Goal: Transaction & Acquisition: Book appointment/travel/reservation

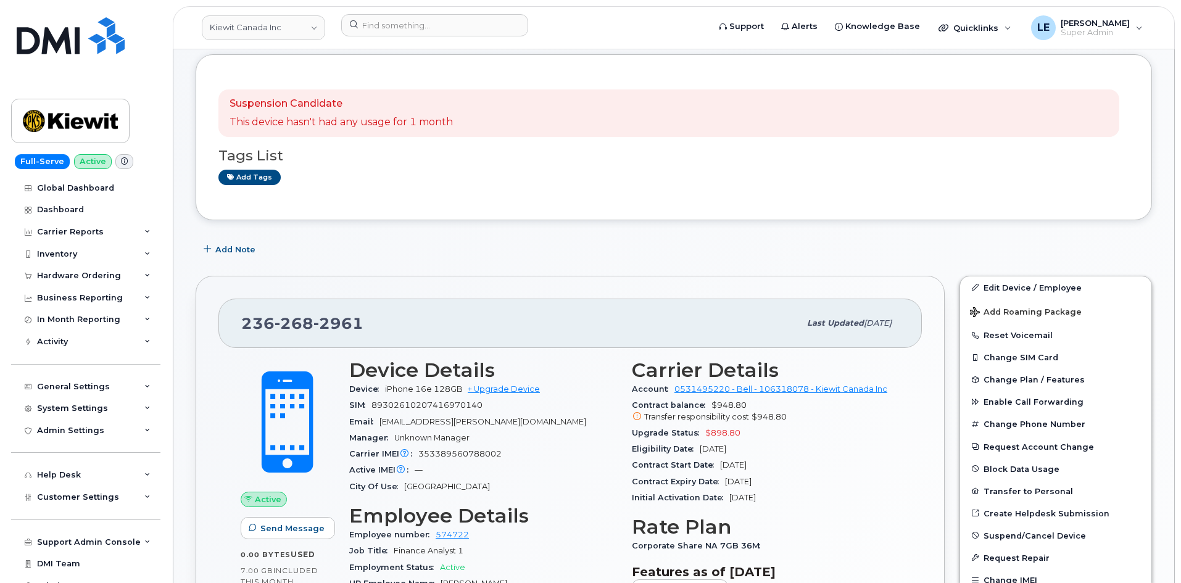
scroll to position [62, 0]
click at [490, 244] on div "Add Note" at bounding box center [674, 251] width 957 height 22
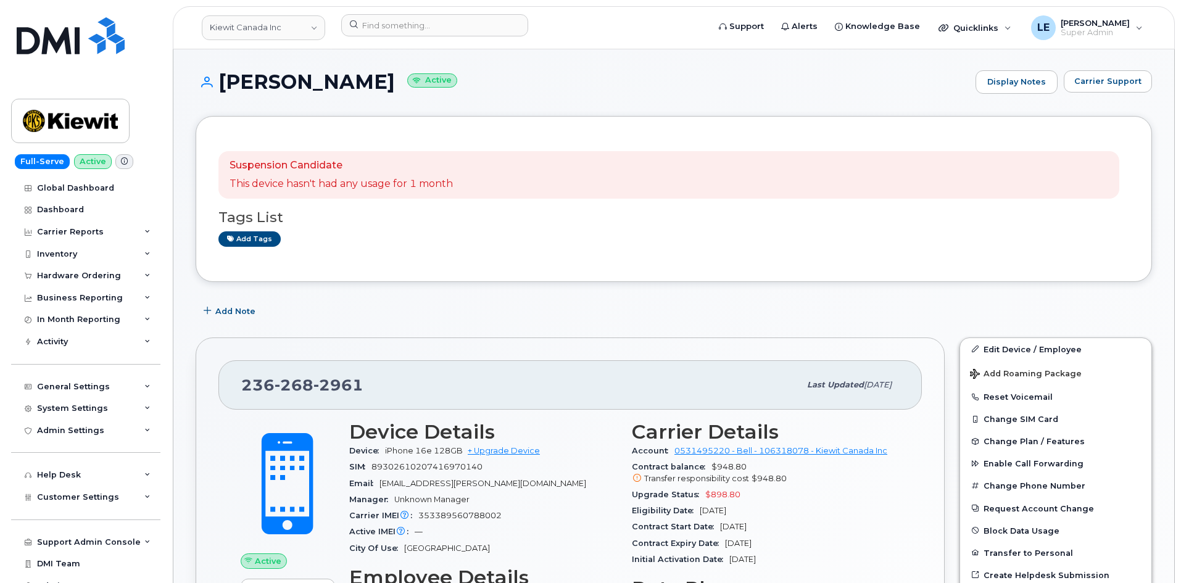
scroll to position [0, 0]
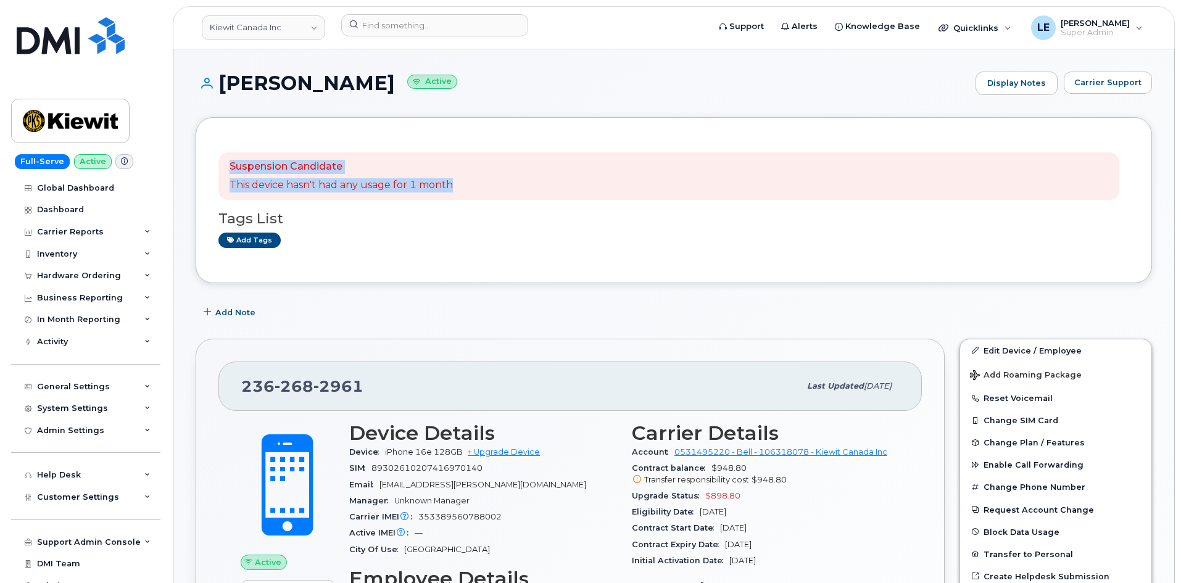
drag, startPoint x: 219, startPoint y: 165, endPoint x: 508, endPoint y: 180, distance: 289.9
click at [508, 180] on div "Suspension Candidate This device hasn't had any usage for 1 month" at bounding box center [669, 176] width 901 height 48
click at [509, 179] on div "Suspension Candidate This device hasn't had any usage for 1 month" at bounding box center [669, 176] width 901 height 48
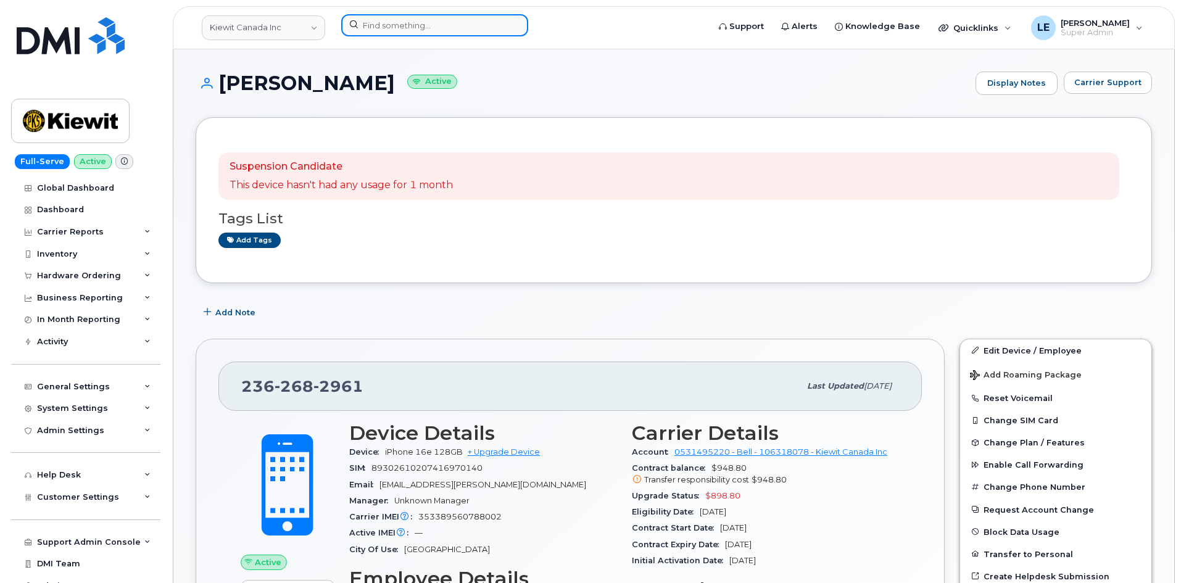
click at [402, 35] on input at bounding box center [434, 25] width 187 height 22
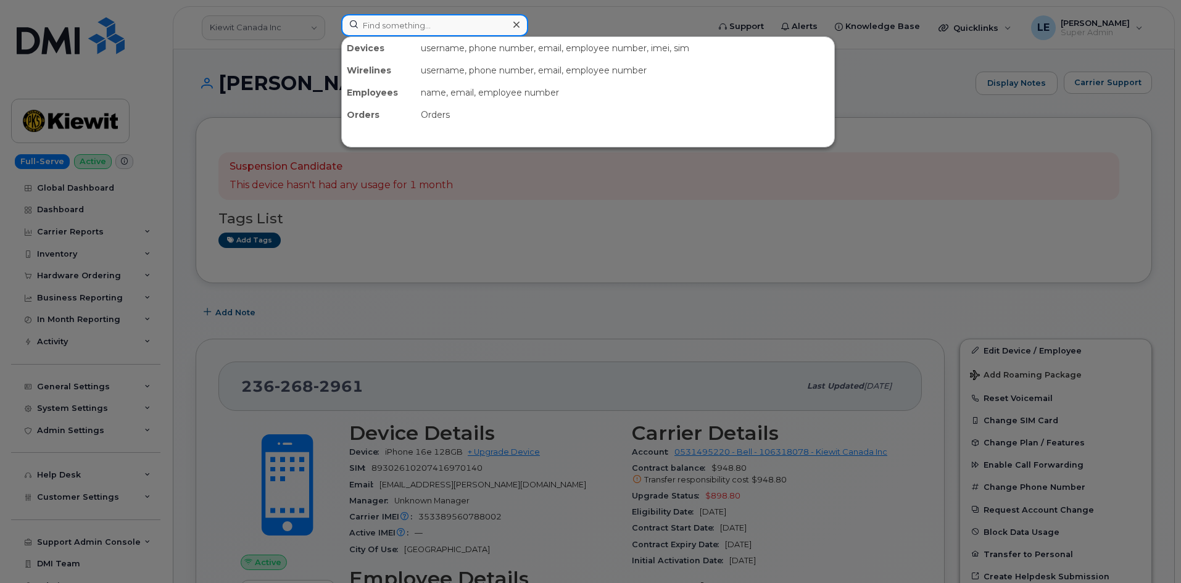
paste input "236-501-1422"
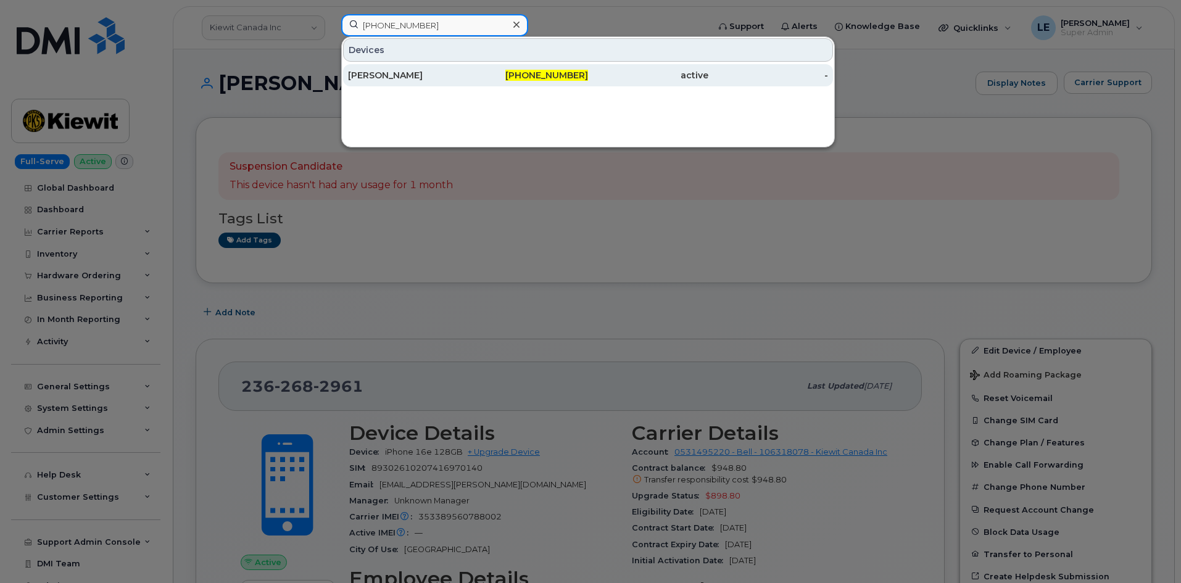
type input "236-501-1422"
click at [423, 78] on div "Slavko Stamenkov" at bounding box center [408, 75] width 120 height 12
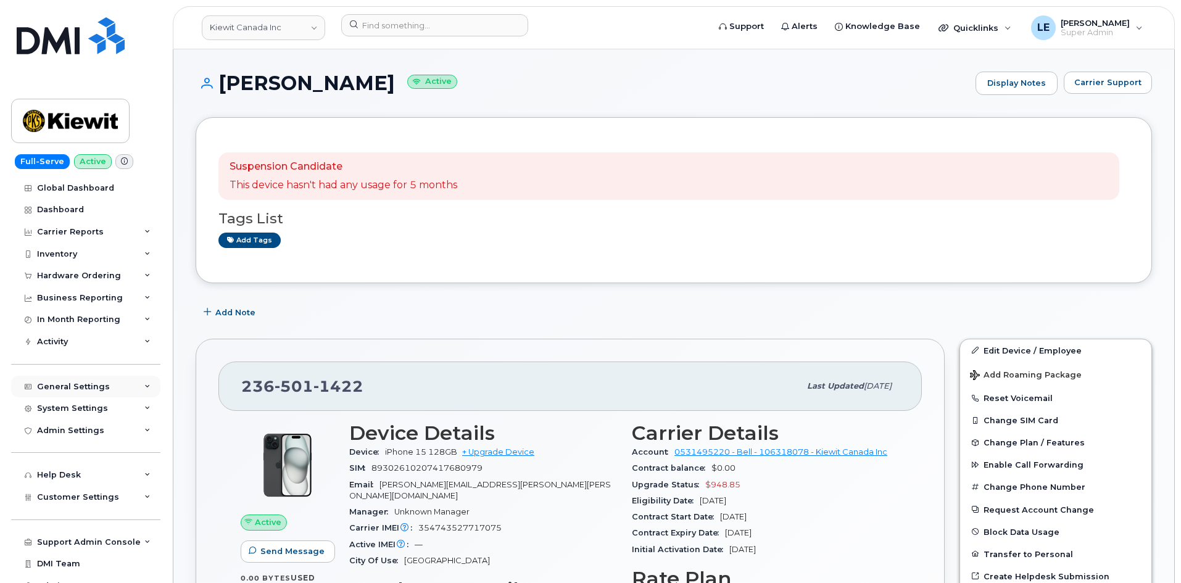
scroll to position [13, 0]
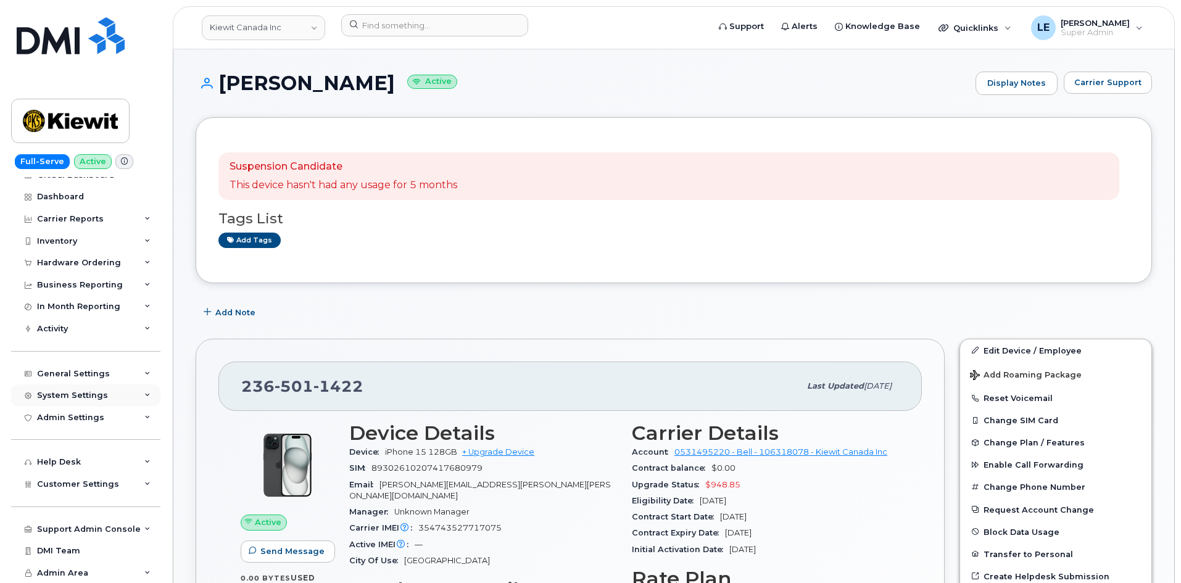
click at [93, 399] on div "System Settings" at bounding box center [72, 396] width 71 height 10
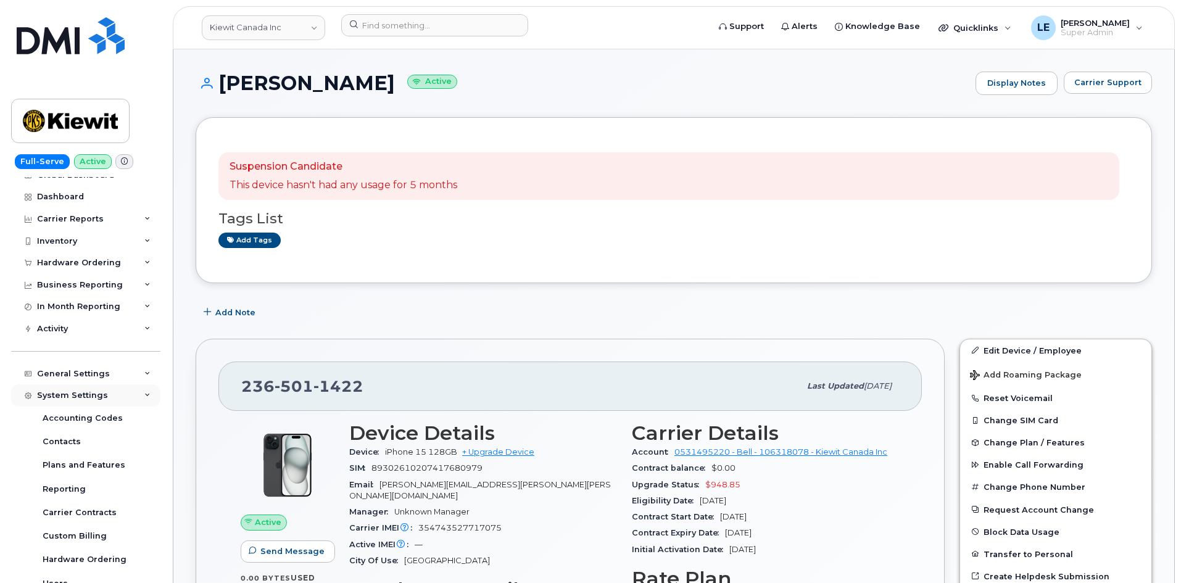
click at [93, 399] on div "System Settings" at bounding box center [72, 396] width 71 height 10
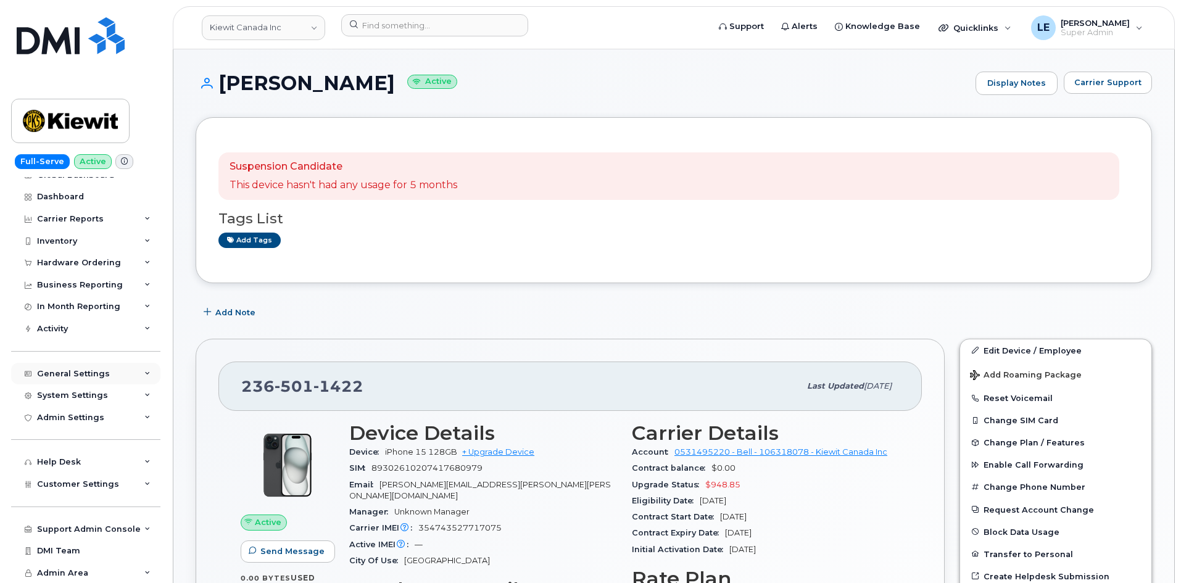
click at [82, 382] on div "General Settings" at bounding box center [85, 374] width 149 height 22
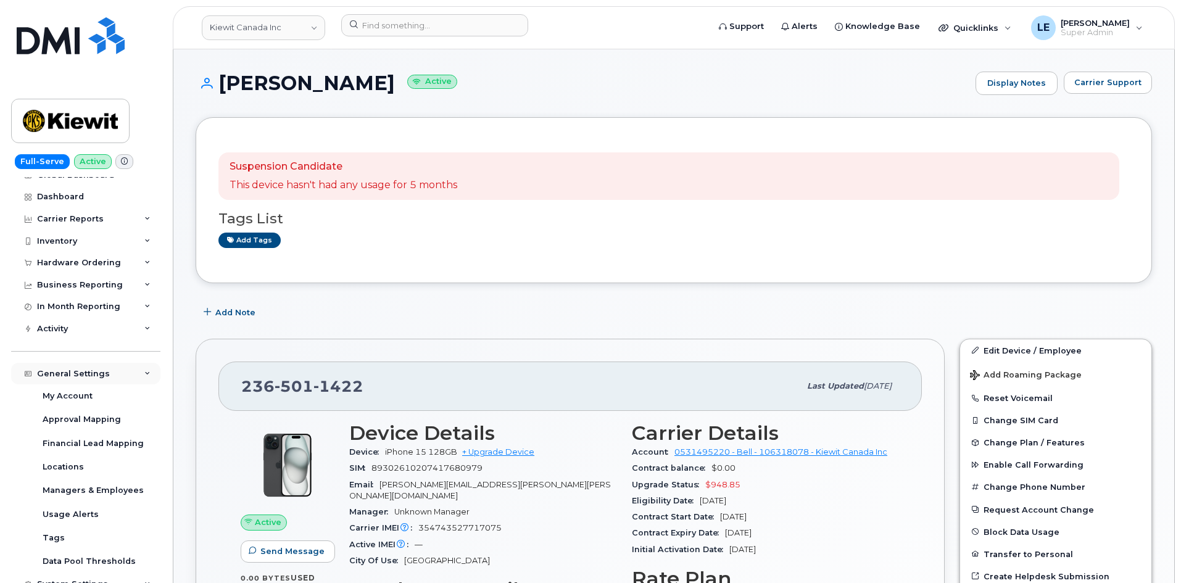
click at [82, 381] on div "General Settings" at bounding box center [85, 374] width 149 height 22
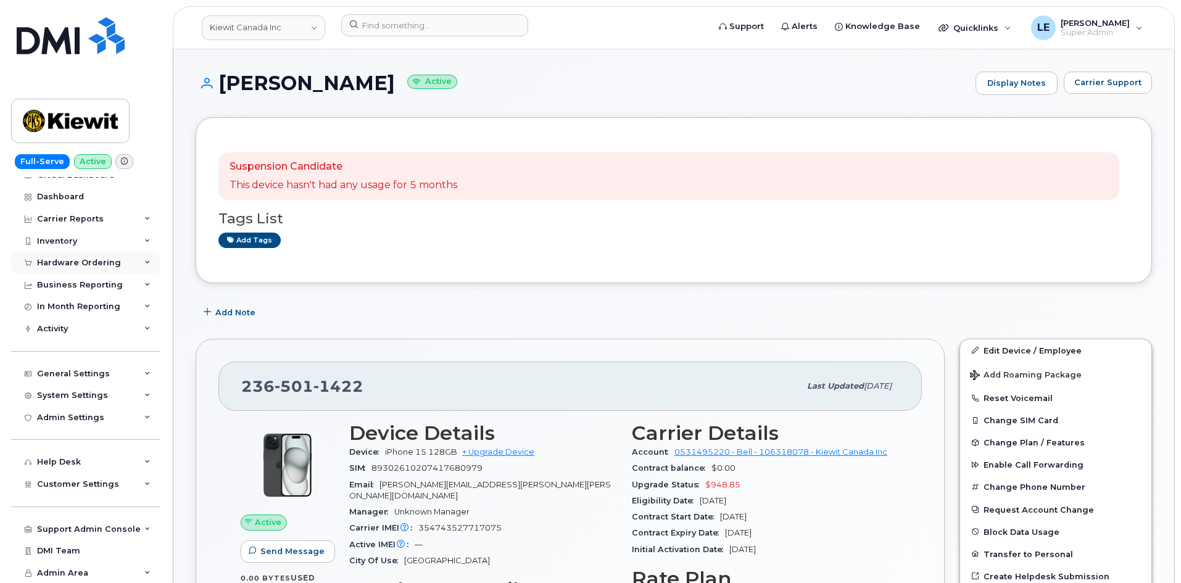
click at [123, 260] on div "Hardware Ordering" at bounding box center [85, 263] width 149 height 22
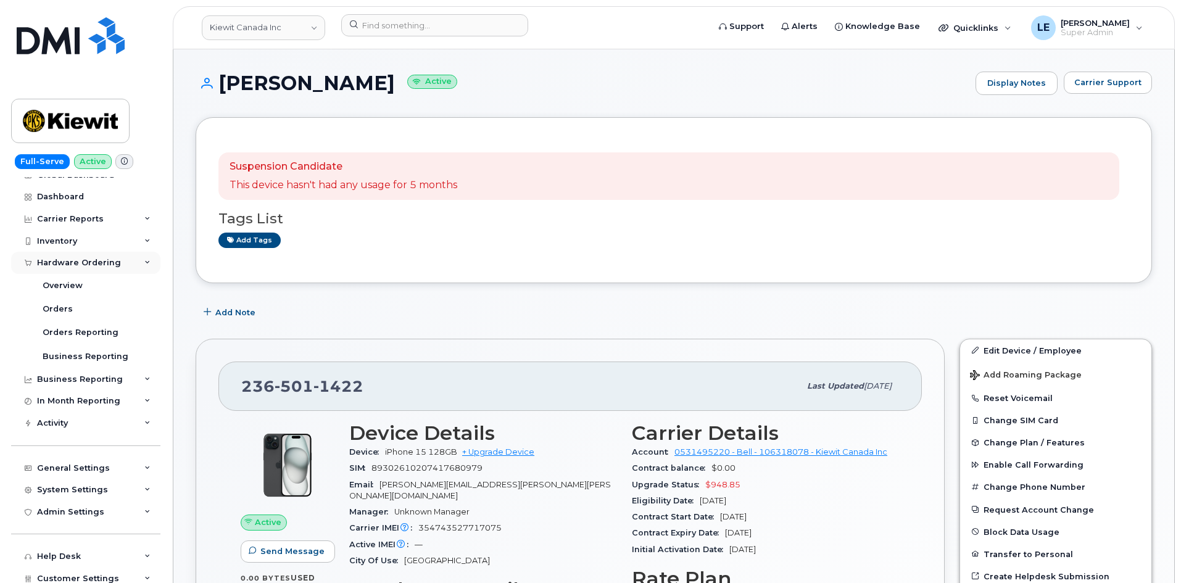
click at [123, 260] on div "Hardware Ordering" at bounding box center [85, 263] width 149 height 22
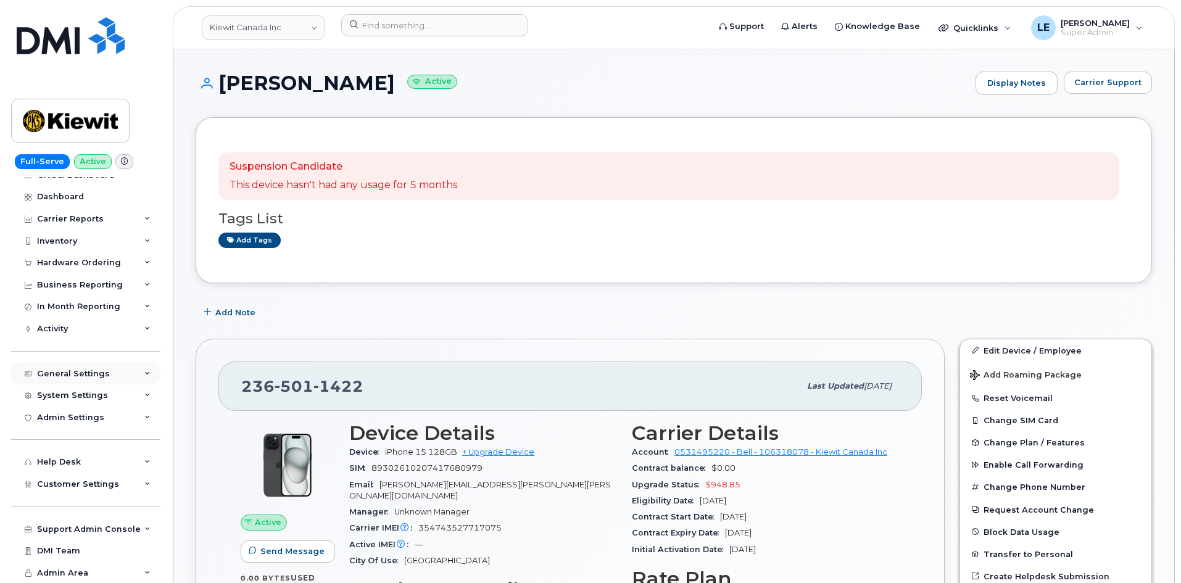
click at [93, 365] on div "General Settings" at bounding box center [85, 374] width 149 height 22
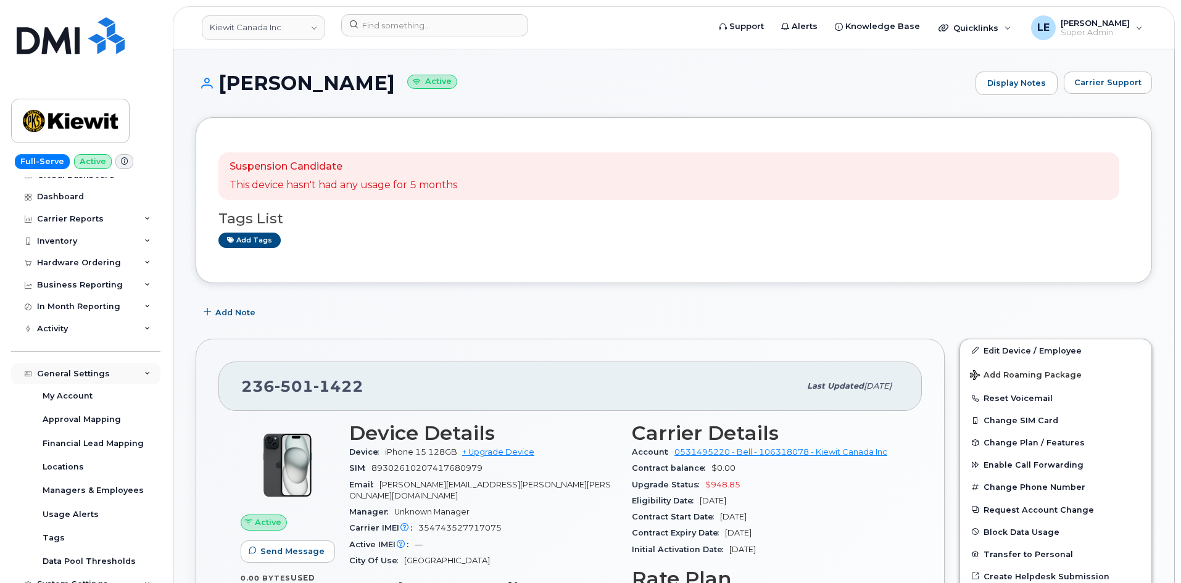
click at [93, 365] on div "General Settings" at bounding box center [85, 374] width 149 height 22
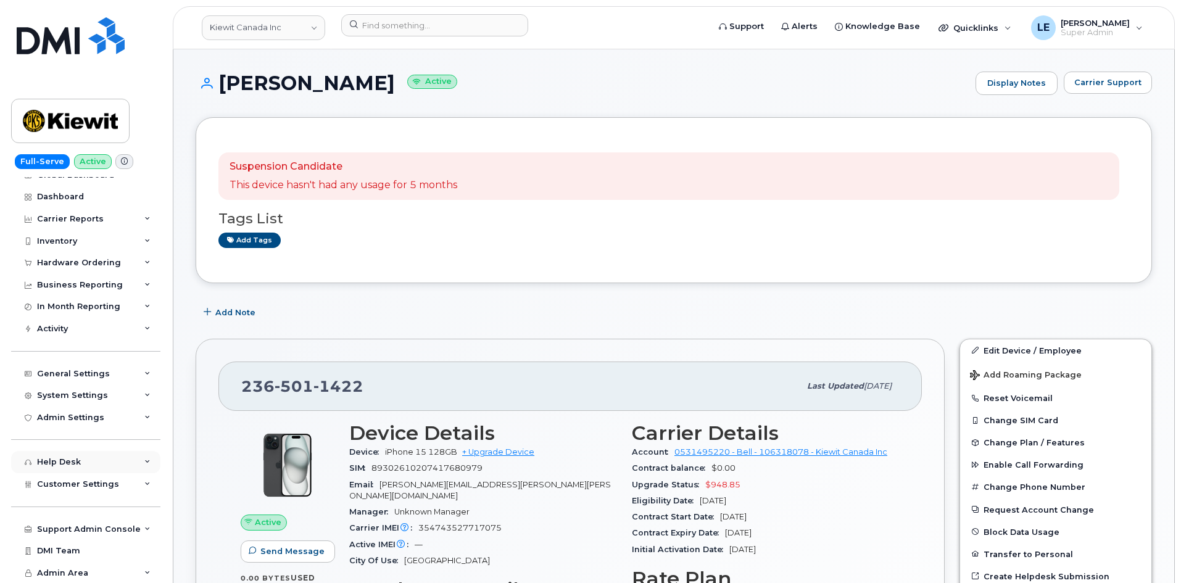
click at [73, 462] on div "Help Desk" at bounding box center [59, 462] width 44 height 10
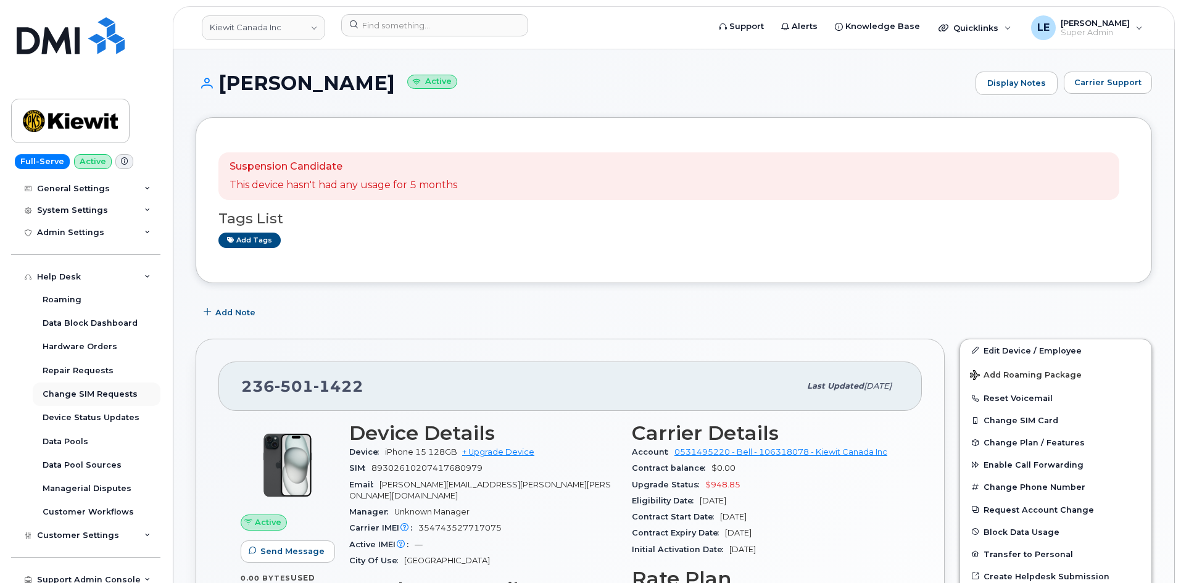
scroll to position [249, 0]
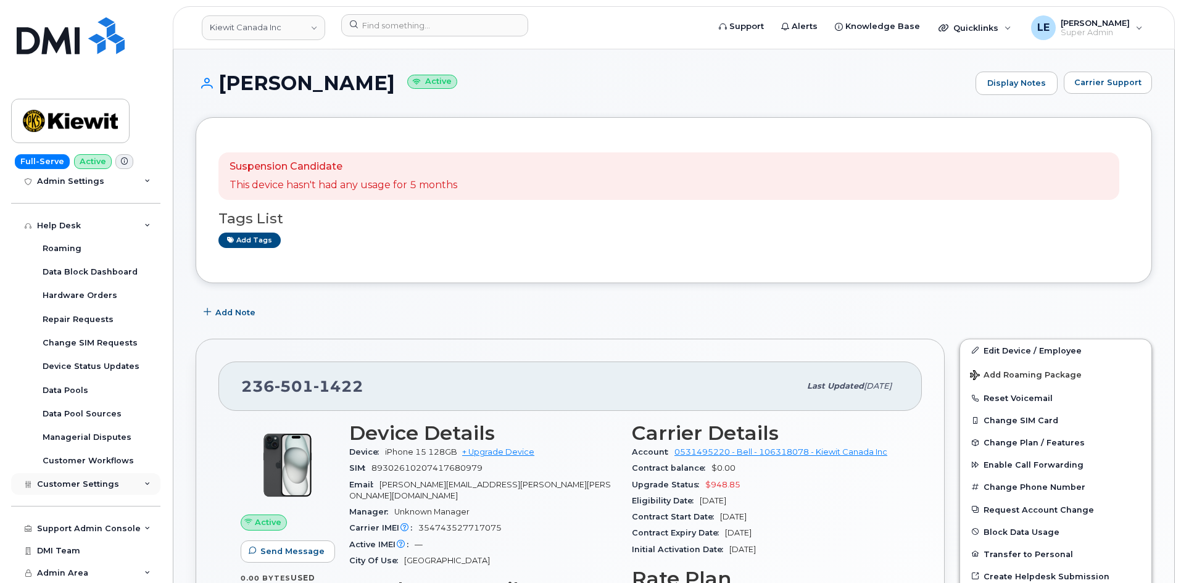
click at [97, 485] on span "Customer Settings" at bounding box center [78, 484] width 82 height 9
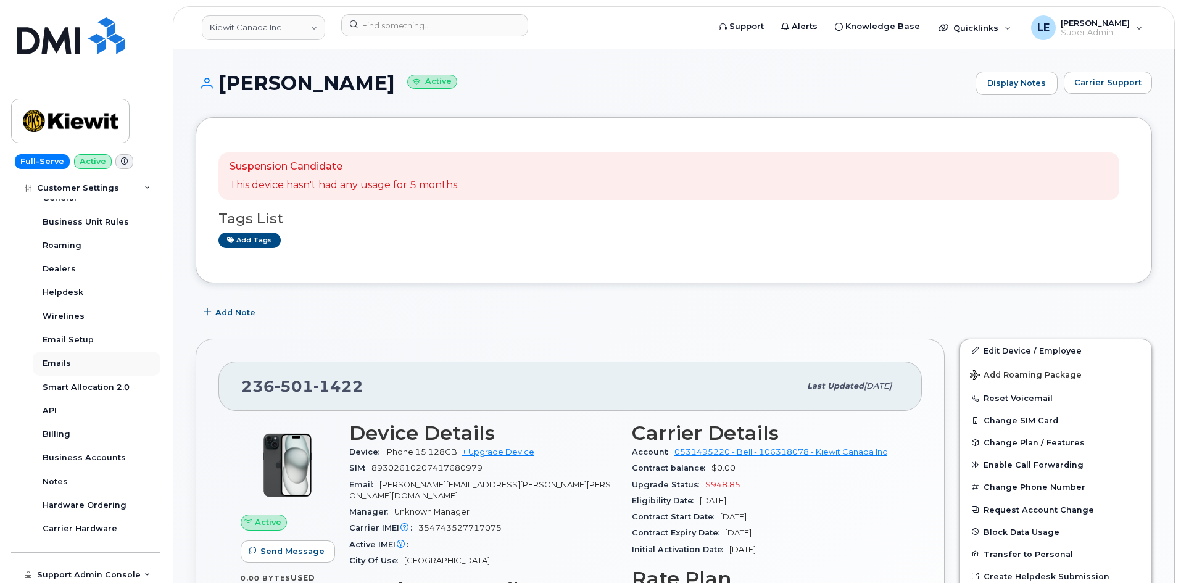
scroll to position [604, 0]
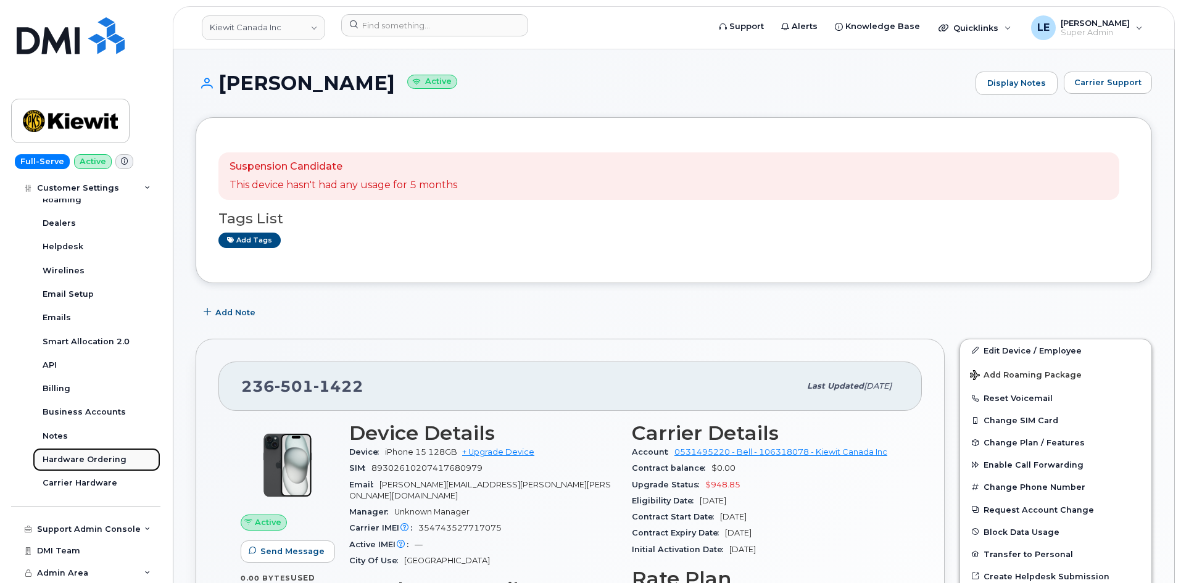
click at [91, 458] on div "Hardware Ordering" at bounding box center [85, 459] width 84 height 11
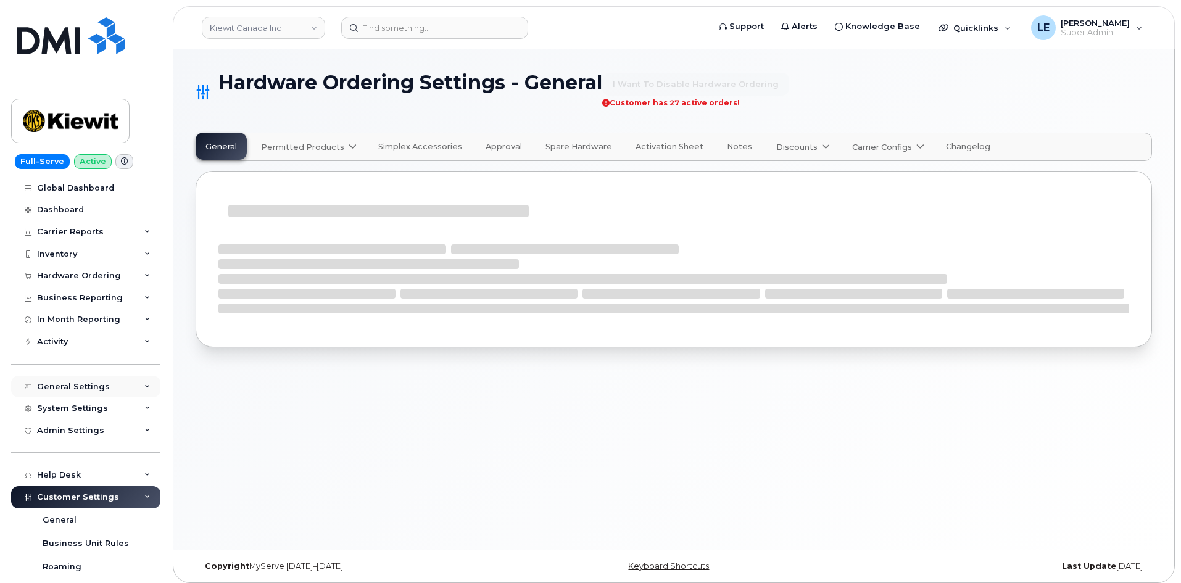
click at [110, 389] on div "General Settings" at bounding box center [85, 387] width 149 height 22
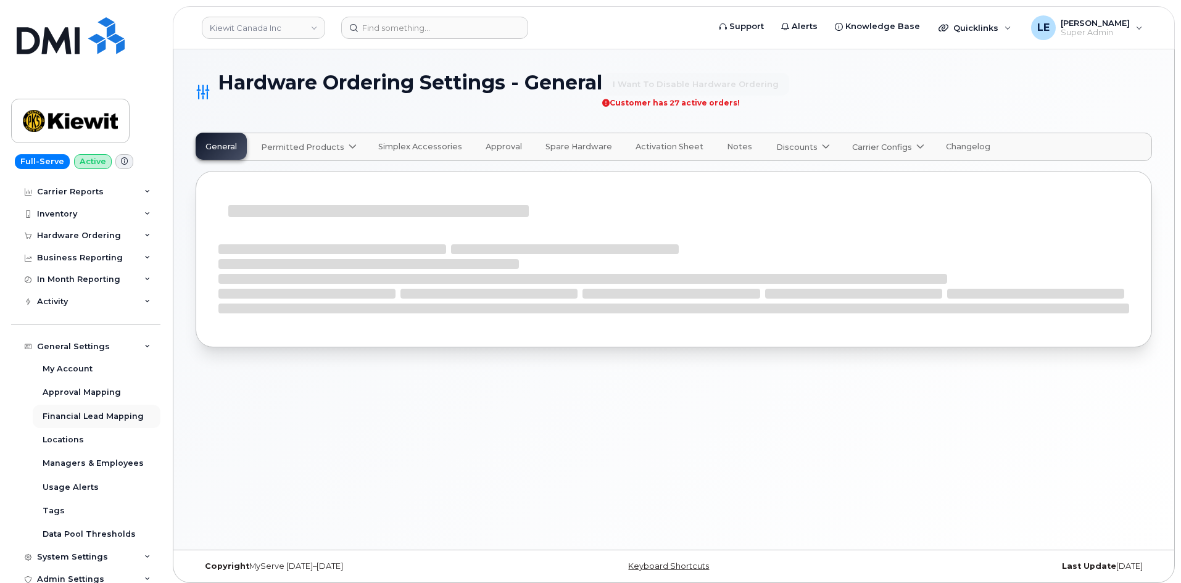
scroll to position [62, 0]
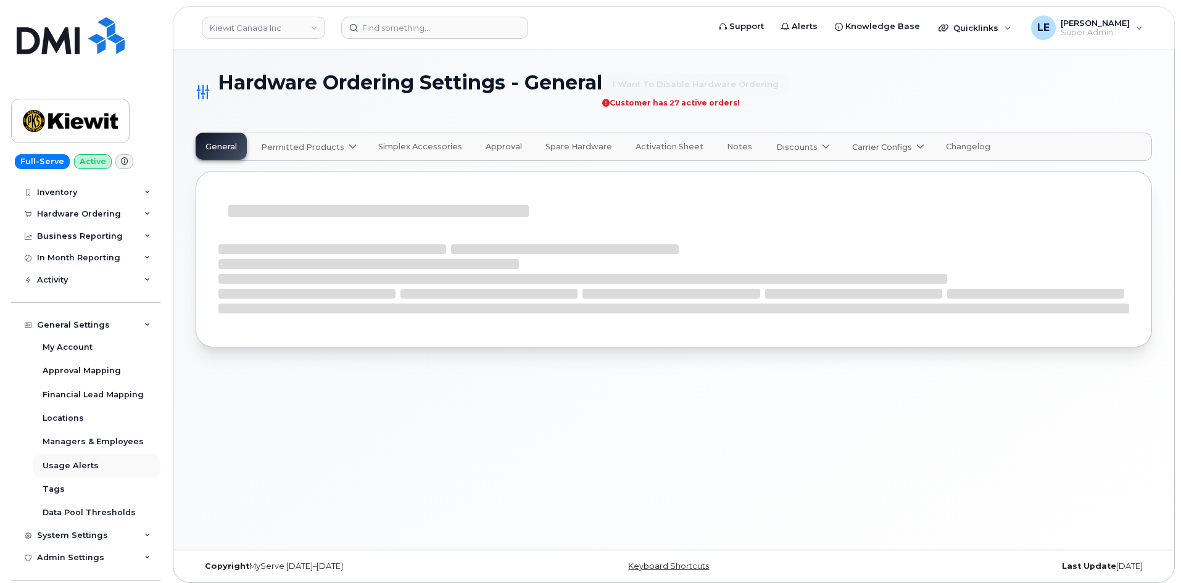
select select "admins"
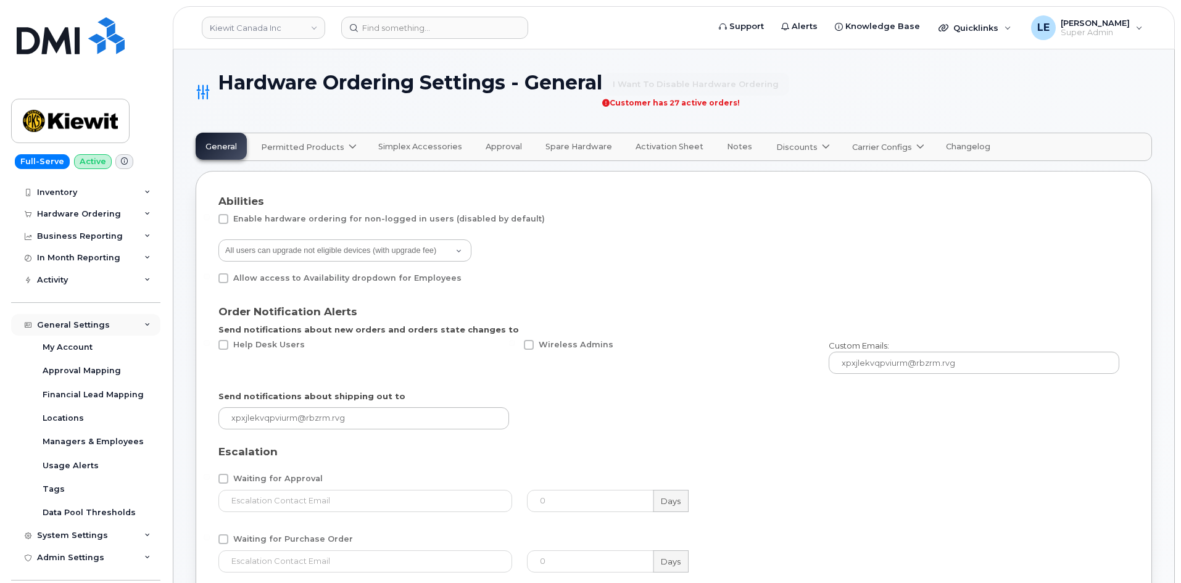
click at [99, 331] on div "General Settings" at bounding box center [85, 325] width 149 height 22
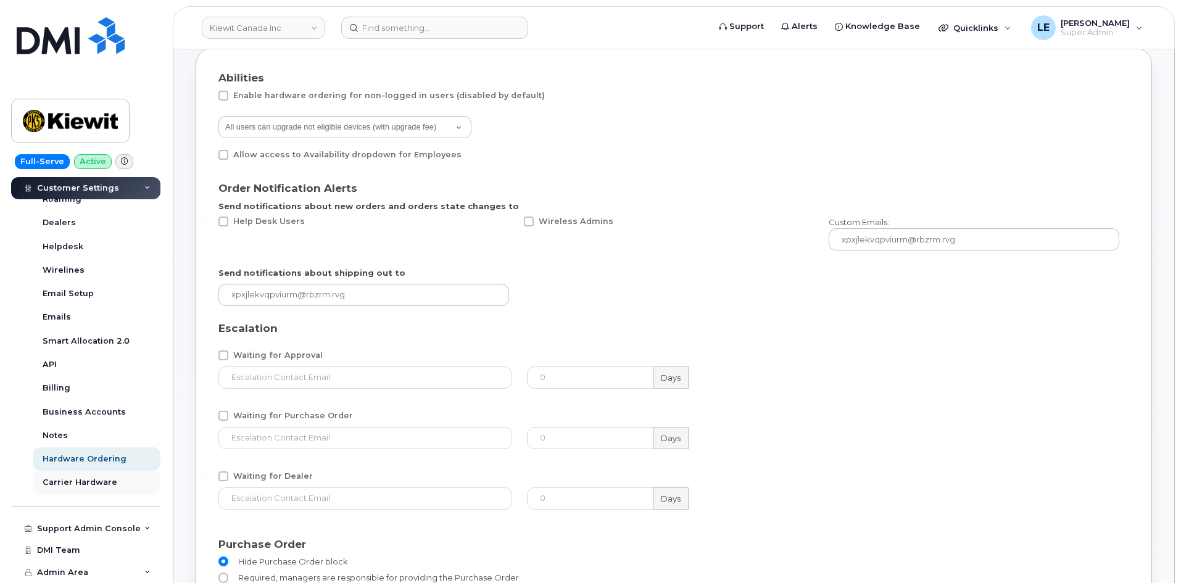
scroll to position [185, 0]
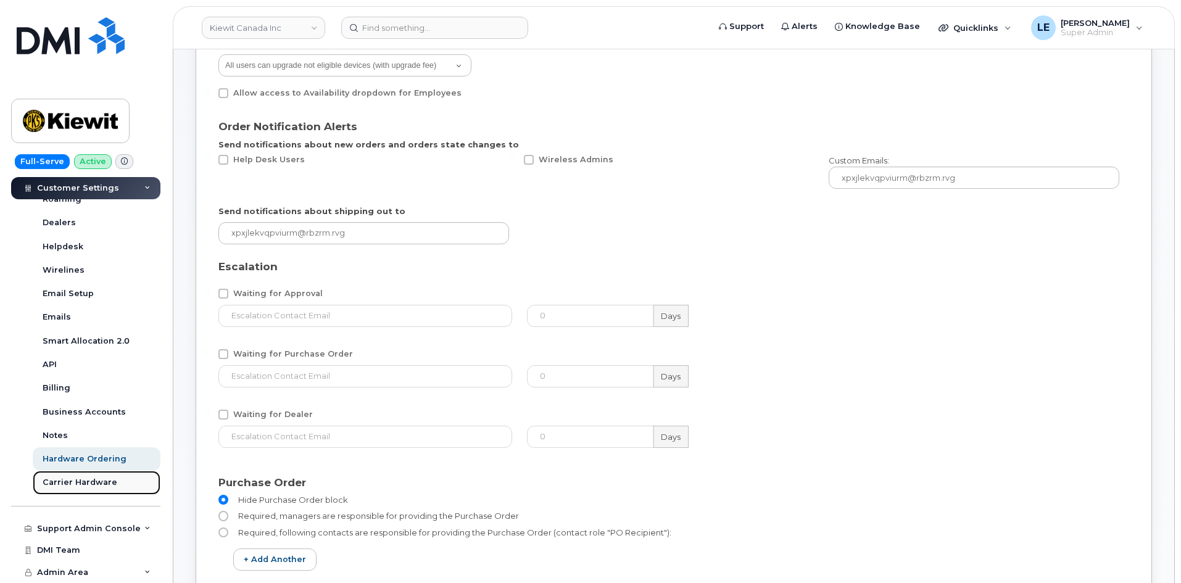
click at [93, 488] on div "Carrier Hardware" at bounding box center [80, 482] width 75 height 11
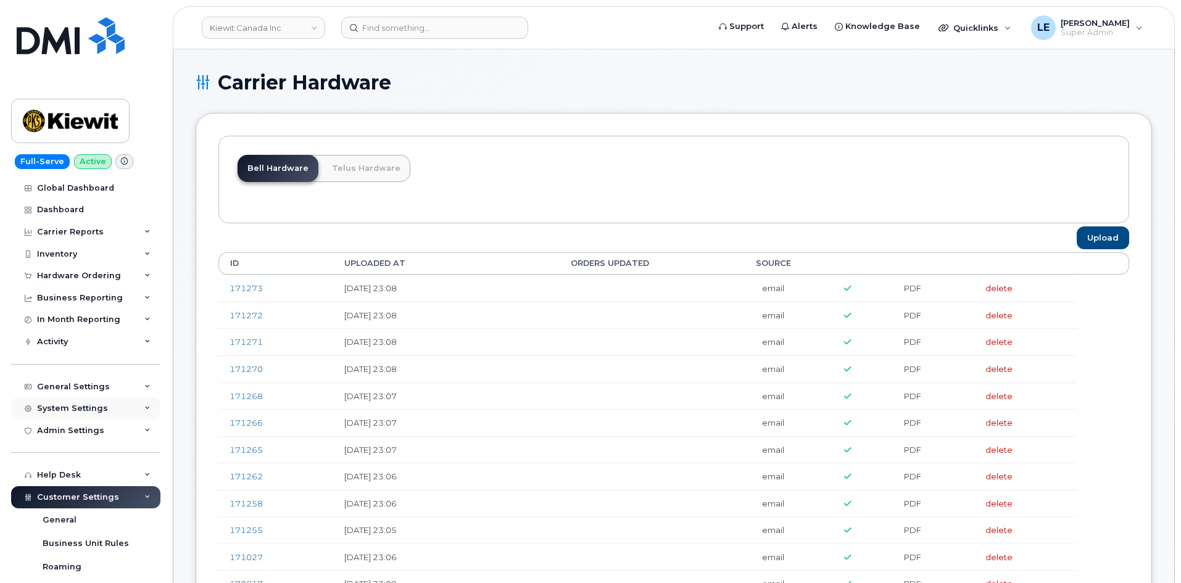
click at [78, 414] on div "System Settings" at bounding box center [85, 409] width 149 height 22
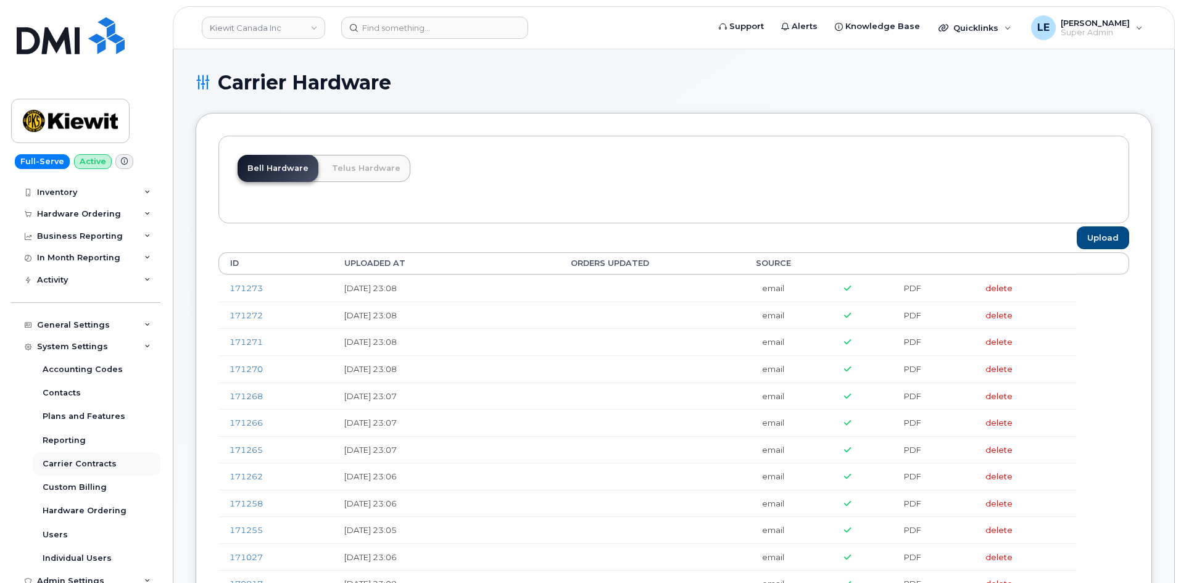
scroll to position [123, 0]
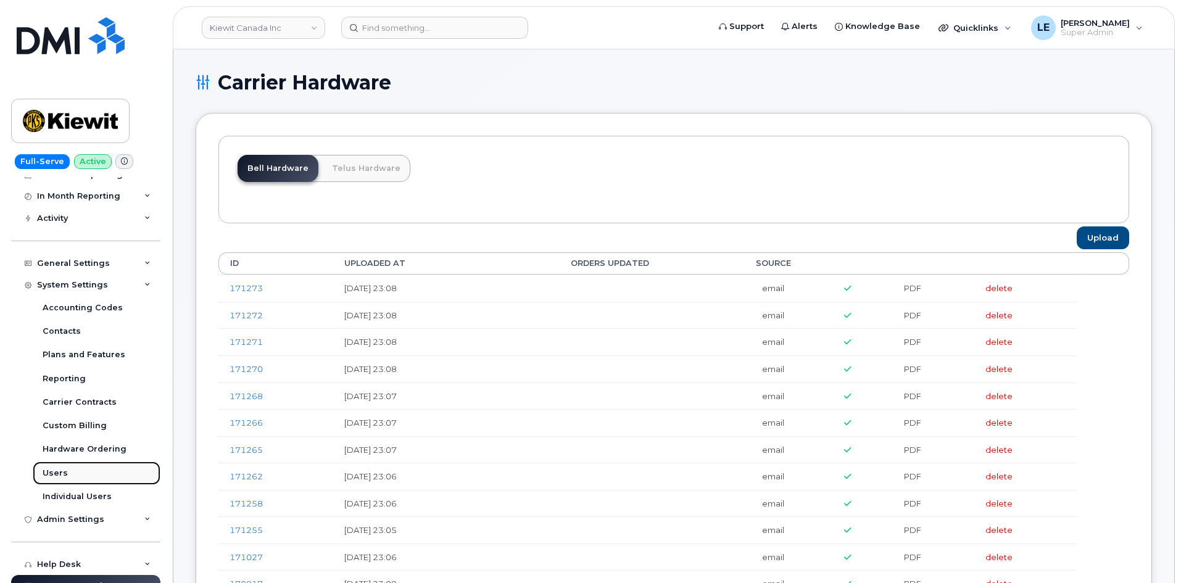
click at [67, 475] on link "Users" at bounding box center [97, 473] width 128 height 23
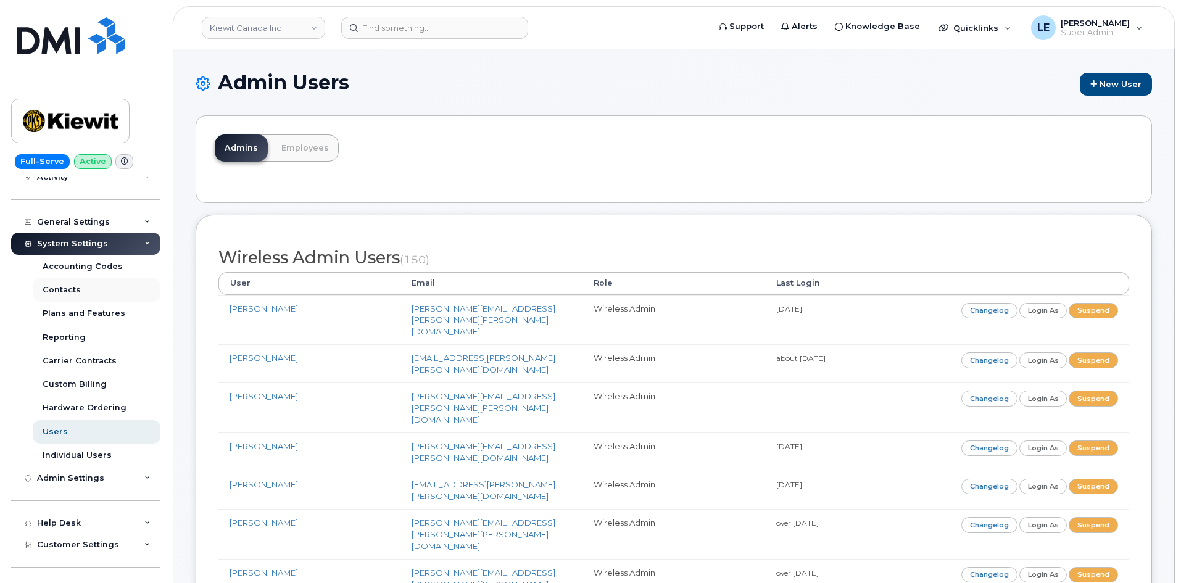
scroll to position [185, 0]
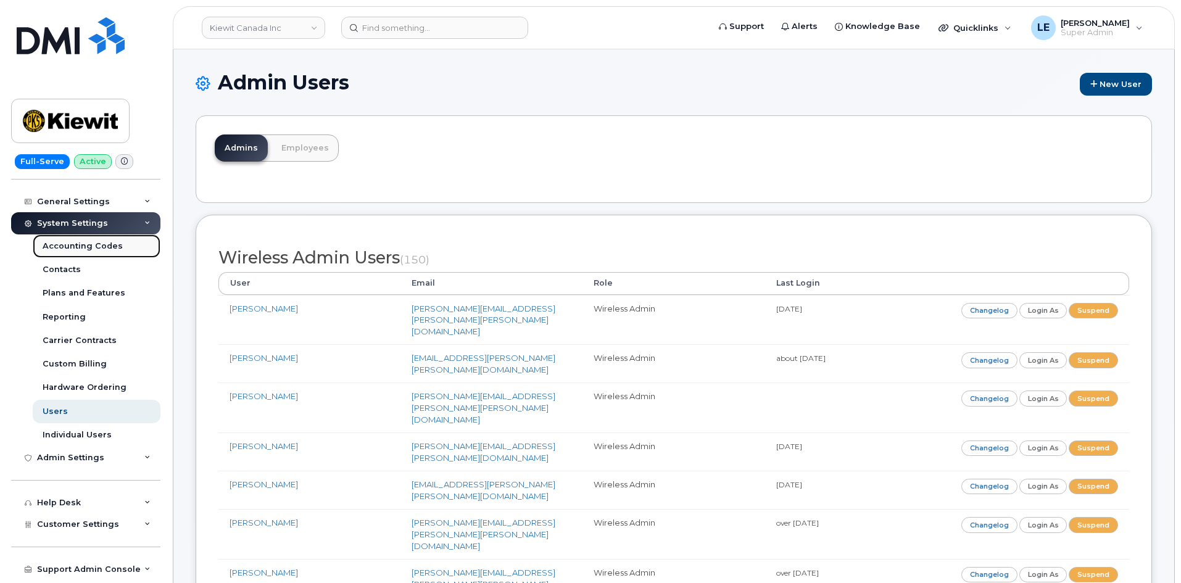
click at [84, 254] on link "Accounting Codes" at bounding box center [97, 246] width 128 height 23
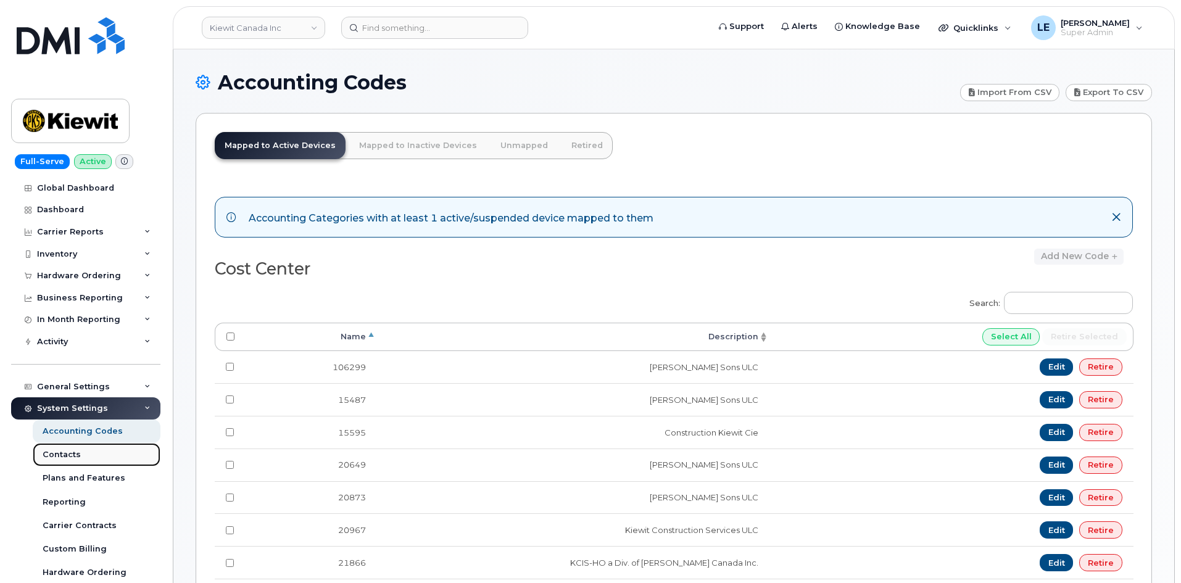
click at [79, 451] on link "Contacts" at bounding box center [97, 454] width 128 height 23
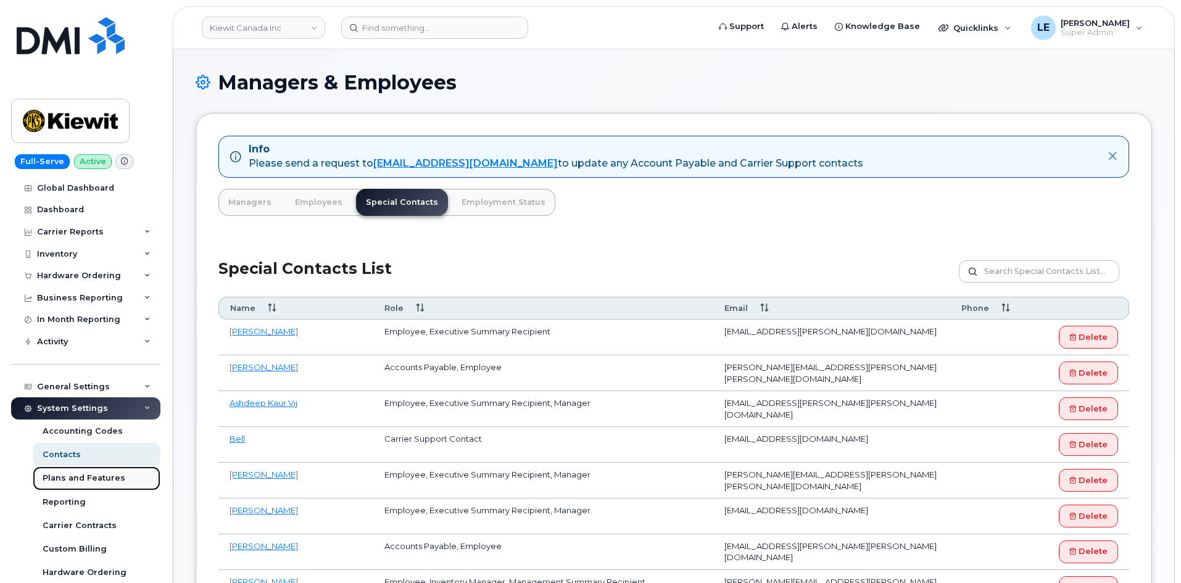
click at [83, 478] on div "Plans and Features" at bounding box center [84, 478] width 83 height 11
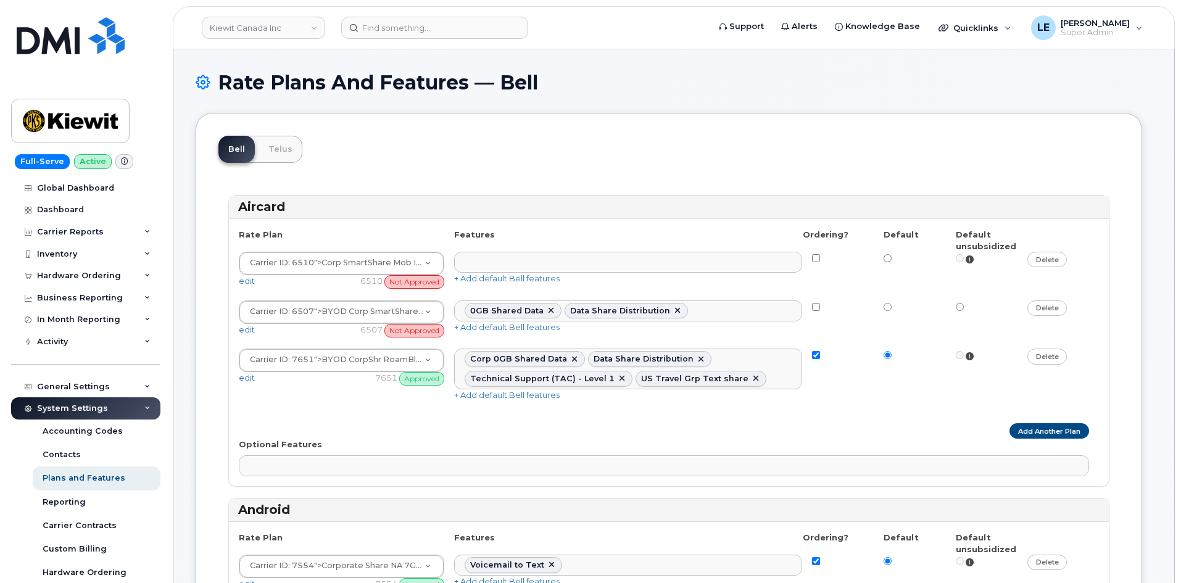
select select
select select "204"
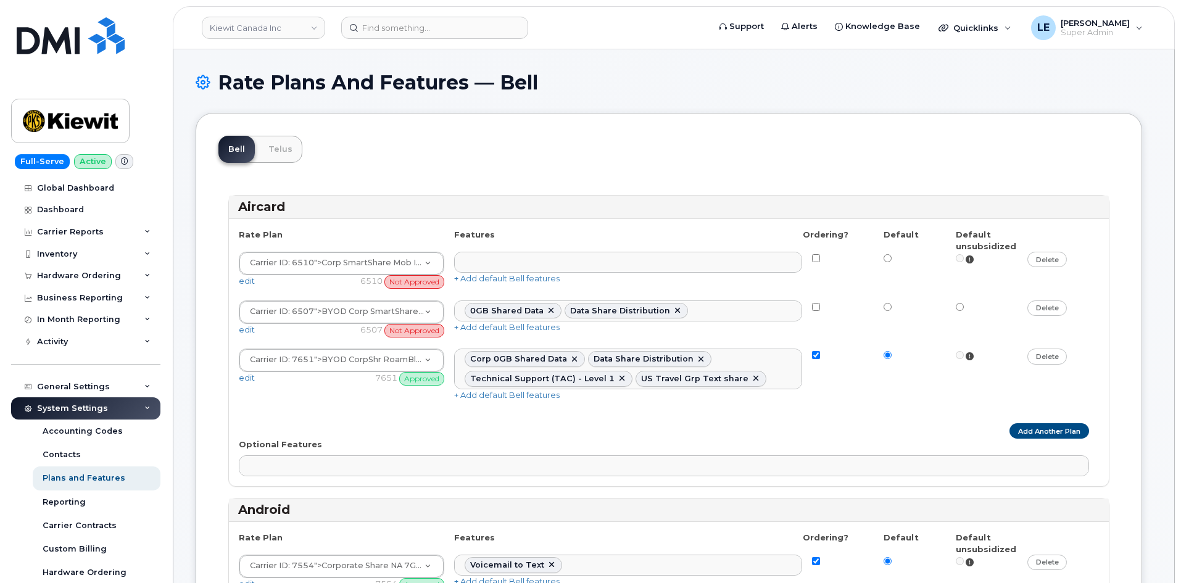
select select
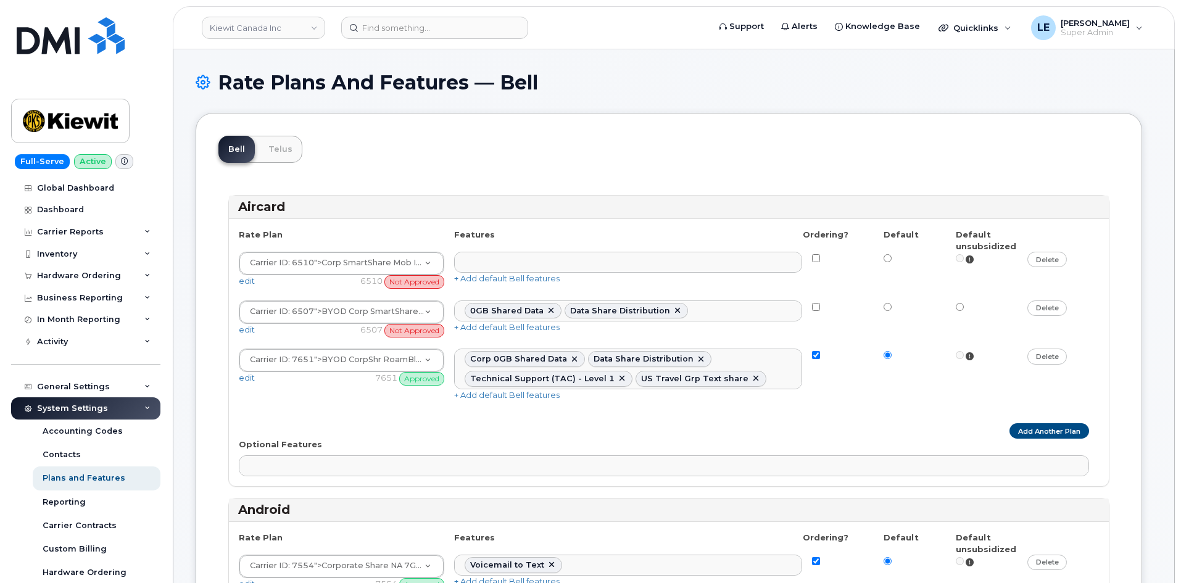
select select
select select "204"
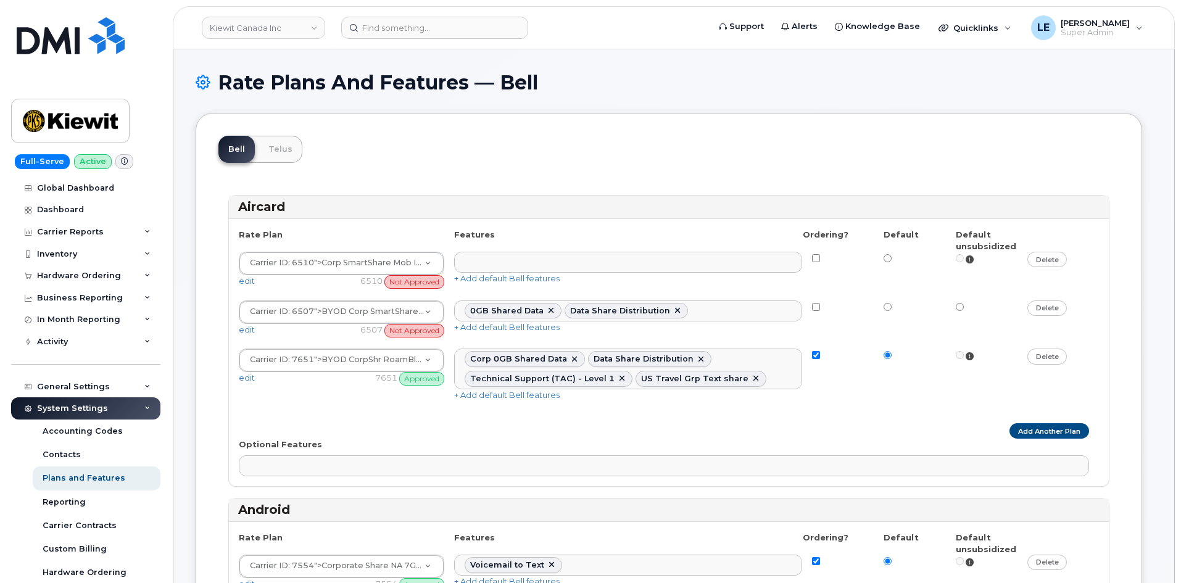
select select "204"
select select
select select "204"
select select
select select "204"
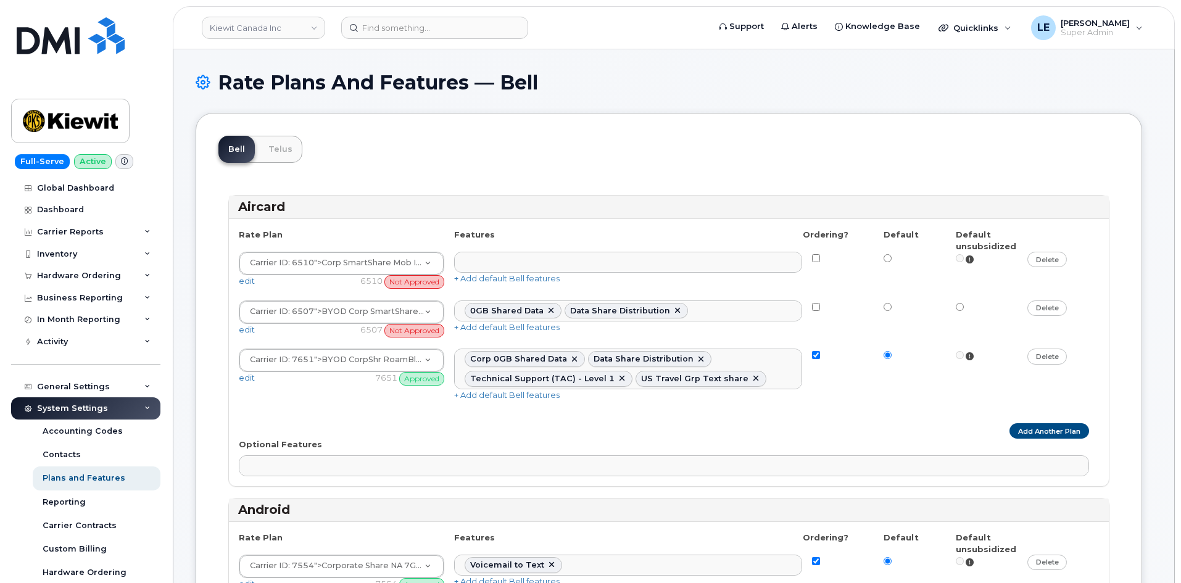
select select "204"
select select
select select "204"
select select
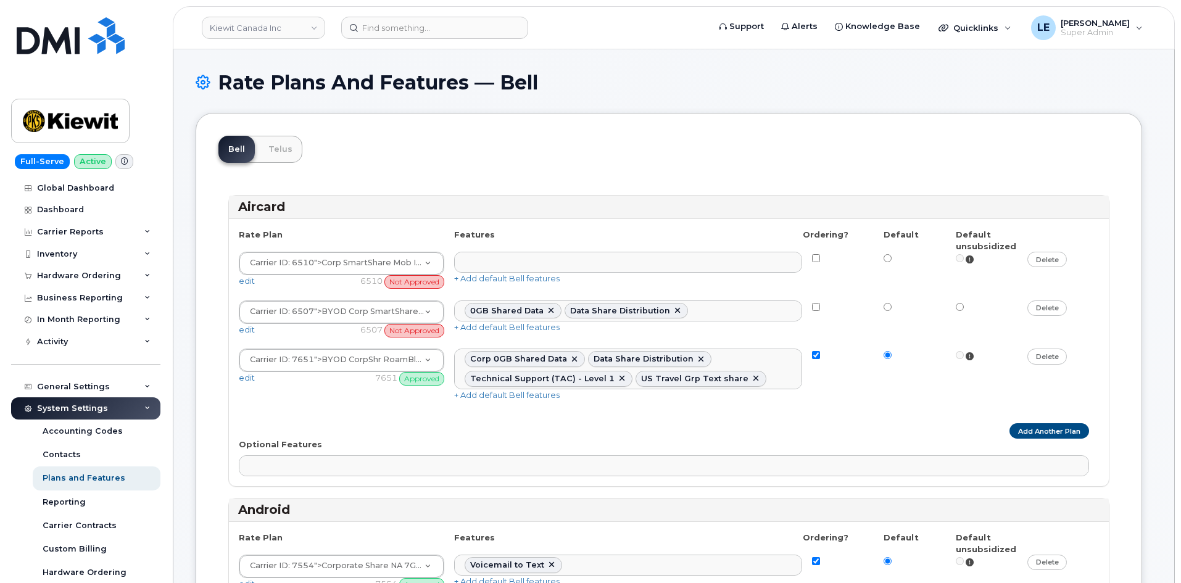
select select
select select "204"
select select
select select "204"
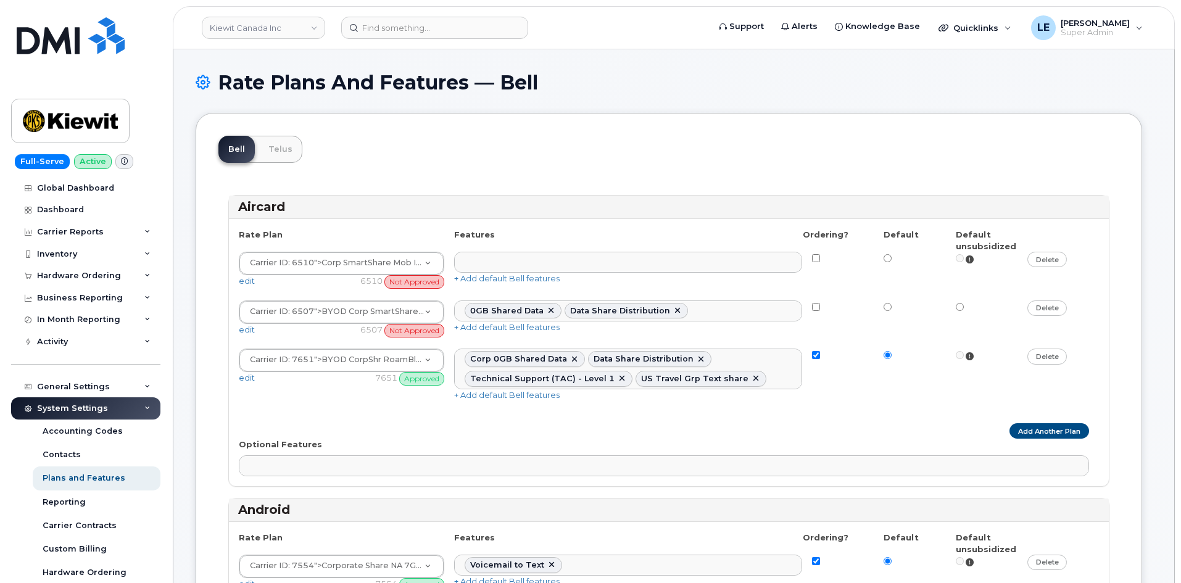
select select "204"
select select
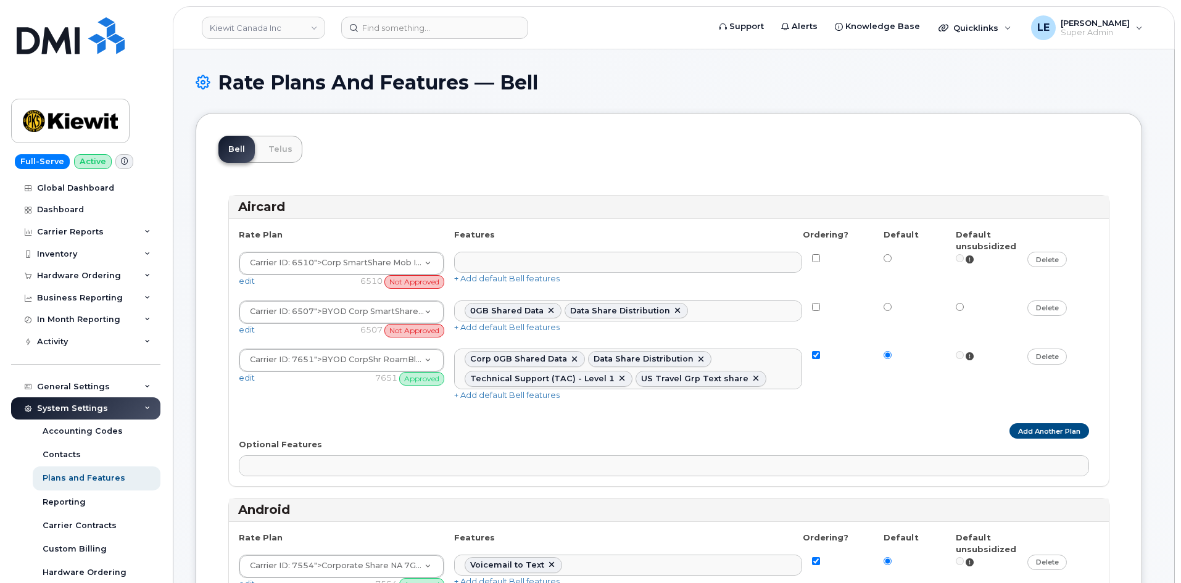
select select
select select "171"
select select
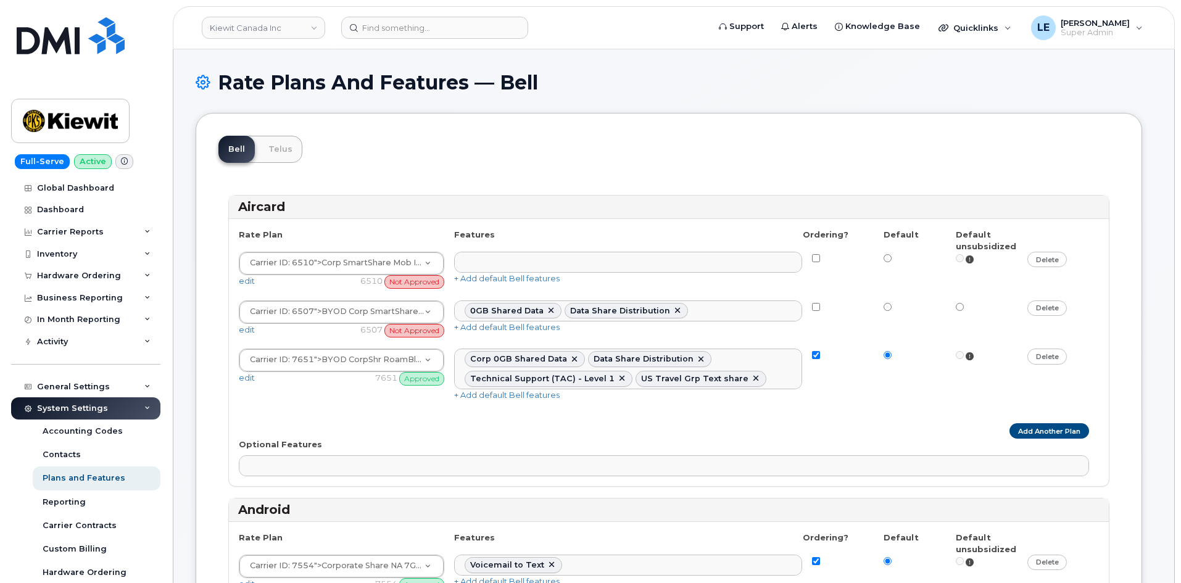
select select
select select "171"
select select
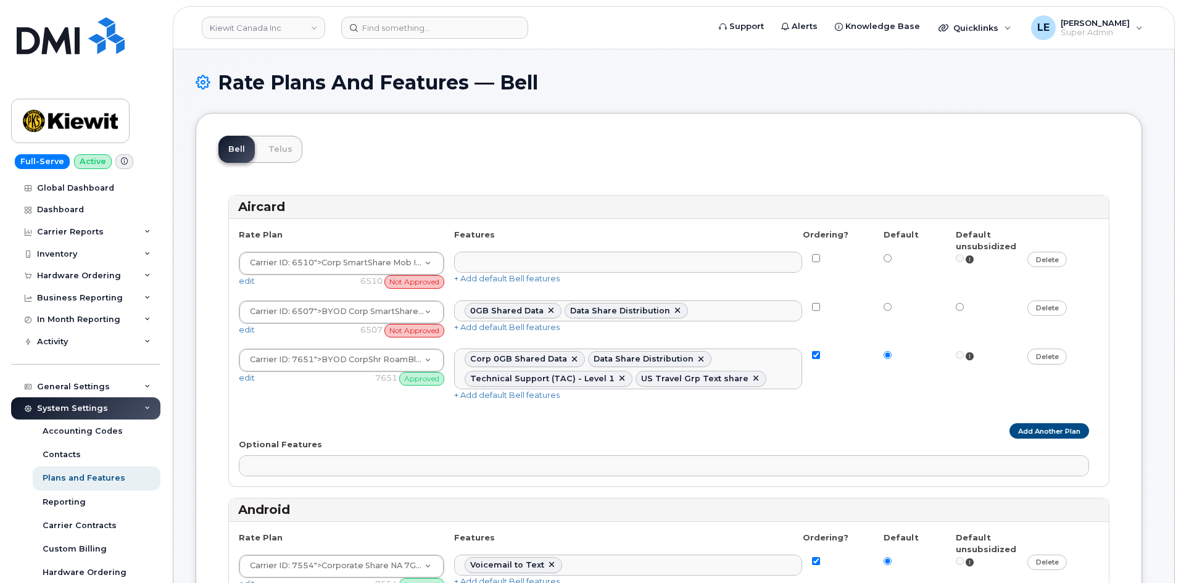
select select "171"
select select
select select "171"
select select
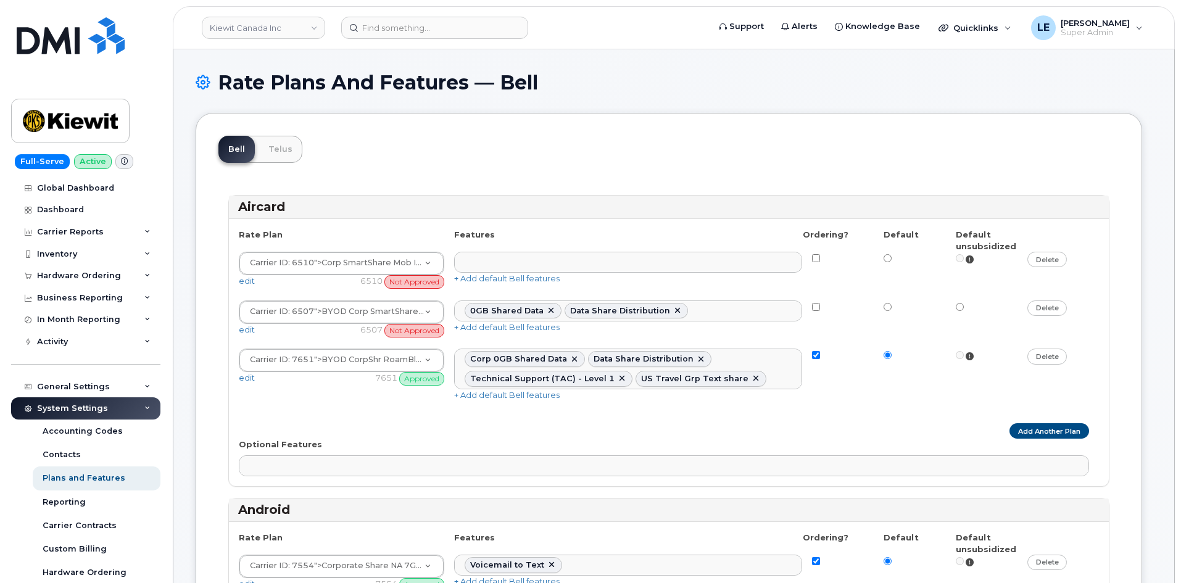
select select "171"
select select
select select "171"
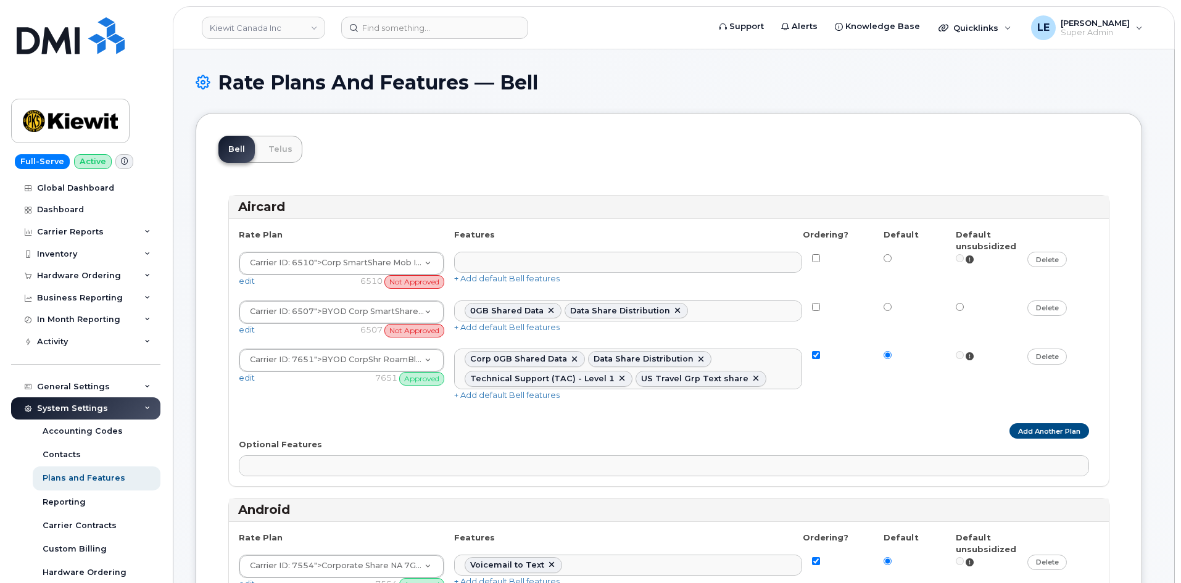
select select "171"
select select
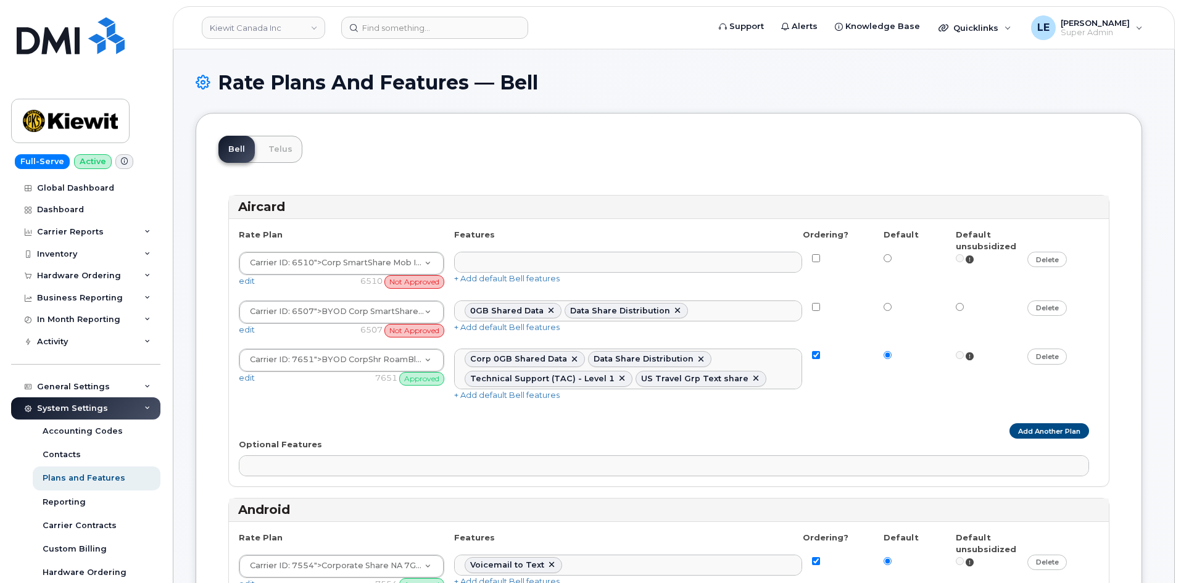
select select
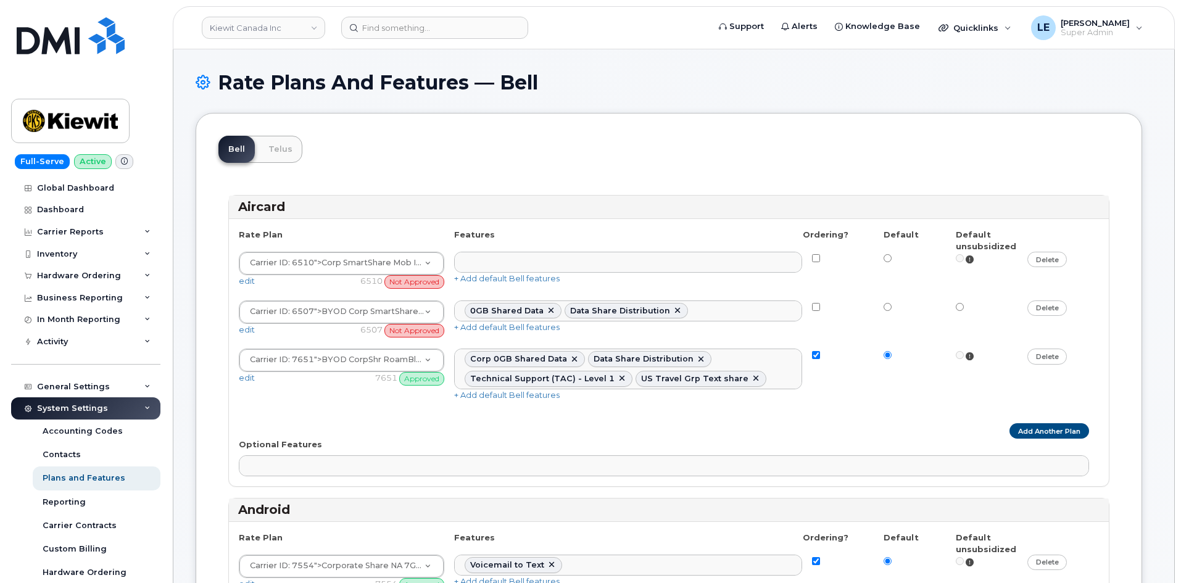
select select
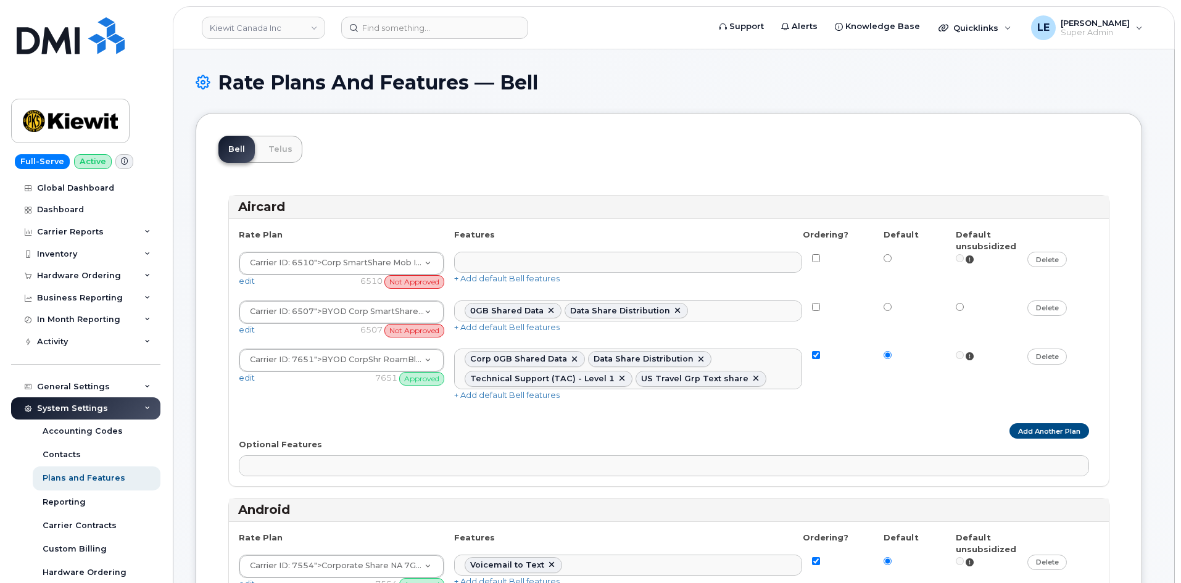
select select
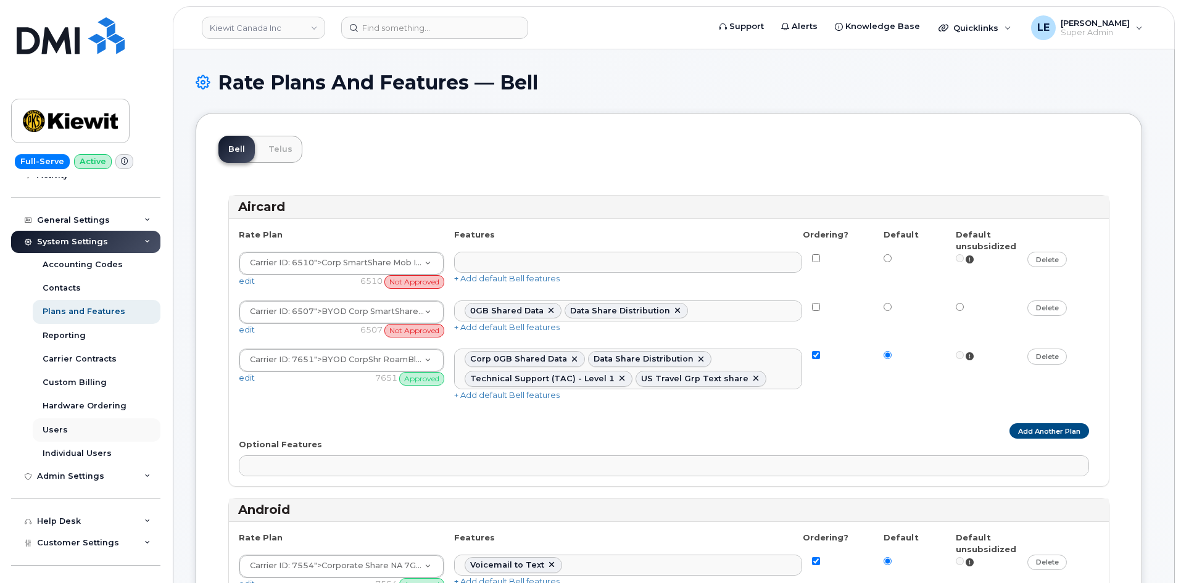
scroll to position [185, 0]
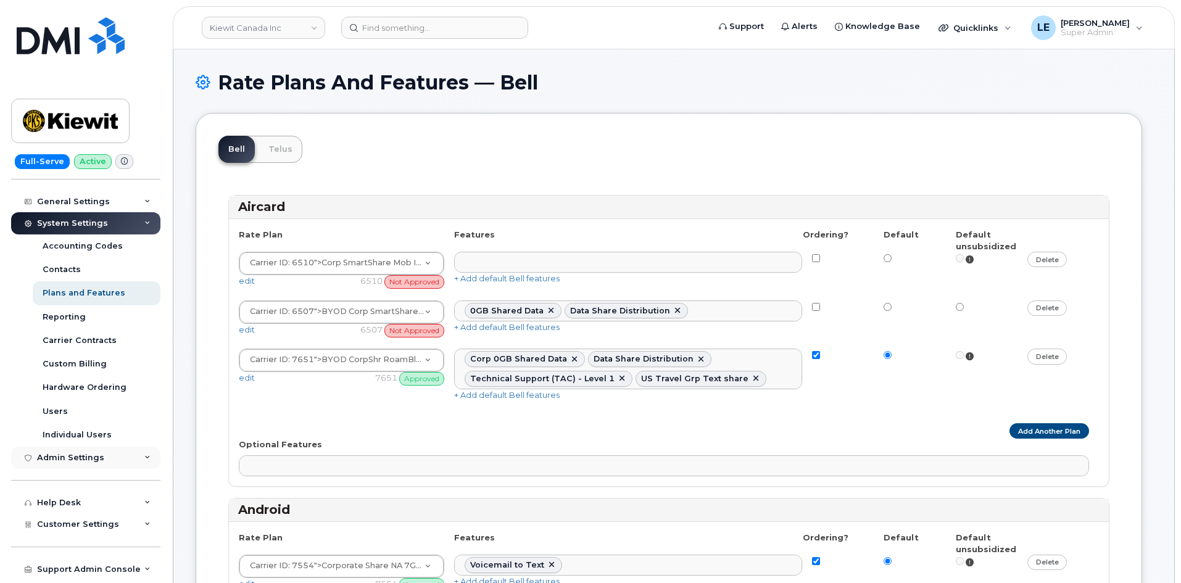
click at [126, 460] on div "Admin Settings" at bounding box center [85, 458] width 149 height 22
click at [118, 459] on div "Admin Settings" at bounding box center [85, 458] width 149 height 22
click at [112, 501] on div "Help Desk" at bounding box center [85, 503] width 149 height 22
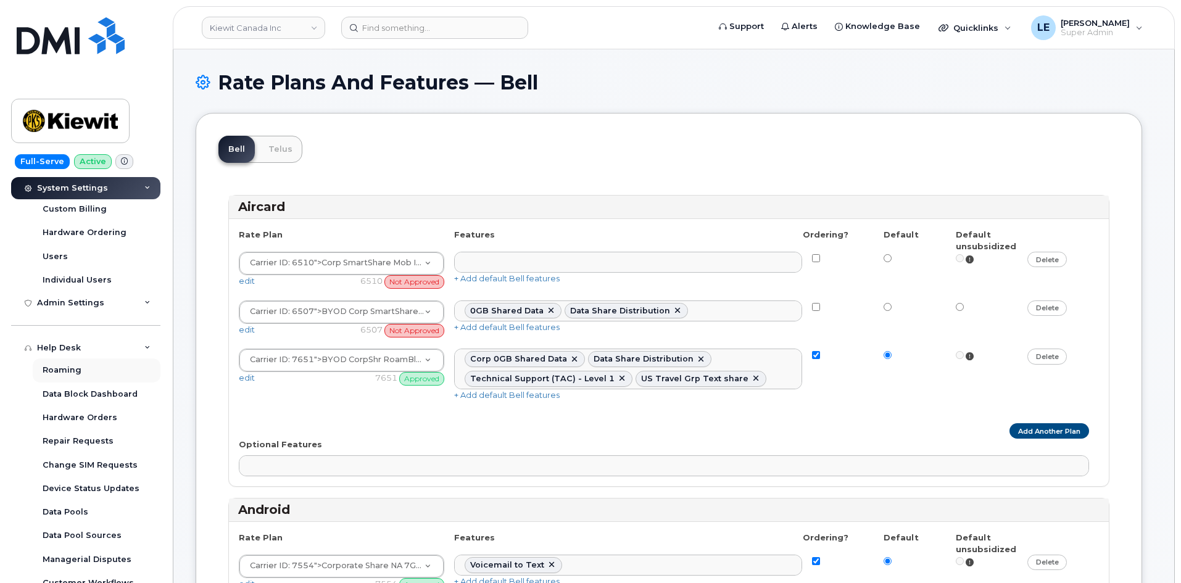
scroll to position [370, 0]
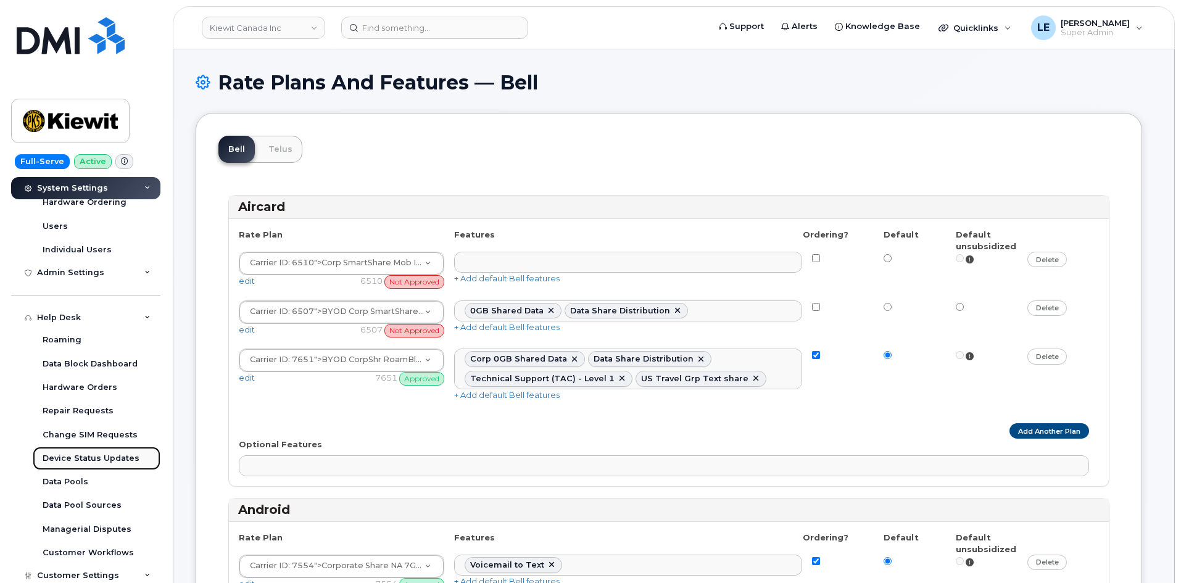
click at [105, 461] on div "Device Status Updates" at bounding box center [91, 458] width 97 height 11
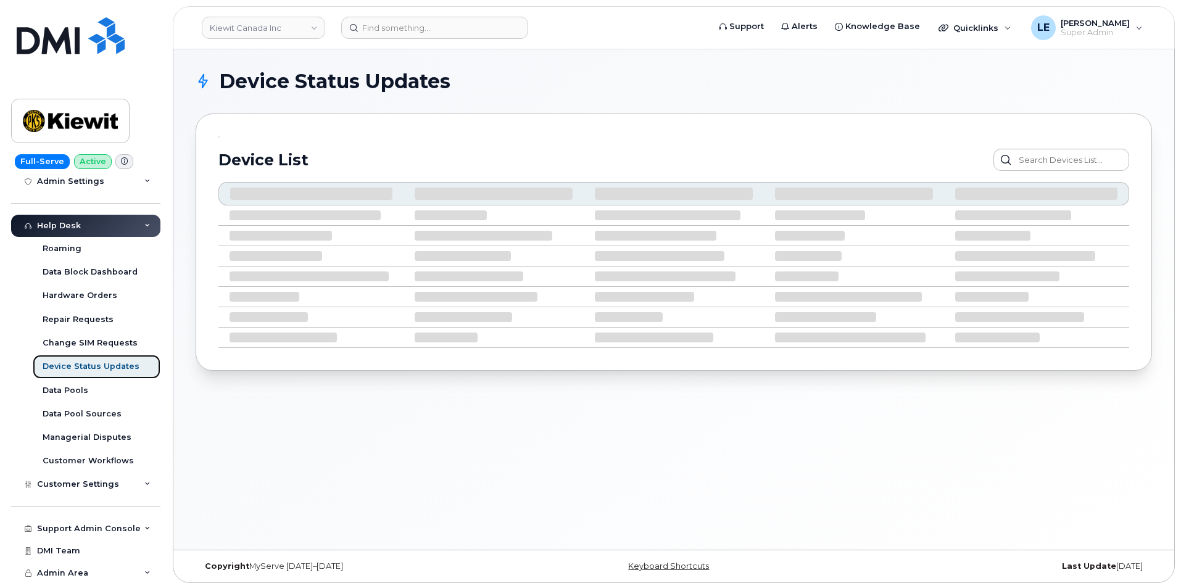
scroll to position [249, 0]
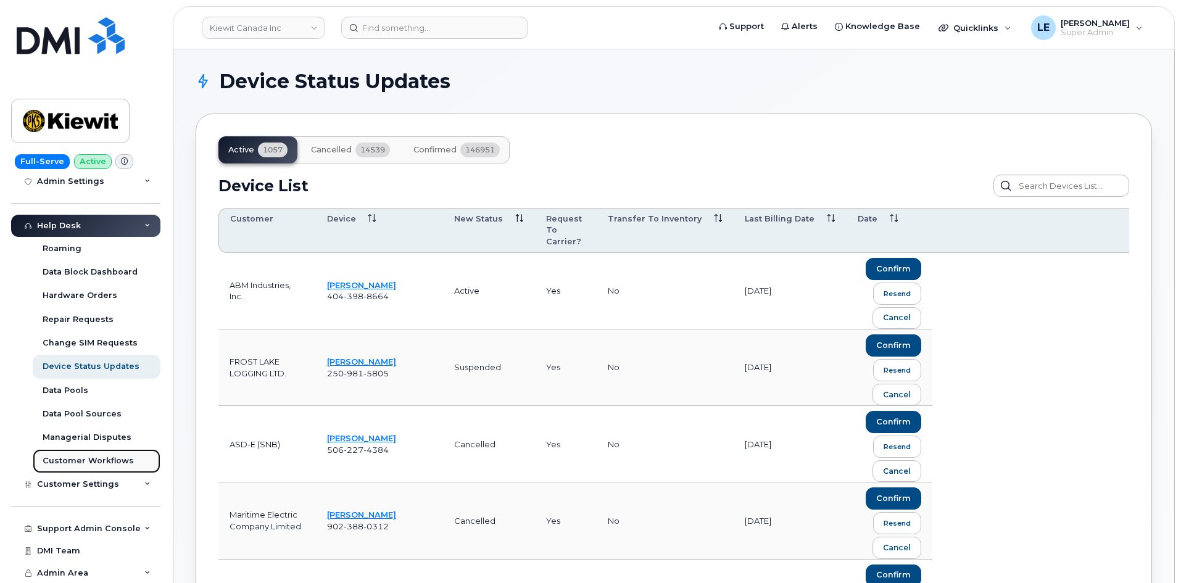
click at [98, 462] on div "Customer Workflows" at bounding box center [88, 461] width 91 height 11
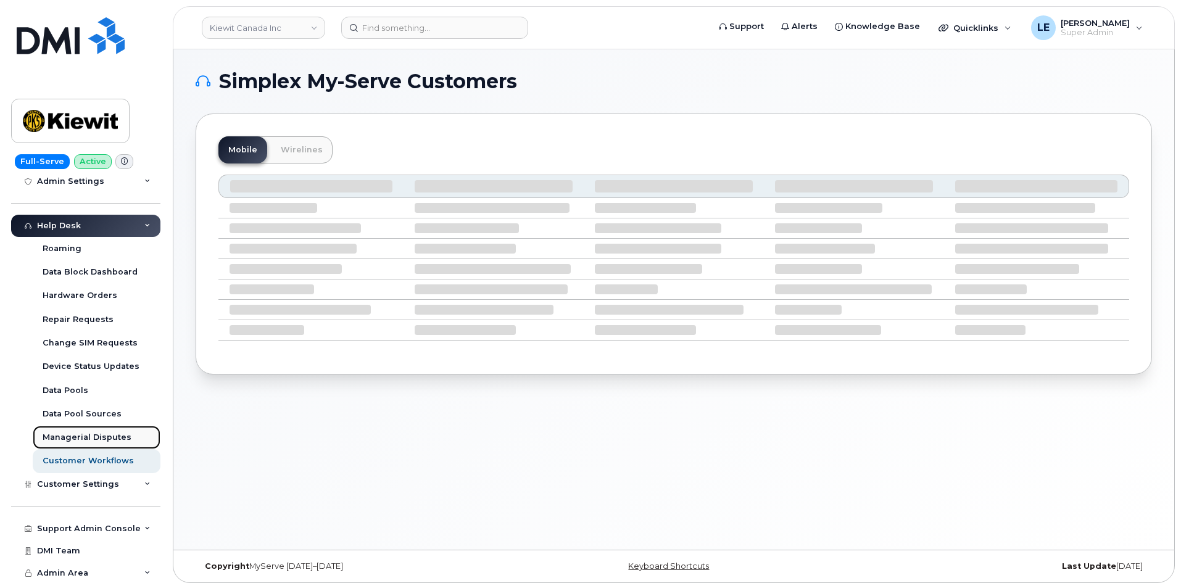
click at [94, 442] on div "Managerial Disputes" at bounding box center [87, 437] width 89 height 11
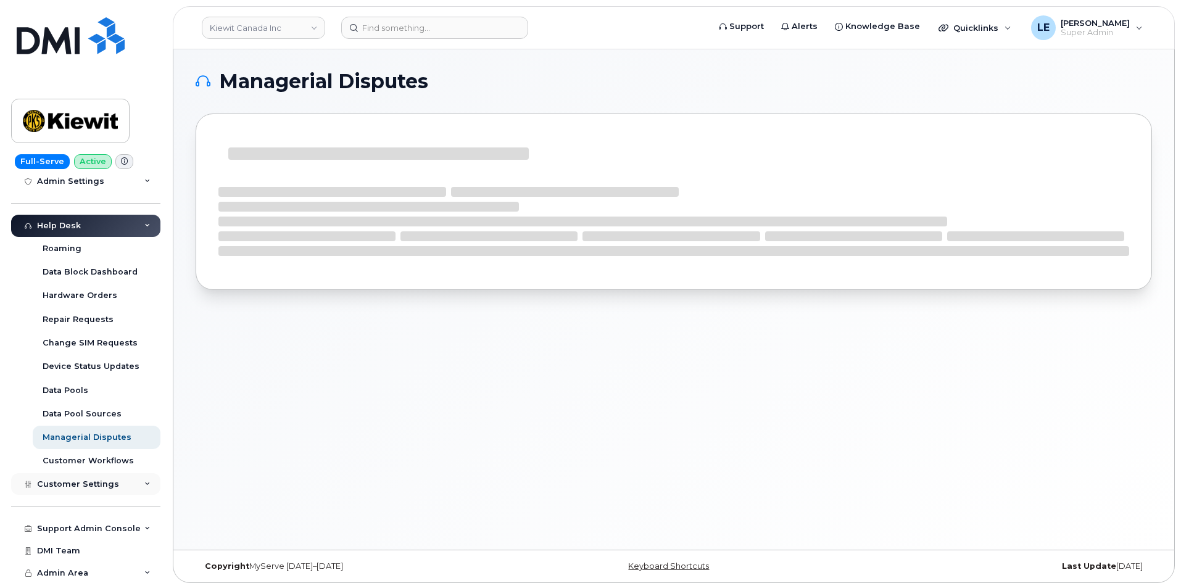
click at [102, 480] on span "Customer Settings" at bounding box center [78, 484] width 82 height 9
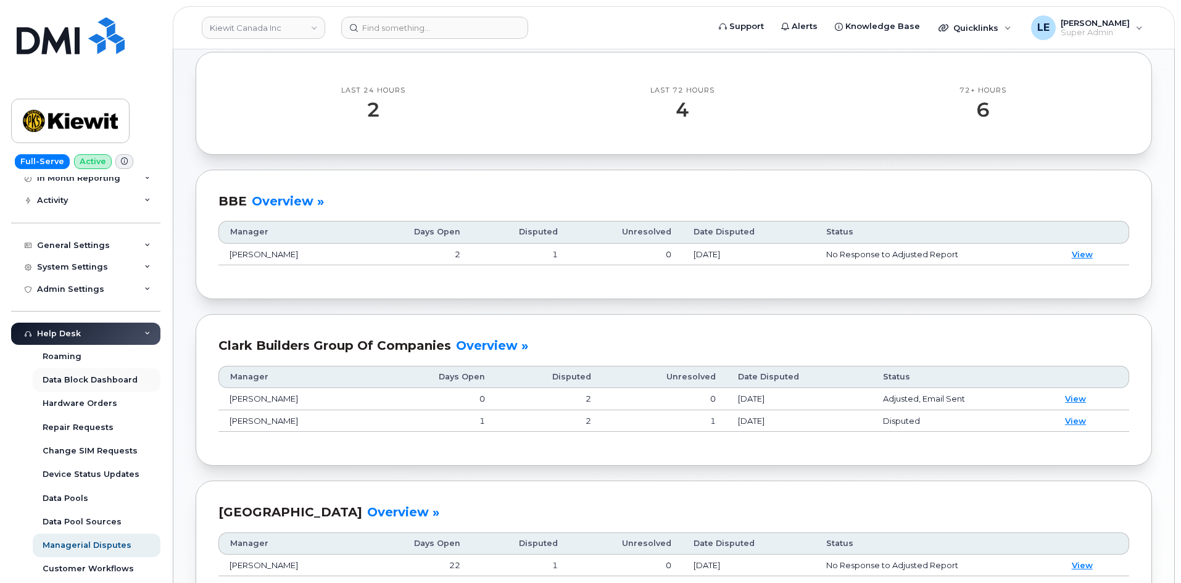
scroll to position [48, 0]
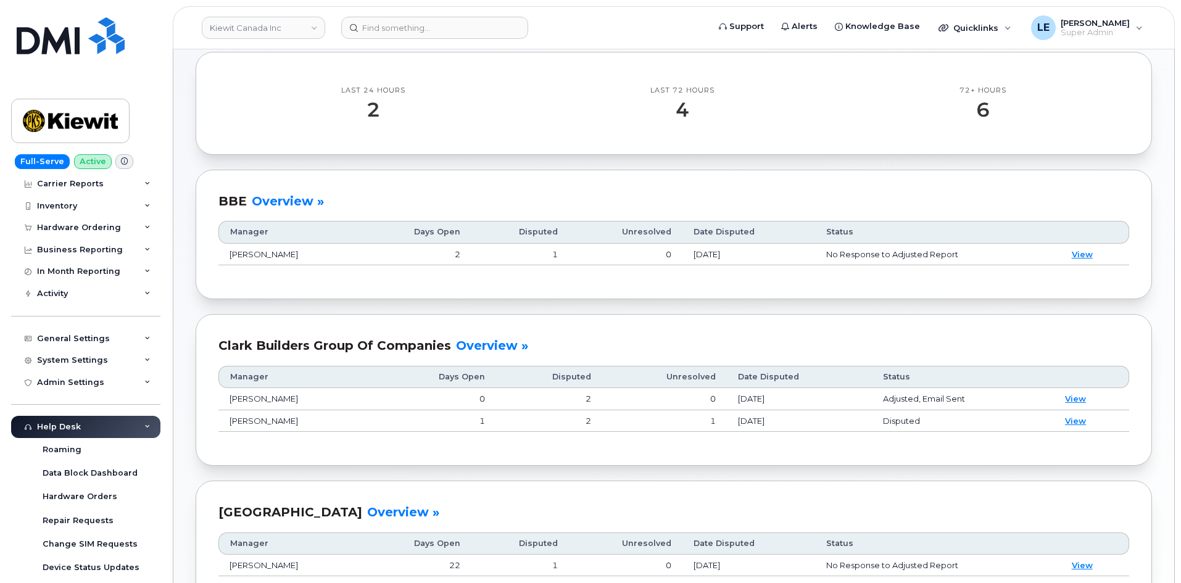
click at [107, 420] on div "Help Desk" at bounding box center [85, 427] width 149 height 22
click at [104, 387] on div "Admin Settings" at bounding box center [85, 383] width 149 height 22
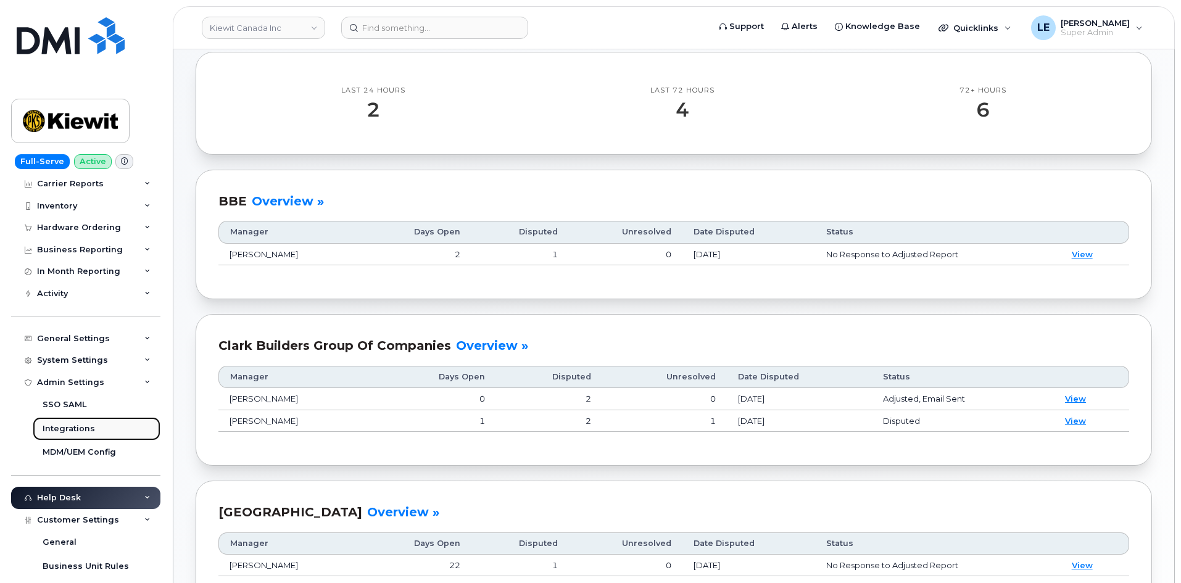
click at [113, 428] on link "Integrations" at bounding box center [97, 428] width 128 height 23
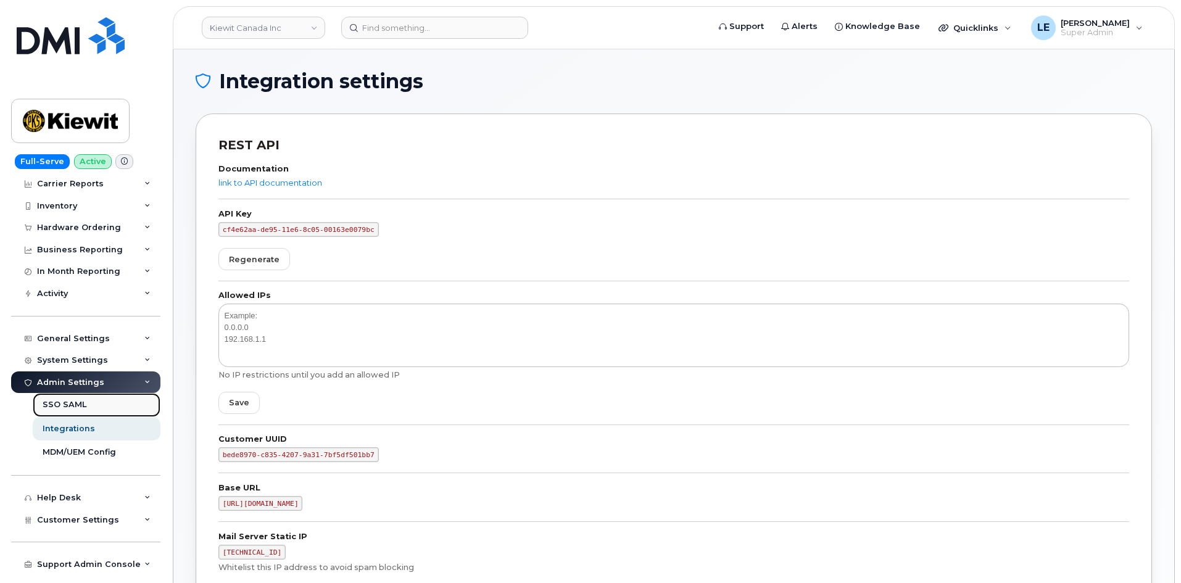
click at [97, 407] on link "SSO SAML" at bounding box center [97, 404] width 128 height 23
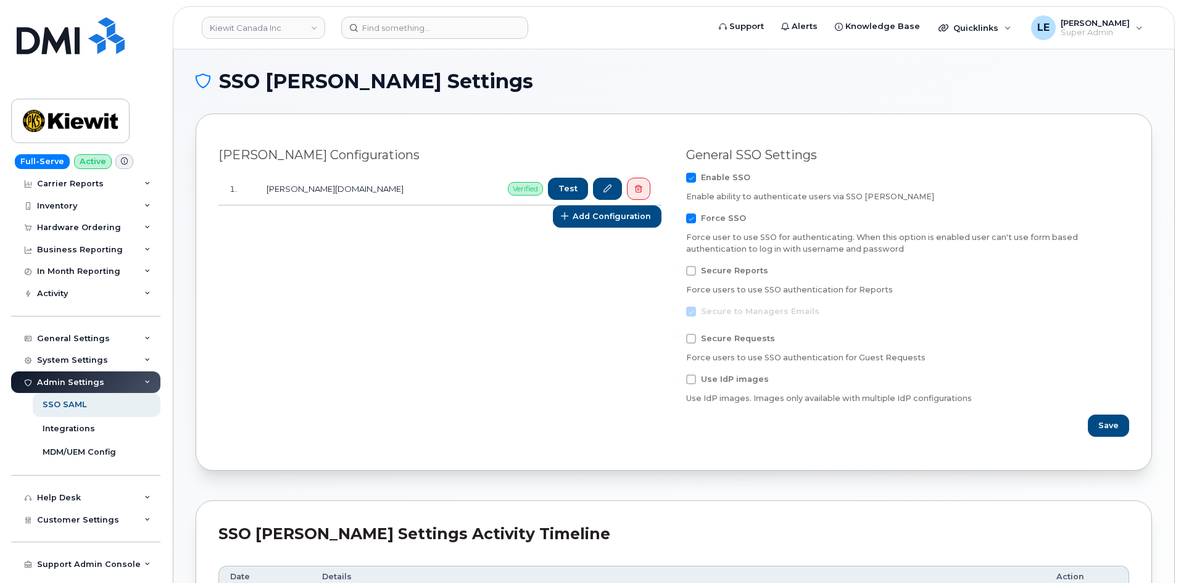
click at [122, 380] on div "Admin Settings" at bounding box center [85, 383] width 149 height 22
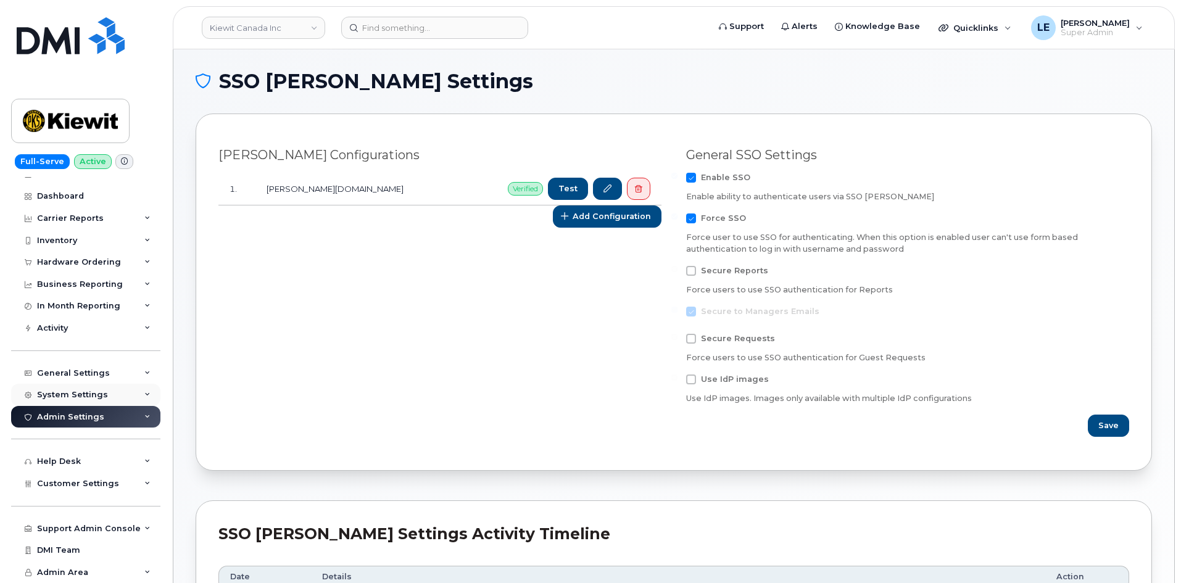
click at [137, 388] on div "System Settings" at bounding box center [85, 395] width 149 height 22
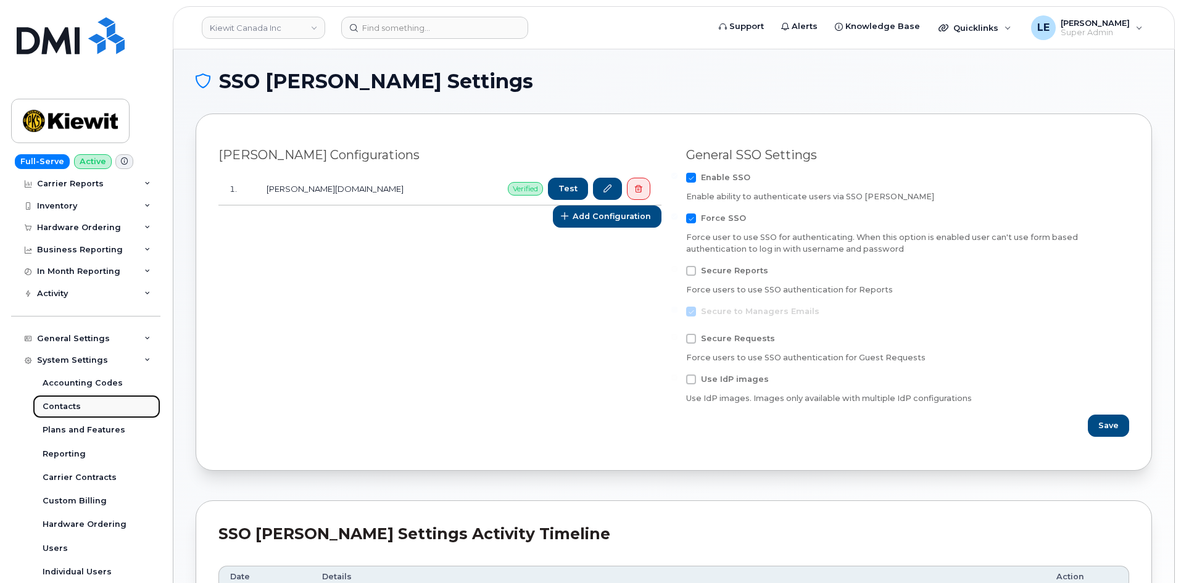
click at [93, 407] on link "Contacts" at bounding box center [97, 406] width 128 height 23
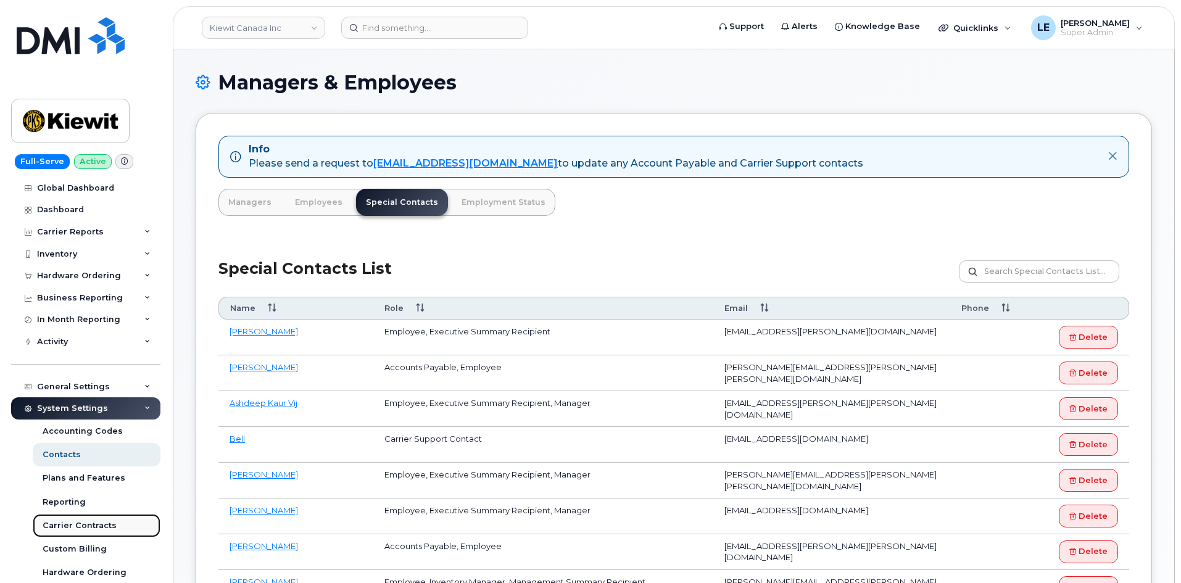
click at [103, 527] on div "Carrier Contracts" at bounding box center [80, 525] width 74 height 11
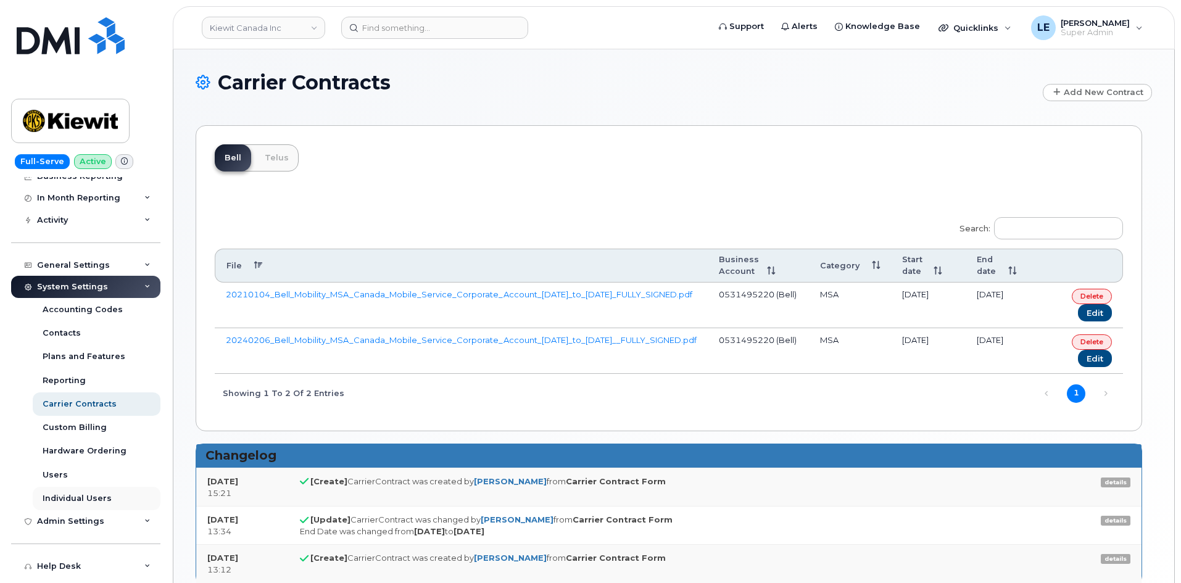
scroll to position [123, 0]
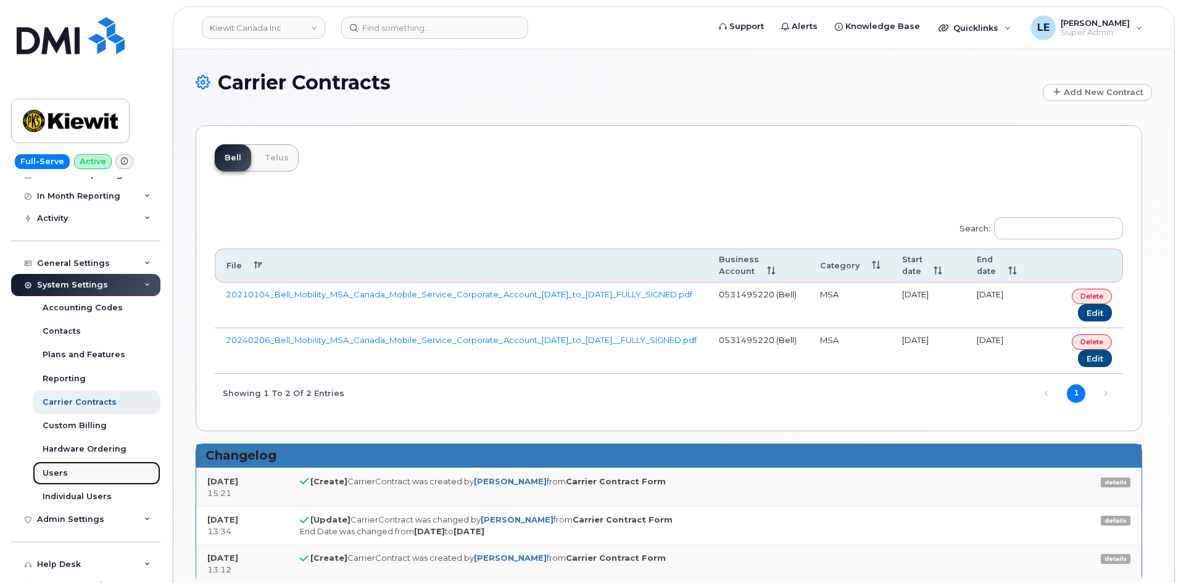
click at [106, 473] on link "Users" at bounding box center [97, 473] width 128 height 23
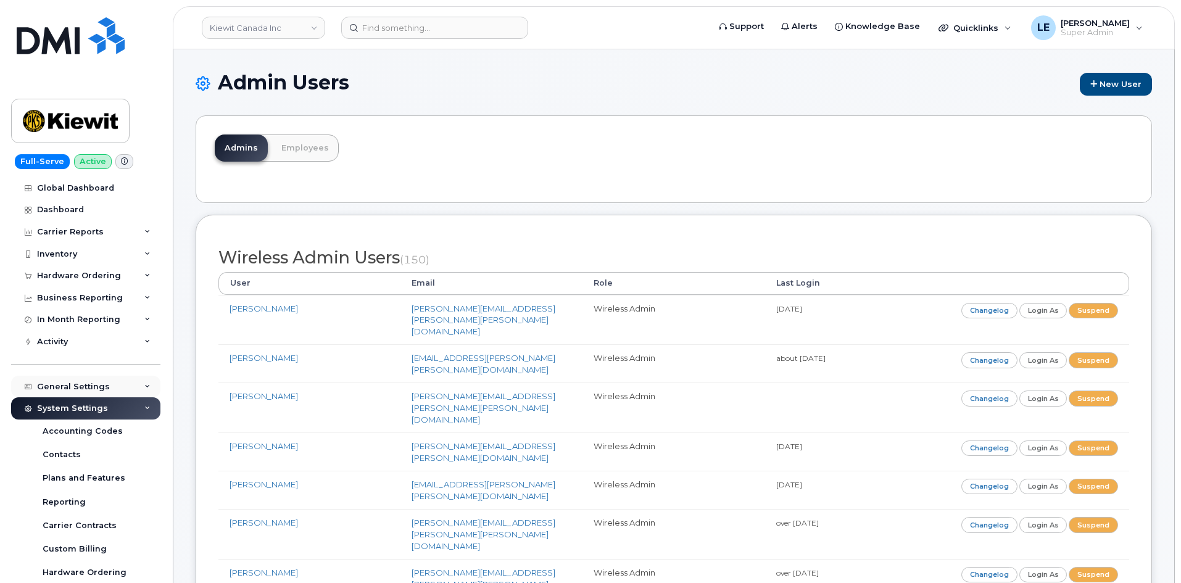
click at [101, 388] on div "General Settings" at bounding box center [73, 387] width 73 height 10
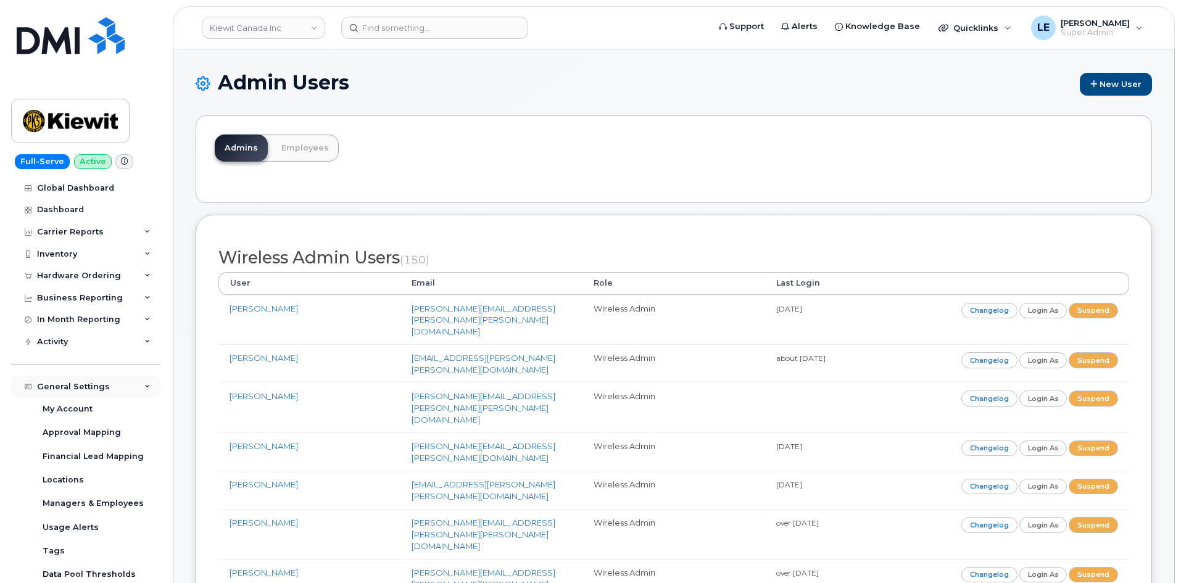
scroll to position [62, 0]
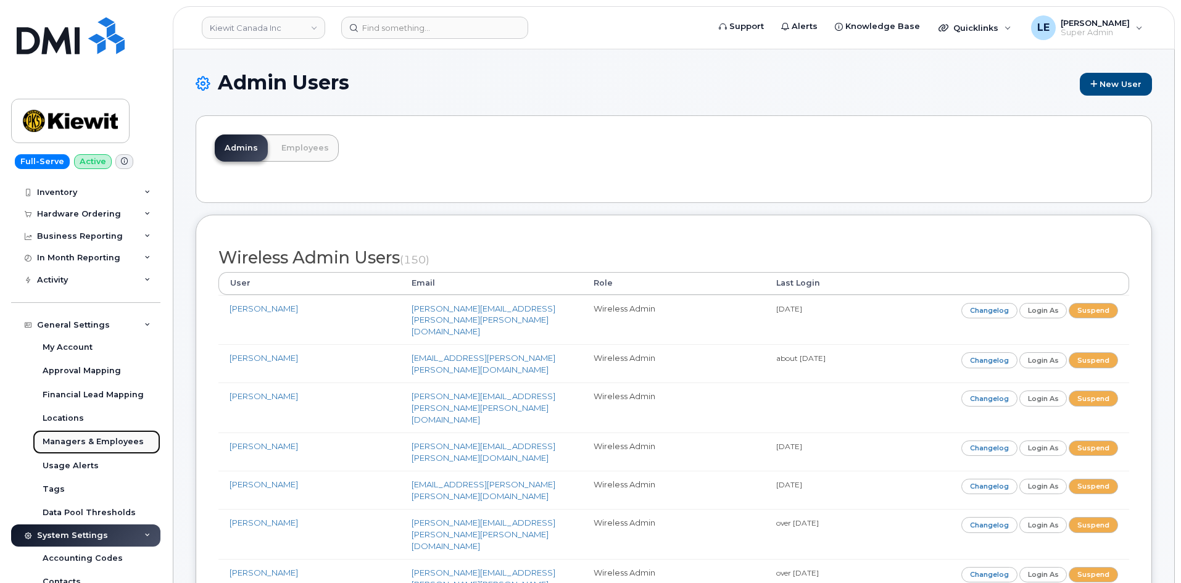
click at [86, 444] on div "Managers & Employees" at bounding box center [93, 441] width 101 height 11
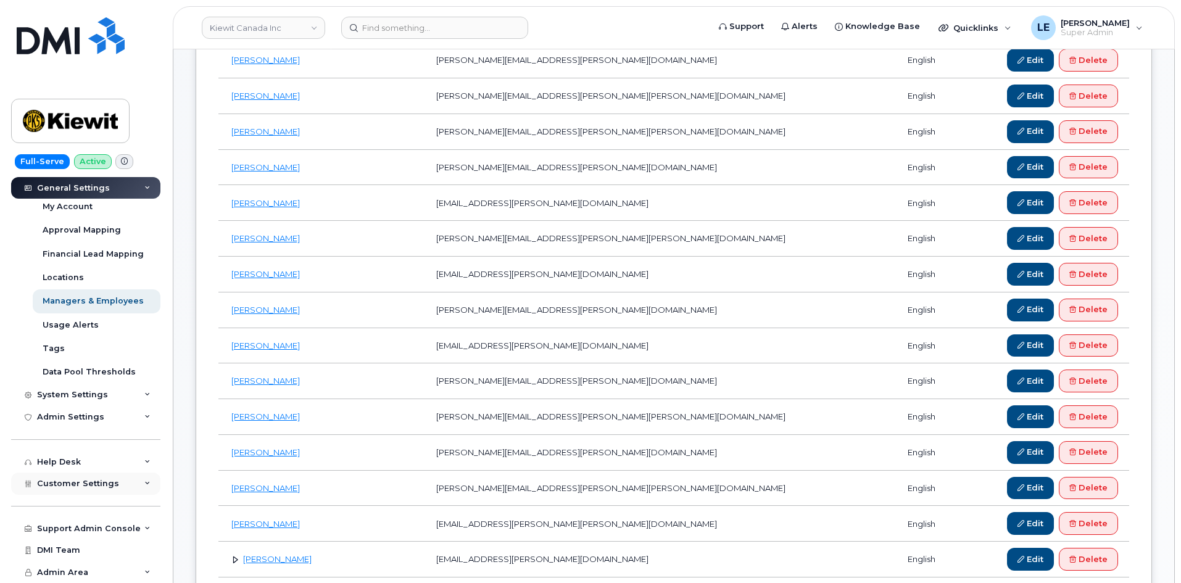
scroll to position [247, 0]
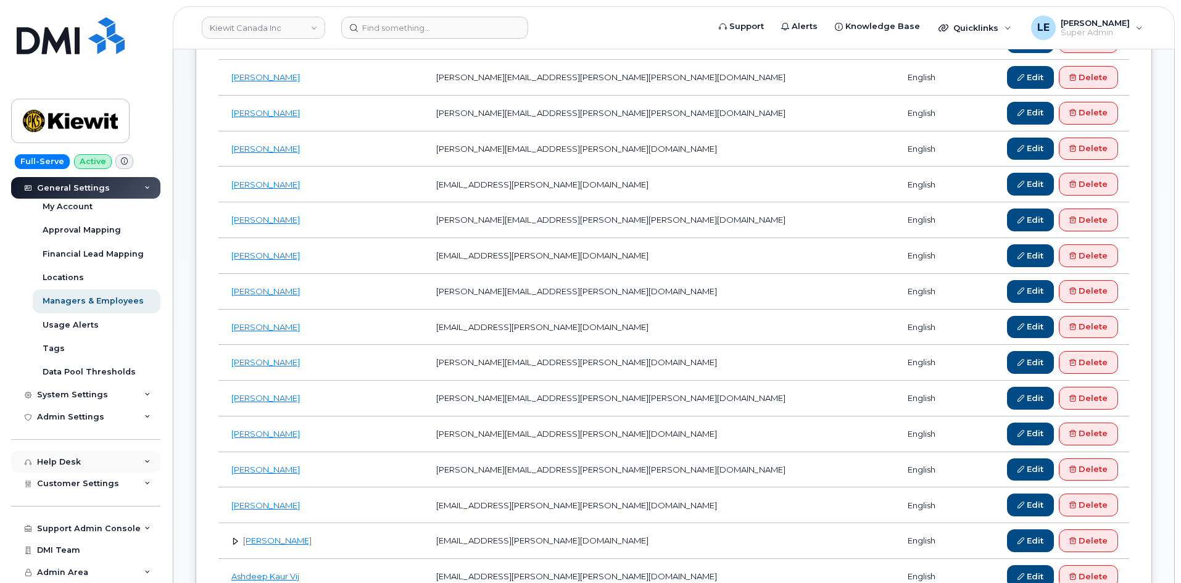
click at [96, 469] on div "Help Desk" at bounding box center [85, 462] width 149 height 22
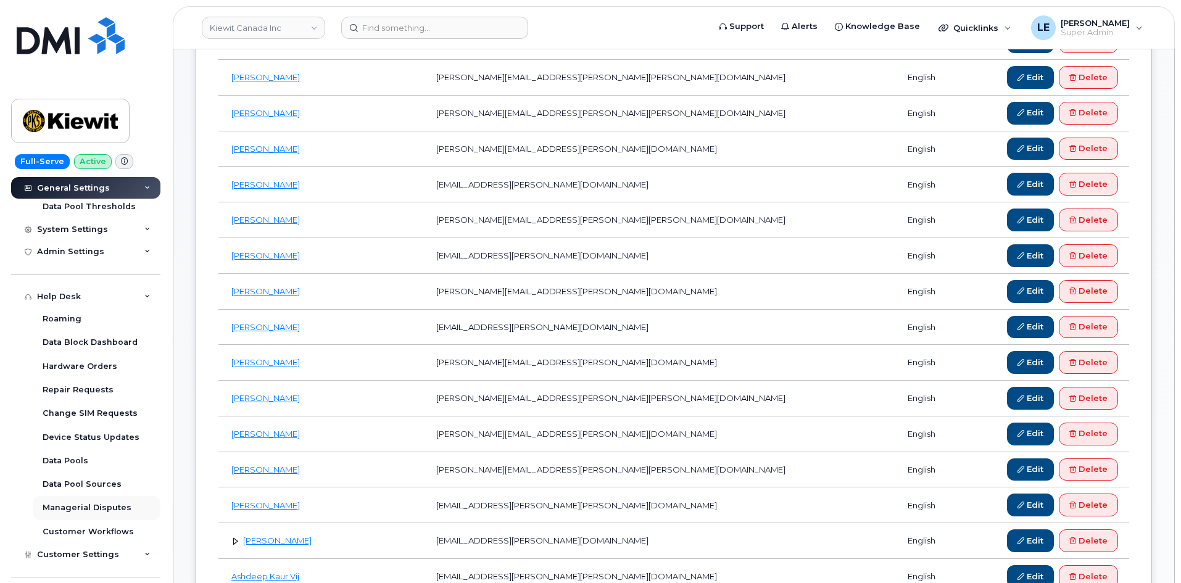
scroll to position [388, 0]
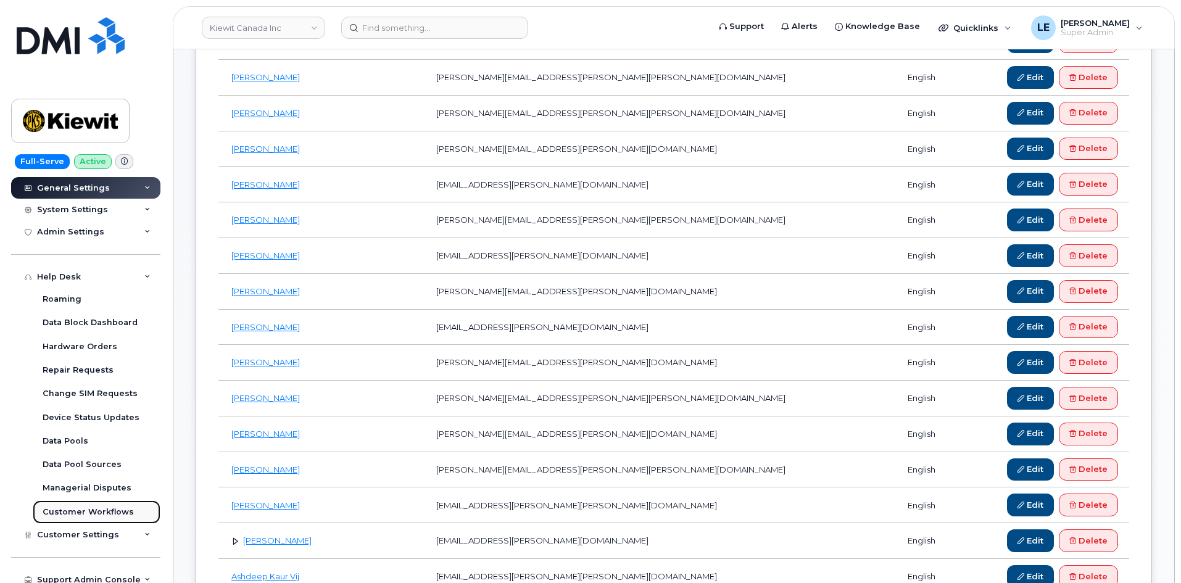
click at [104, 512] on div "Customer Workflows" at bounding box center [88, 512] width 91 height 11
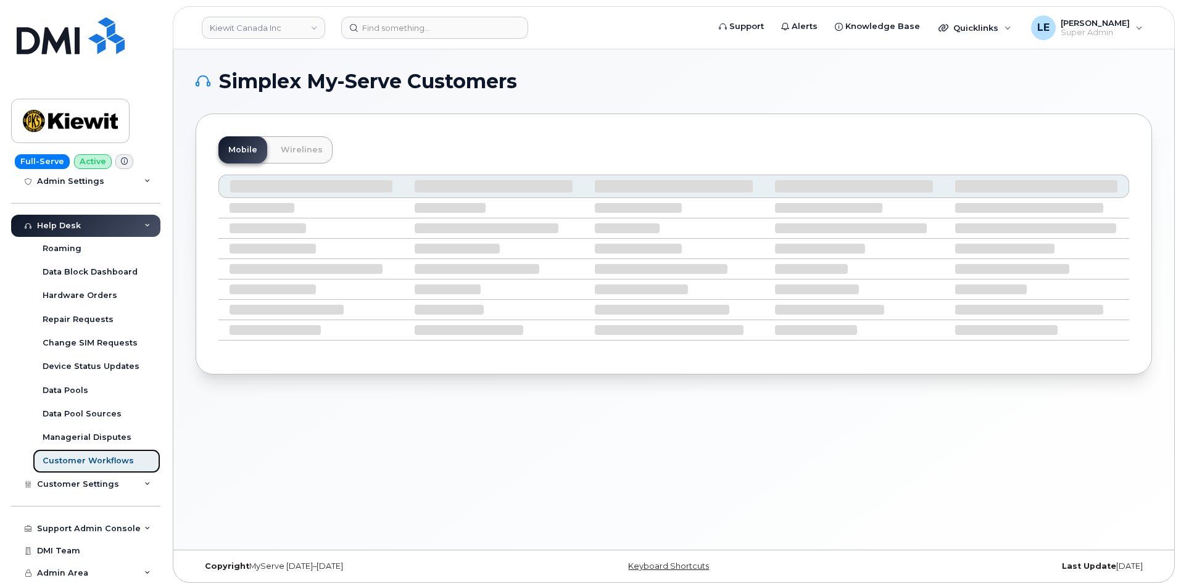
scroll to position [249, 0]
click at [129, 483] on div "Customer Settings" at bounding box center [85, 484] width 149 height 22
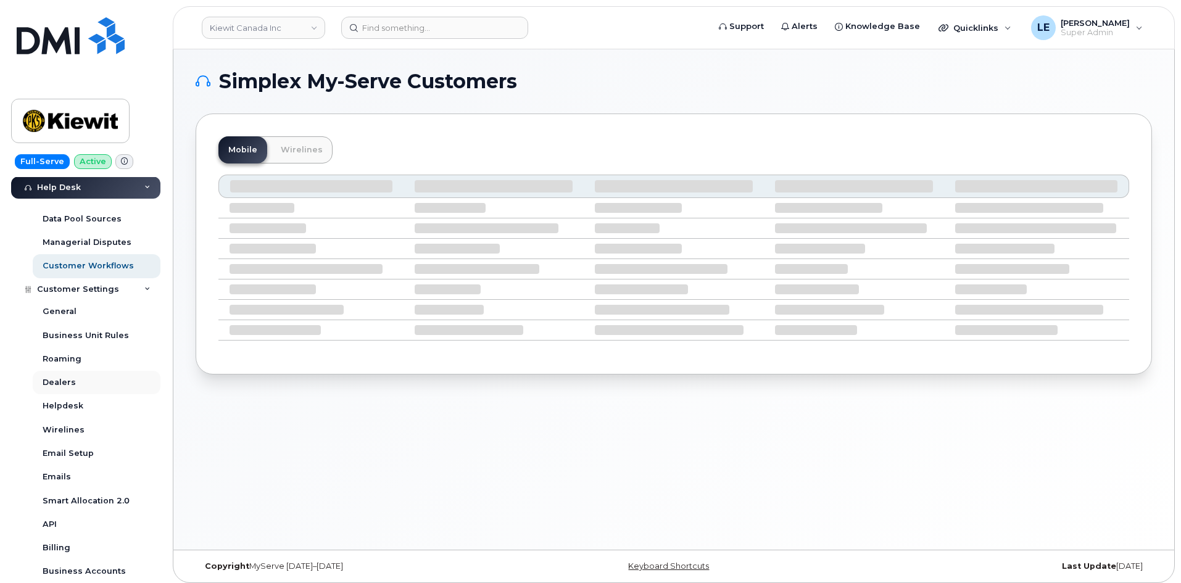
scroll to position [435, 0]
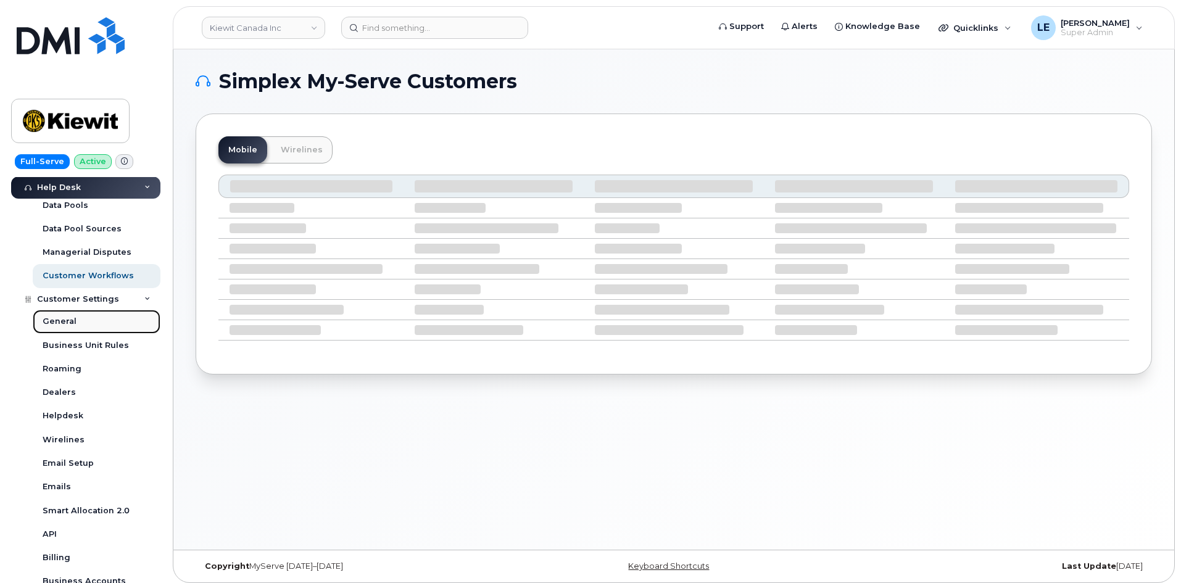
click at [90, 317] on link "General" at bounding box center [97, 321] width 128 height 23
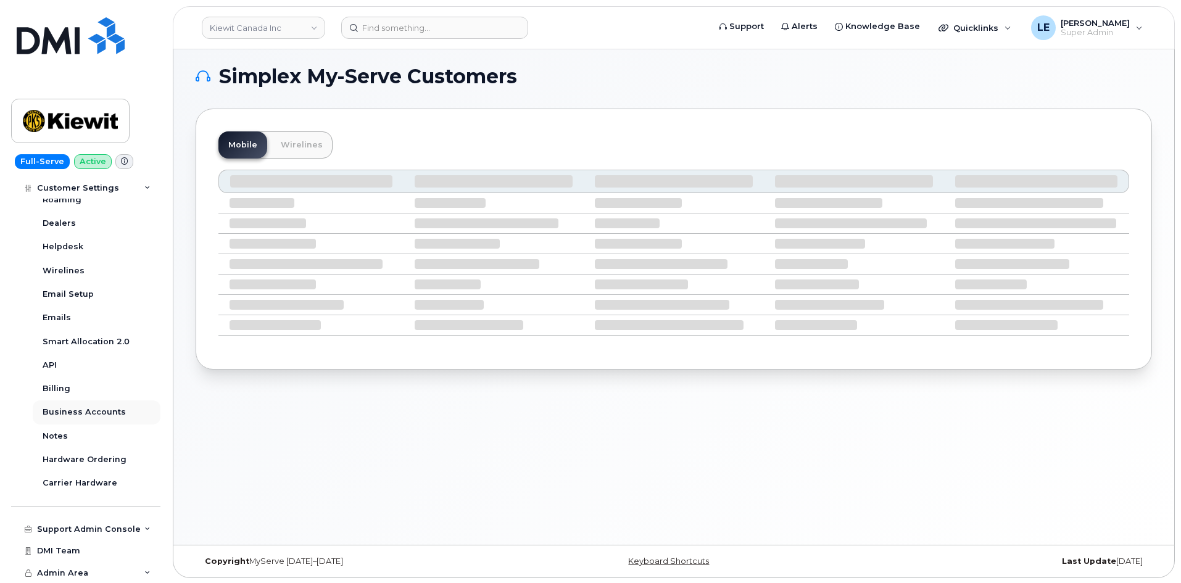
scroll to position [6, 0]
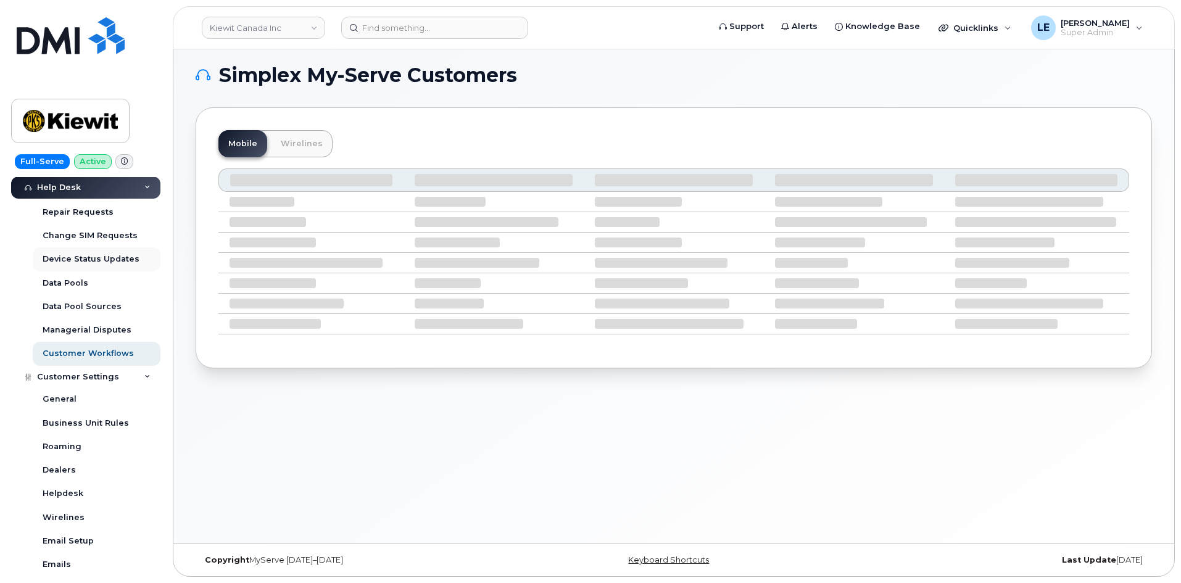
click at [135, 377] on div "Customer Settings" at bounding box center [85, 377] width 149 height 22
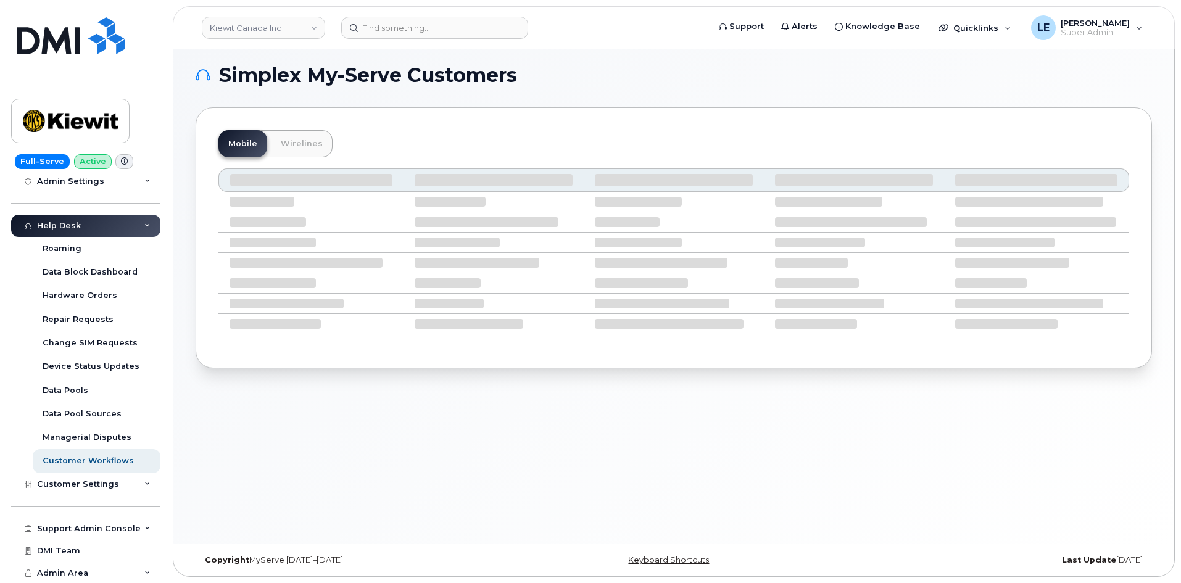
click at [111, 224] on div "Help Desk" at bounding box center [85, 226] width 149 height 22
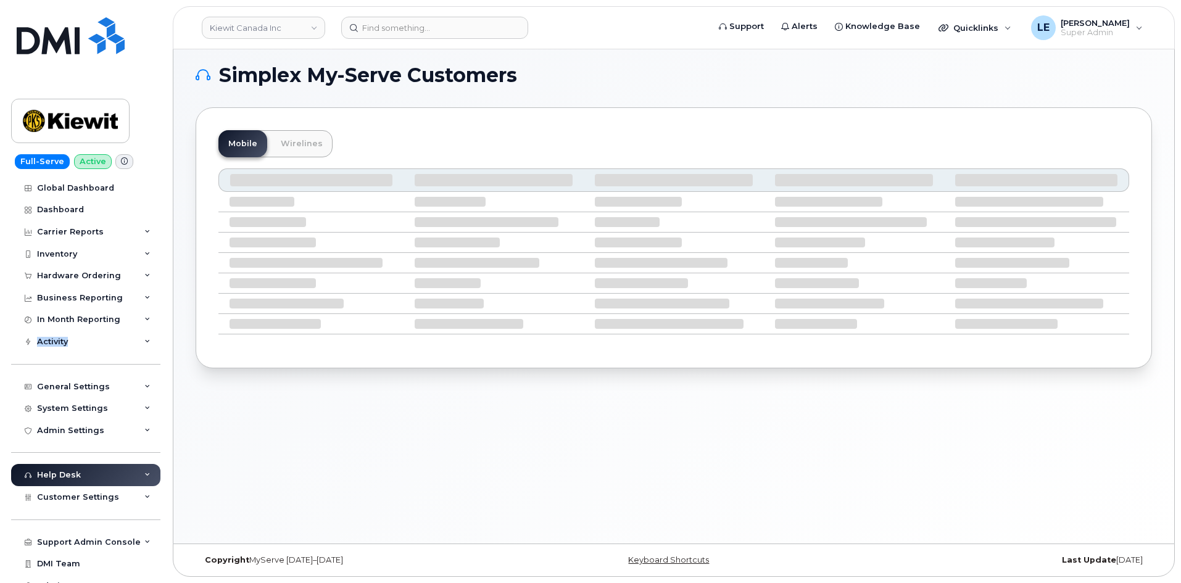
click at [159, 333] on div "Global Dashboard Dashboard Carrier Reports Monthly Billing Data Daily Data Pool…" at bounding box center [87, 380] width 152 height 407
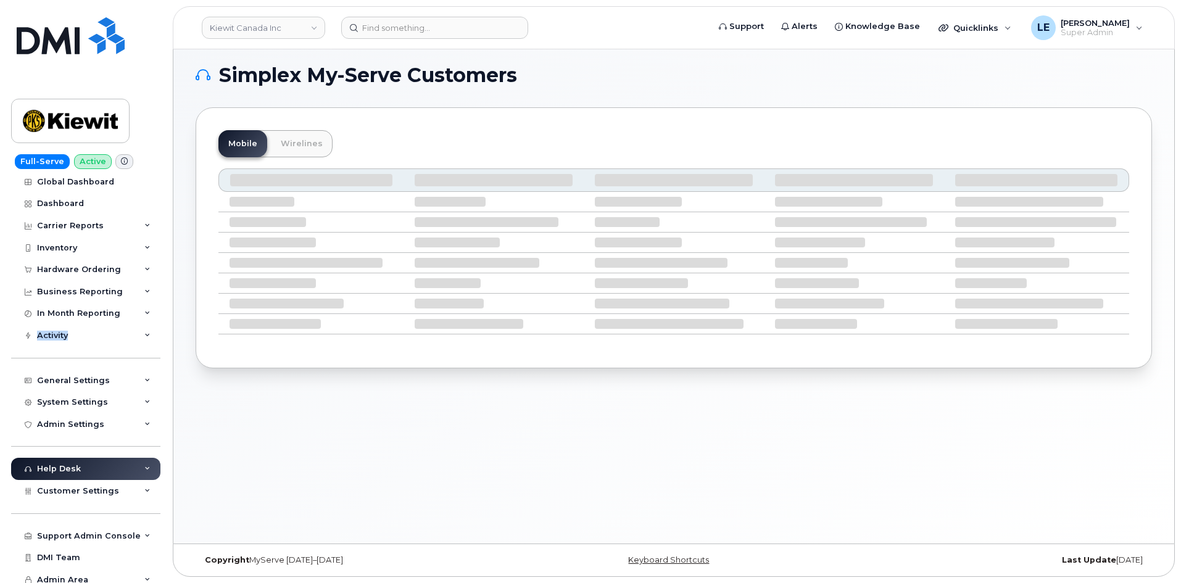
scroll to position [13, 0]
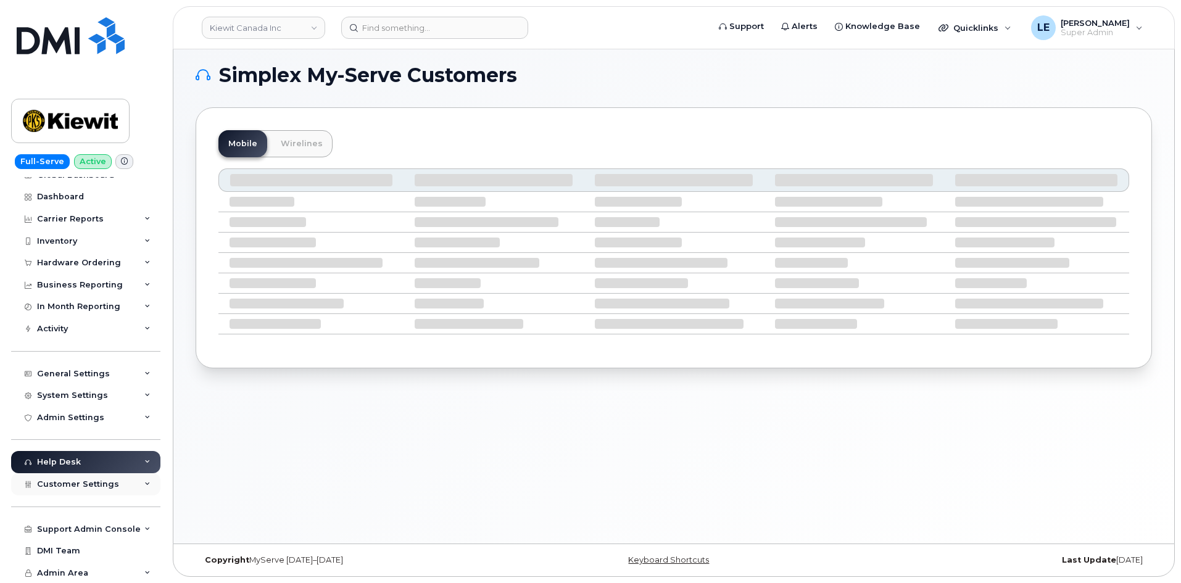
click at [93, 490] on div "Customer Settings" at bounding box center [85, 484] width 149 height 22
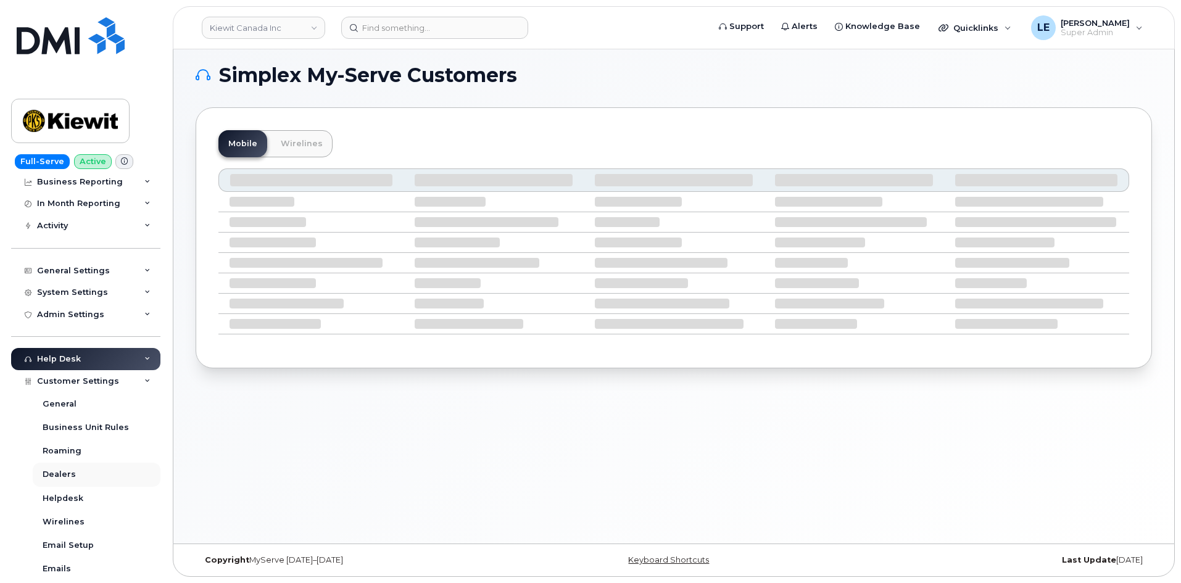
scroll to position [136, 0]
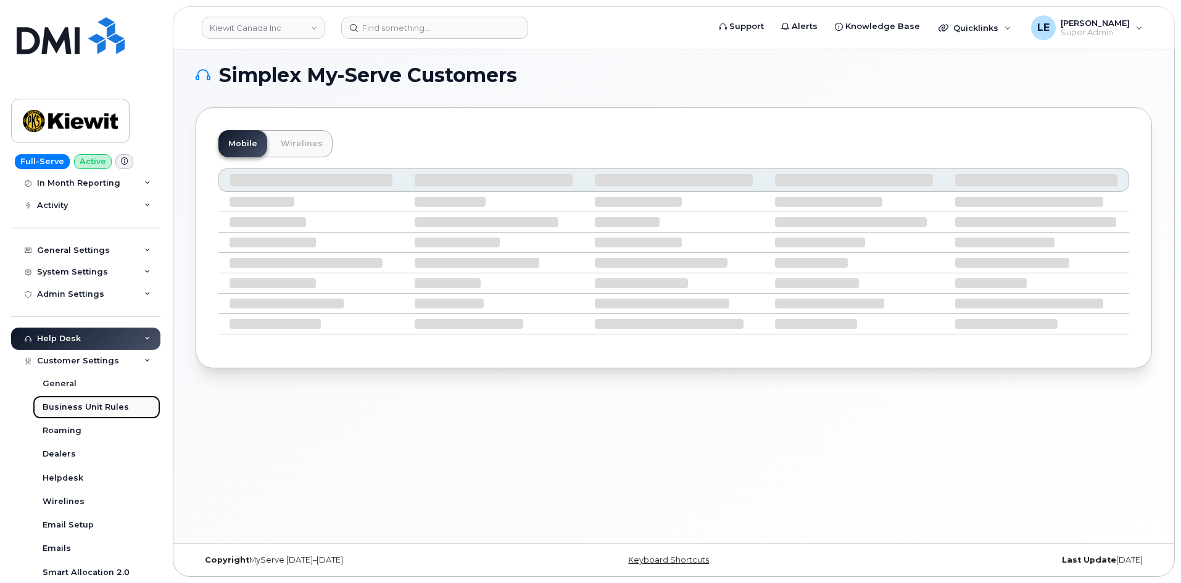
click at [108, 409] on div "Business Unit Rules" at bounding box center [86, 407] width 86 height 11
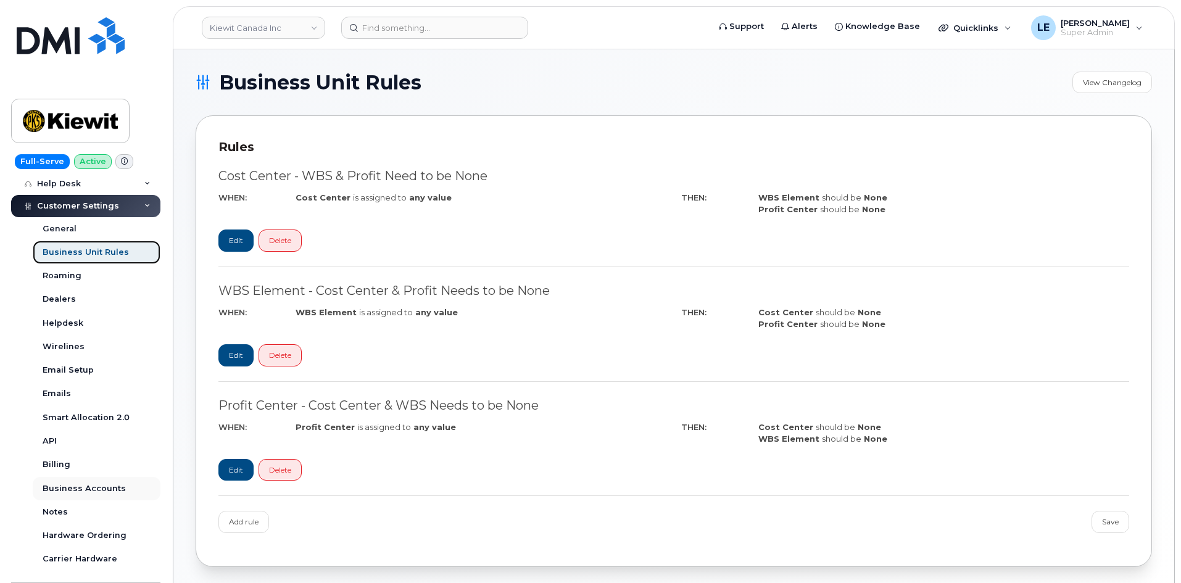
scroll to position [322, 0]
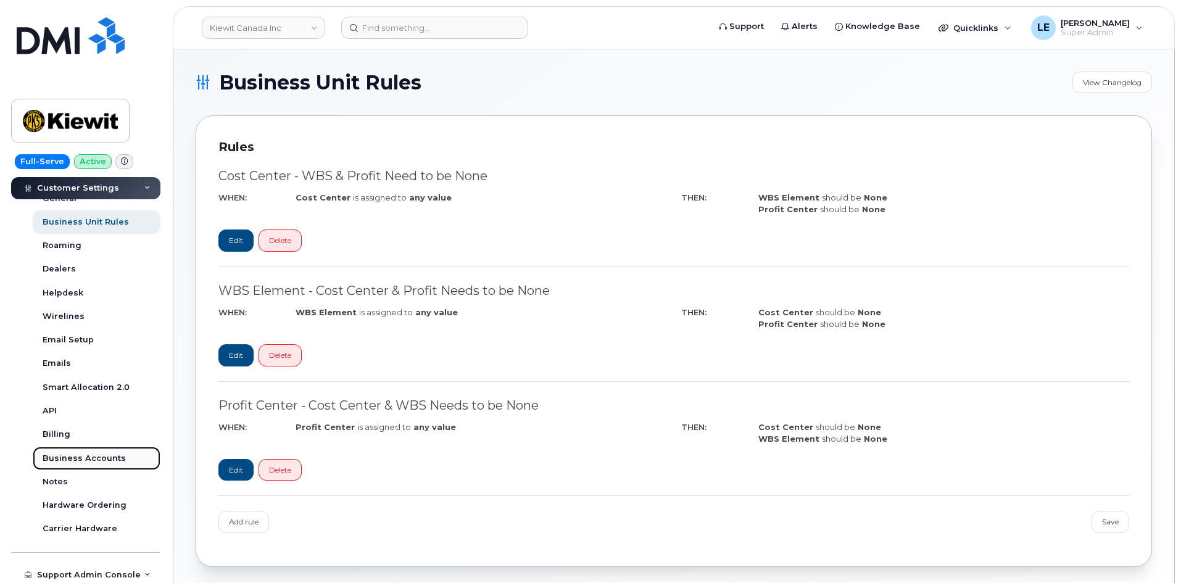
click at [95, 461] on div "Business Accounts" at bounding box center [84, 458] width 83 height 11
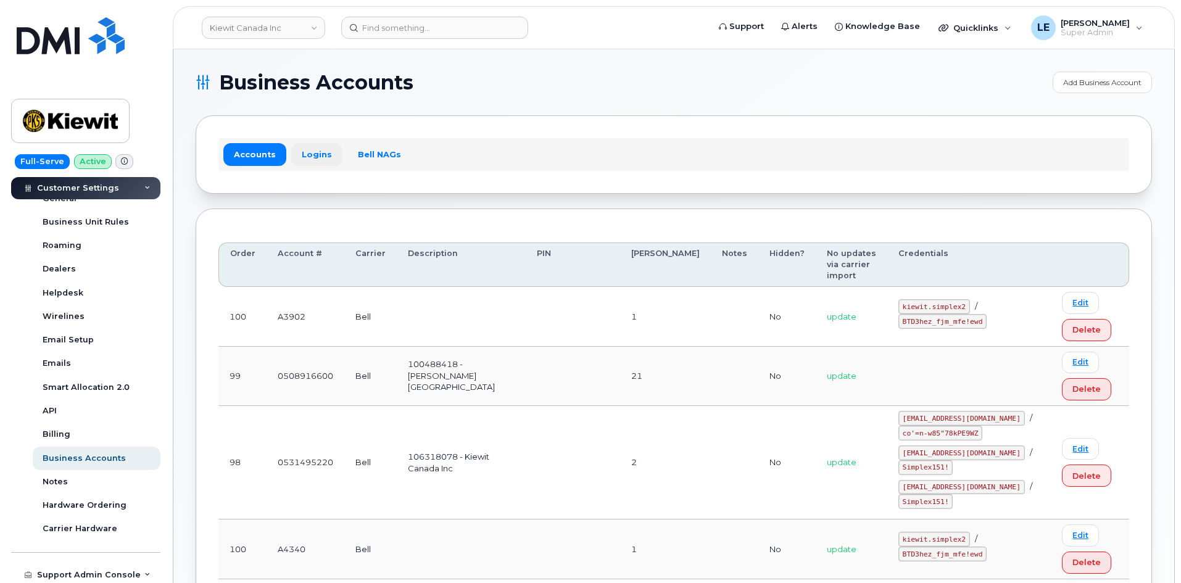
click at [311, 161] on link "Logins" at bounding box center [316, 154] width 51 height 22
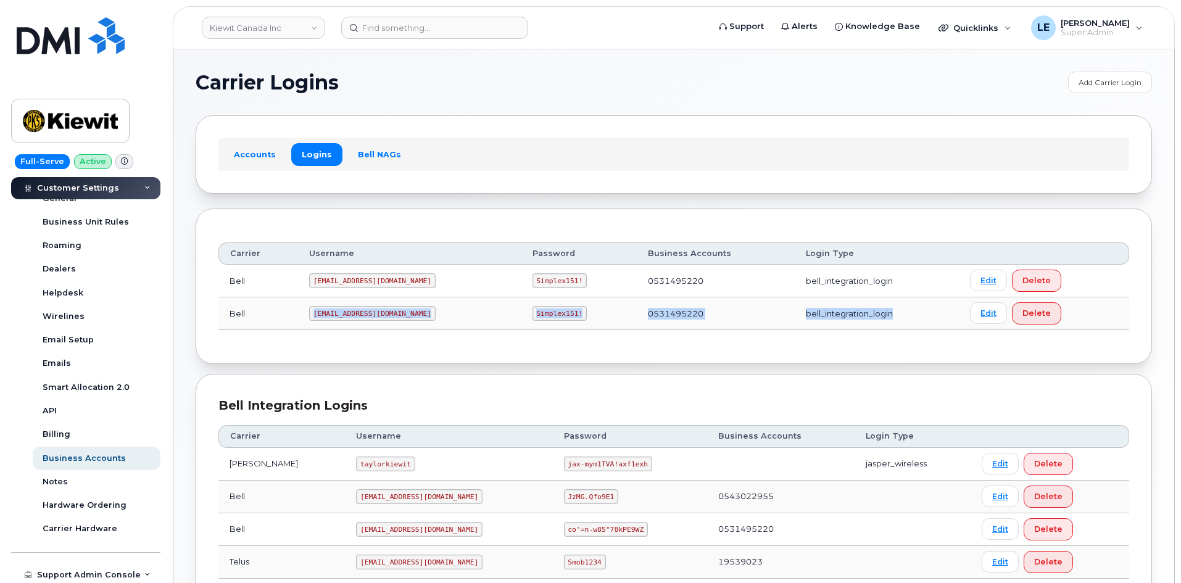
drag, startPoint x: 868, startPoint y: 319, endPoint x: 280, endPoint y: 316, distance: 587.7
click at [280, 316] on tr "Bell [EMAIL_ADDRESS][DOMAIN_NAME] Simplex151! 0531495220 bell_integration_login…" at bounding box center [674, 314] width 911 height 33
click at [288, 309] on td "Bell" at bounding box center [259, 314] width 80 height 33
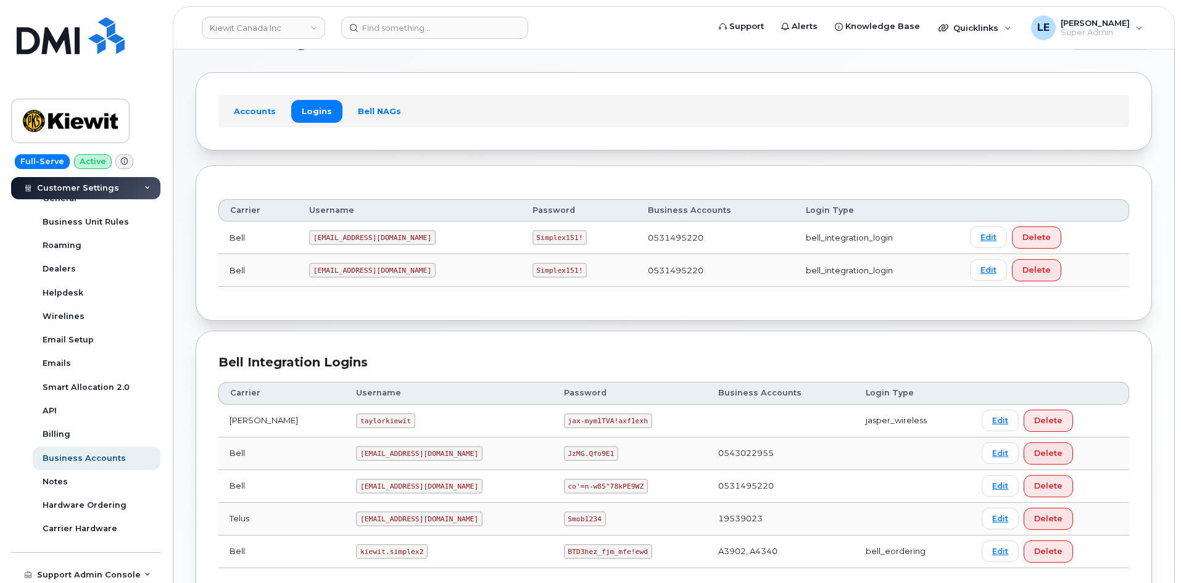
scroll to position [123, 0]
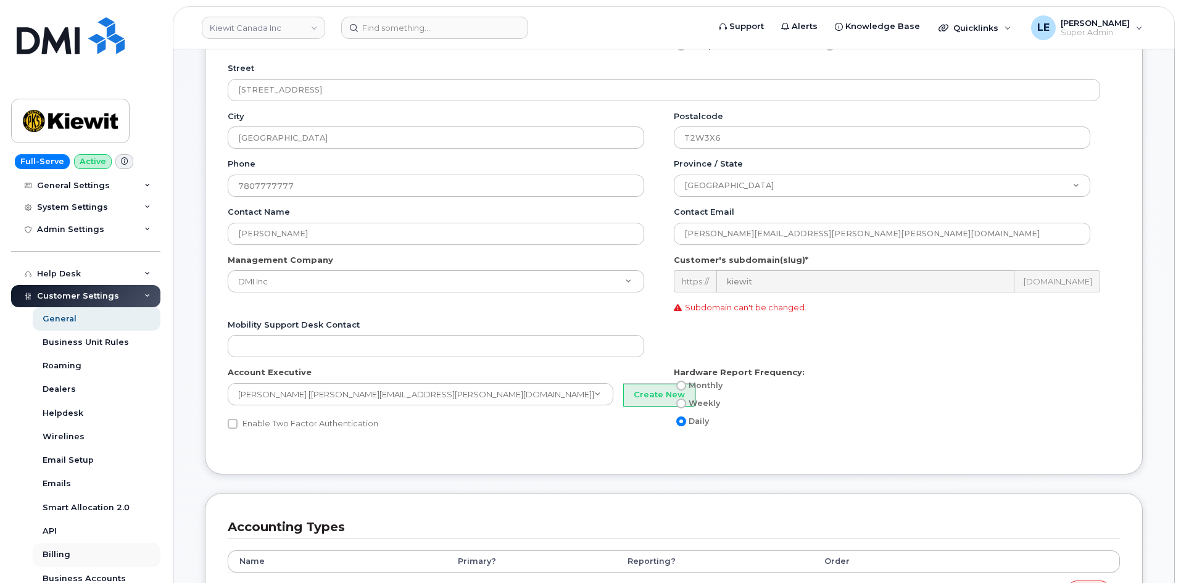
scroll to position [309, 0]
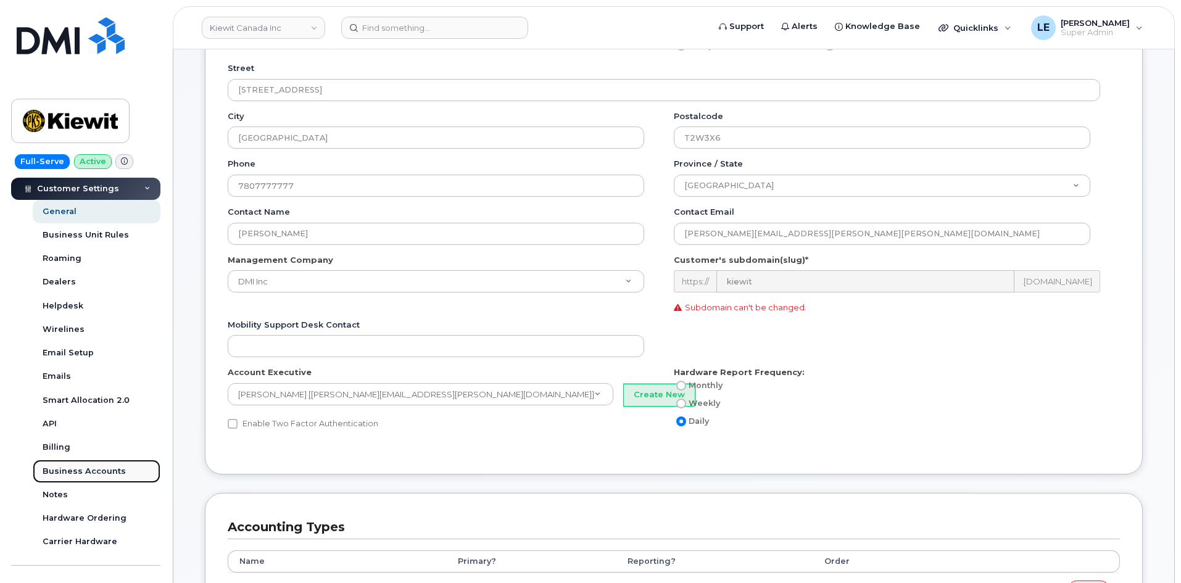
click at [100, 472] on div "Business Accounts" at bounding box center [84, 471] width 83 height 11
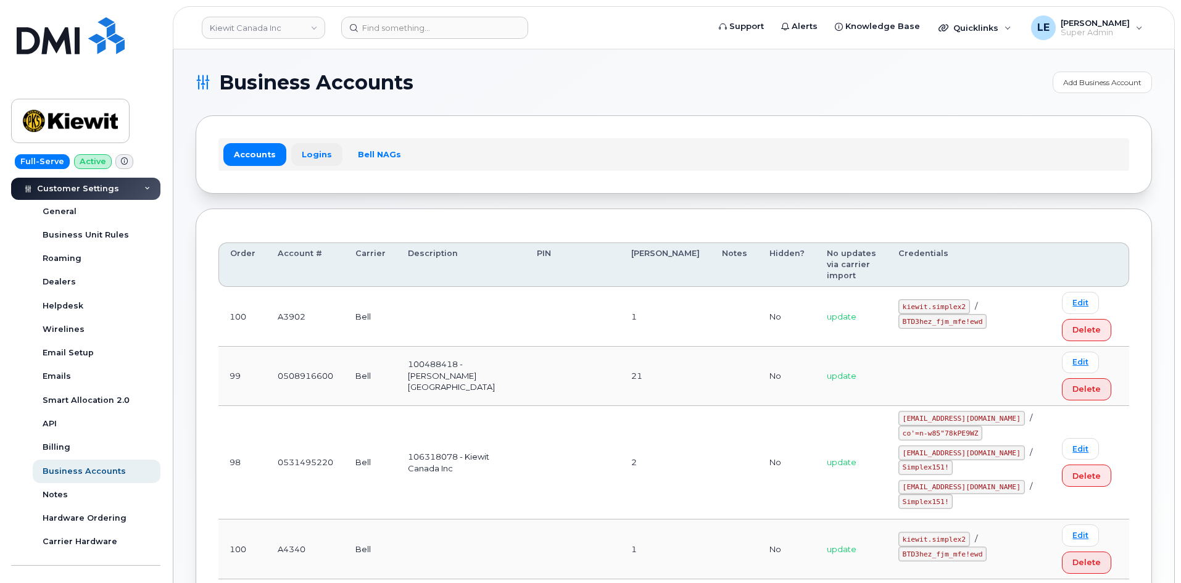
click at [310, 157] on link "Logins" at bounding box center [316, 154] width 51 height 22
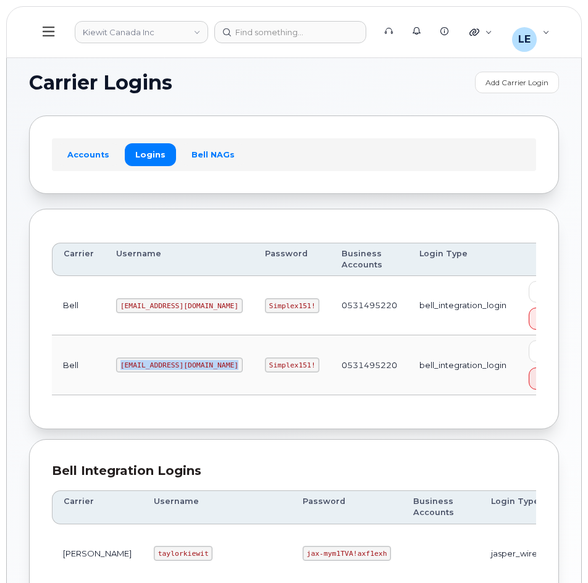
drag, startPoint x: 115, startPoint y: 364, endPoint x: 216, endPoint y: 366, distance: 100.6
click at [216, 366] on tr "Bell PeterKie2@myserve.ca Simplex151! 0531495220 bell_integration_login Edit De…" at bounding box center [320, 364] width 537 height 59
copy code "PeterKie2@myserve.ca"
drag, startPoint x: 227, startPoint y: 362, endPoint x: 235, endPoint y: 364, distance: 8.1
click at [265, 364] on code "Simplex151!" at bounding box center [292, 364] width 55 height 15
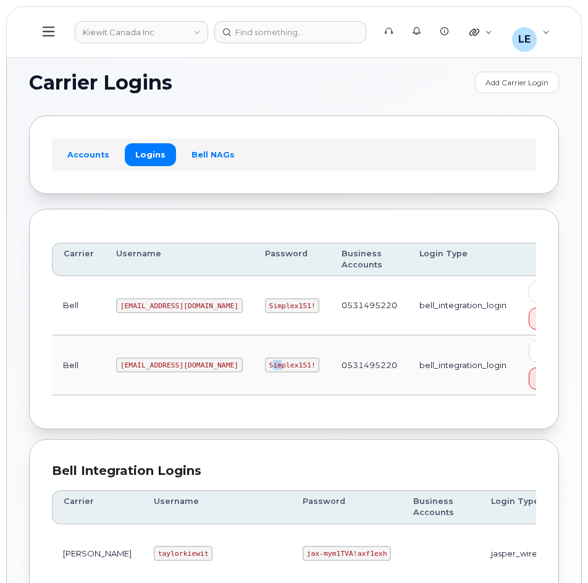
click at [265, 364] on code "Simplex151!" at bounding box center [292, 364] width 55 height 15
drag, startPoint x: 225, startPoint y: 365, endPoint x: 267, endPoint y: 365, distance: 41.4
click at [267, 365] on code "Simplex151!" at bounding box center [292, 364] width 55 height 15
copy code "Simplex151!"
drag, startPoint x: 118, startPoint y: 305, endPoint x: 186, endPoint y: 305, distance: 67.9
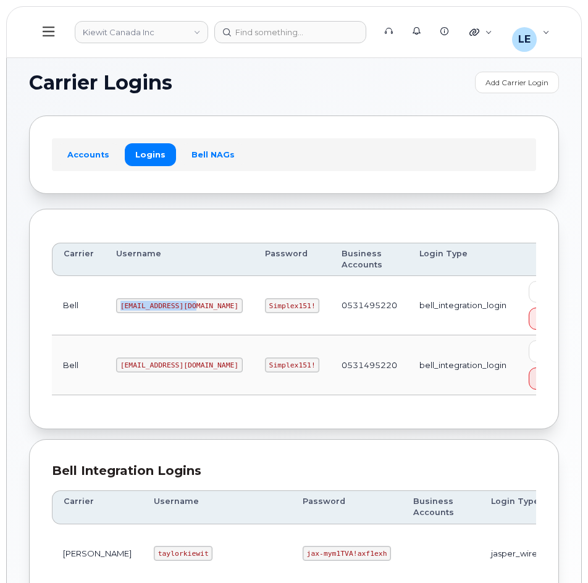
click at [186, 305] on code "1PeterK@myserve.ca" at bounding box center [179, 305] width 127 height 15
copy code "1PeterK@myserve.ca"
click at [266, 29] on div at bounding box center [290, 32] width 152 height 22
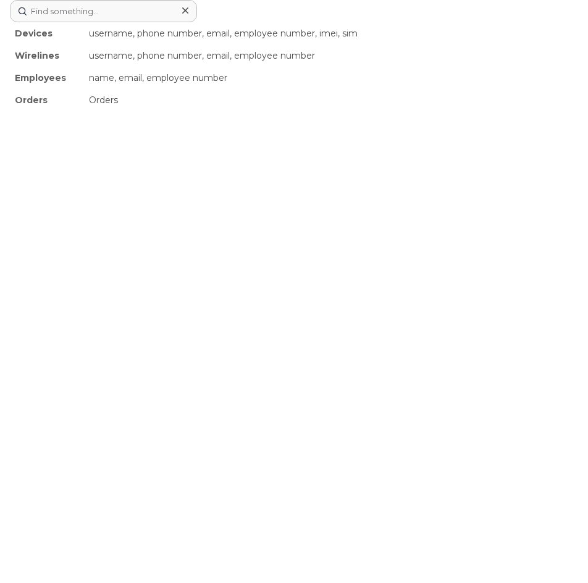
click at [186, 12] on icon at bounding box center [185, 10] width 6 height 6
click at [285, 22] on div "Devices username, phone number, email, employee number, imei, sim Wirelines use…" at bounding box center [294, 11] width 568 height 22
paste input "720) 708-0580"
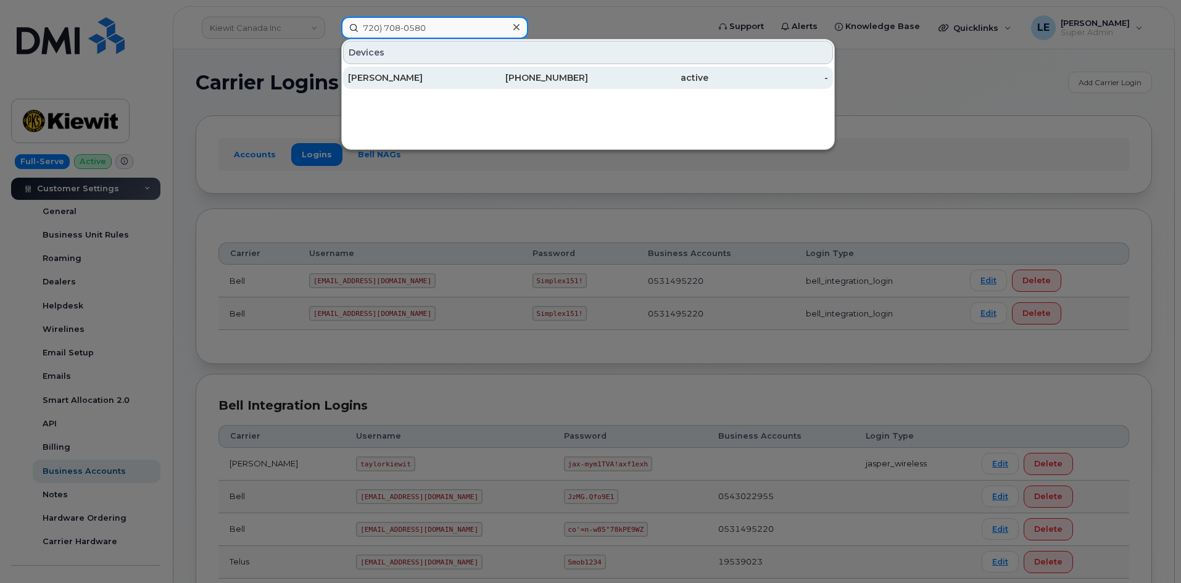
type input "720) 708-0580"
click at [437, 78] on div "[PERSON_NAME]" at bounding box center [408, 78] width 120 height 12
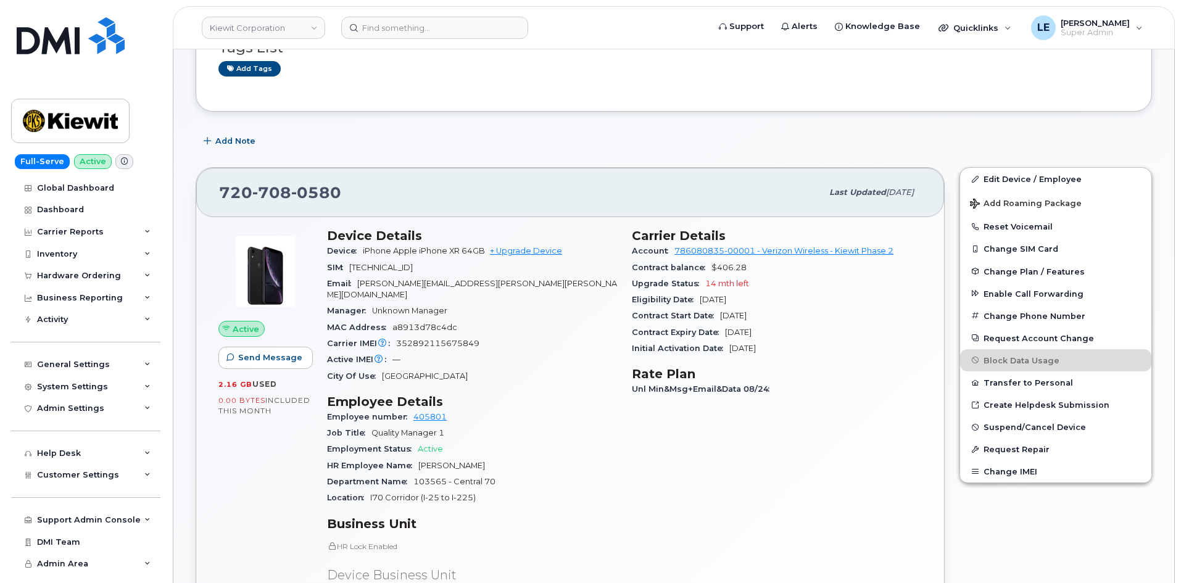
scroll to position [123, 0]
click at [1080, 425] on span "Suspend/Cancel Device" at bounding box center [1035, 427] width 102 height 9
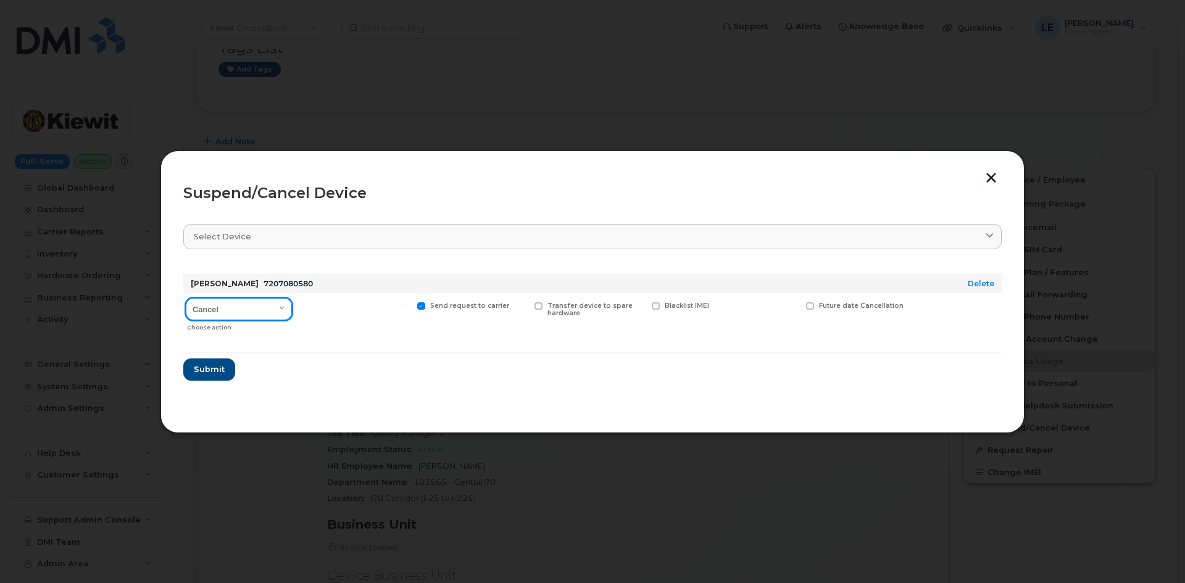
click at [219, 310] on select "Cancel Suspend - Reduced Rate Suspend - Full Rate Suspend - Lost Device/Stolen …" at bounding box center [239, 309] width 106 height 22
select select "[object Object]"
click at [186, 298] on select "Cancel Suspend - Reduced Rate Suspend - Full Rate Suspend - Lost Device/Stolen …" at bounding box center [239, 309] width 106 height 22
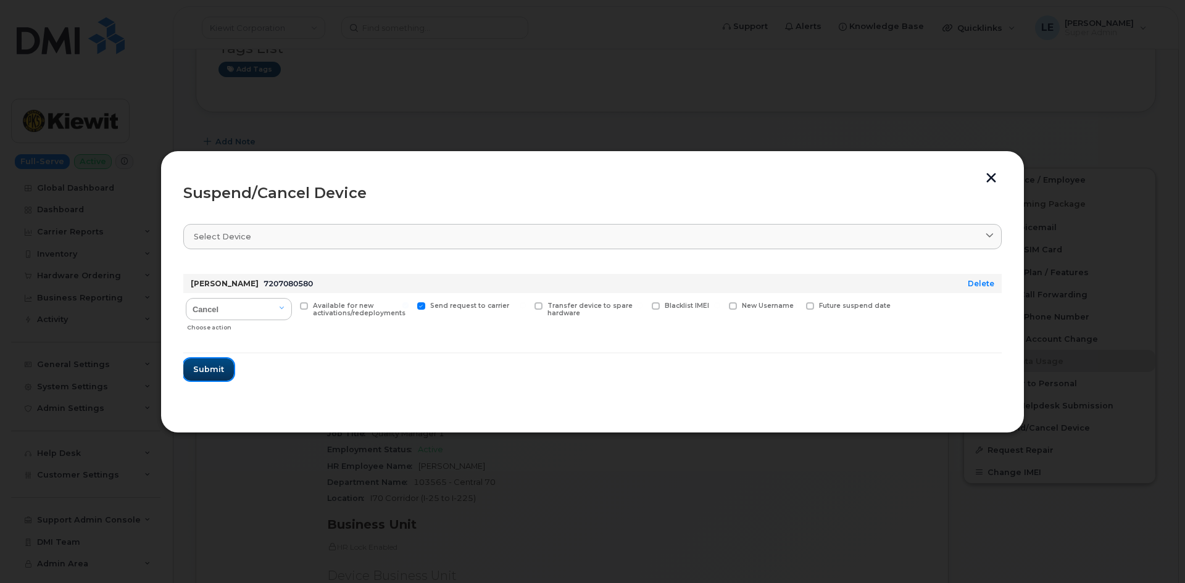
click at [212, 366] on span "Submit" at bounding box center [208, 370] width 31 height 12
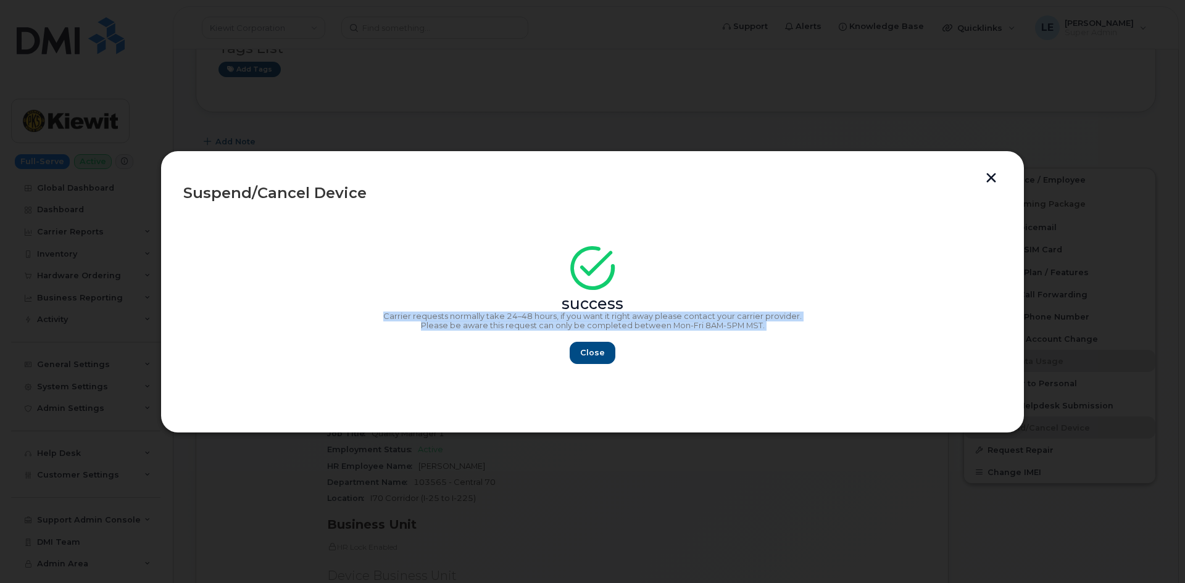
copy div "Carrier requests normally take 24–48 hours, if you want it right away please co…"
drag, startPoint x: 838, startPoint y: 336, endPoint x: 266, endPoint y: 307, distance: 572.3
click at [269, 309] on div "success Carrier requests normally take 24–48 hours, if you want it right away p…" at bounding box center [592, 309] width 819 height 110
click at [266, 307] on div "success" at bounding box center [592, 304] width 819 height 10
copy div "success Carrier requests normally take 24–48 hours, if you want it right away p…"
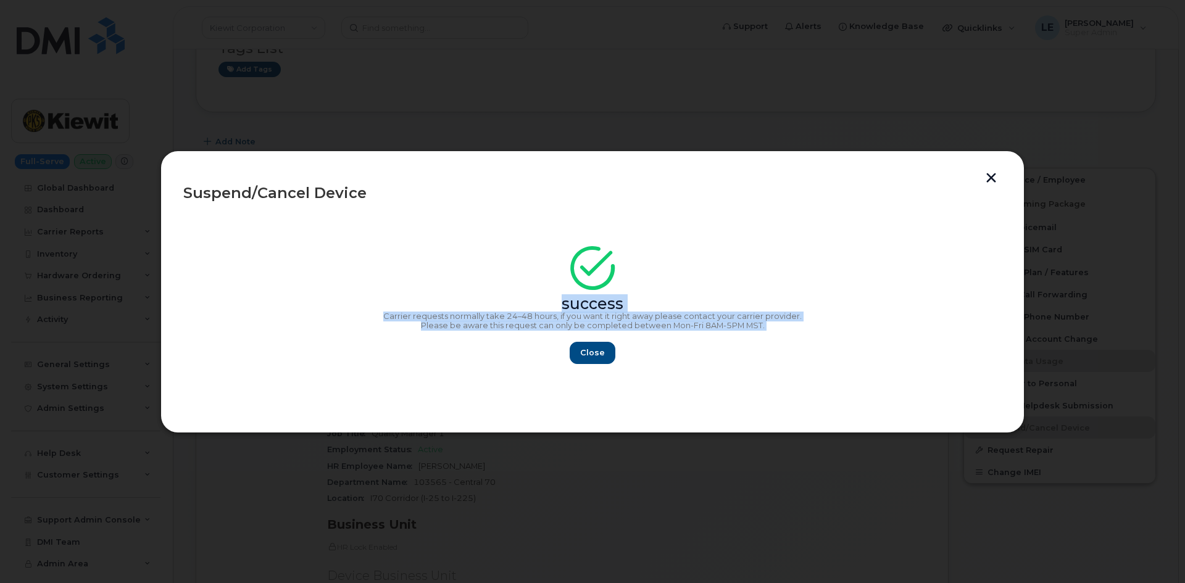
drag, startPoint x: 458, startPoint y: 296, endPoint x: 786, endPoint y: 335, distance: 330.1
click at [786, 335] on div "success Carrier requests normally take 24–48 hours, if you want it right away p…" at bounding box center [592, 309] width 819 height 110
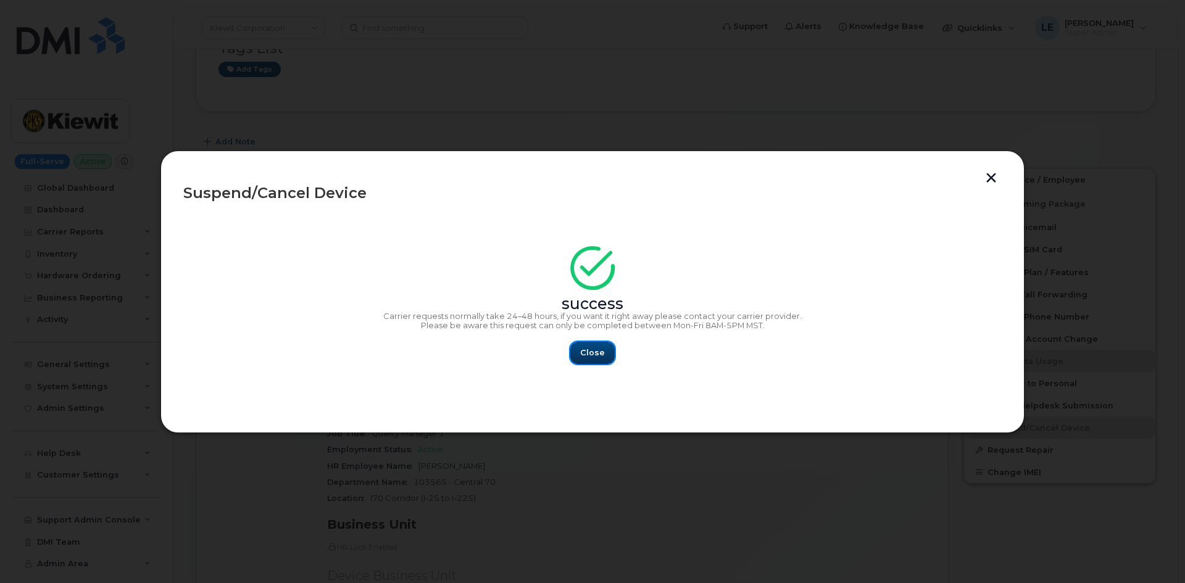
click at [574, 351] on button "Close" at bounding box center [592, 353] width 44 height 22
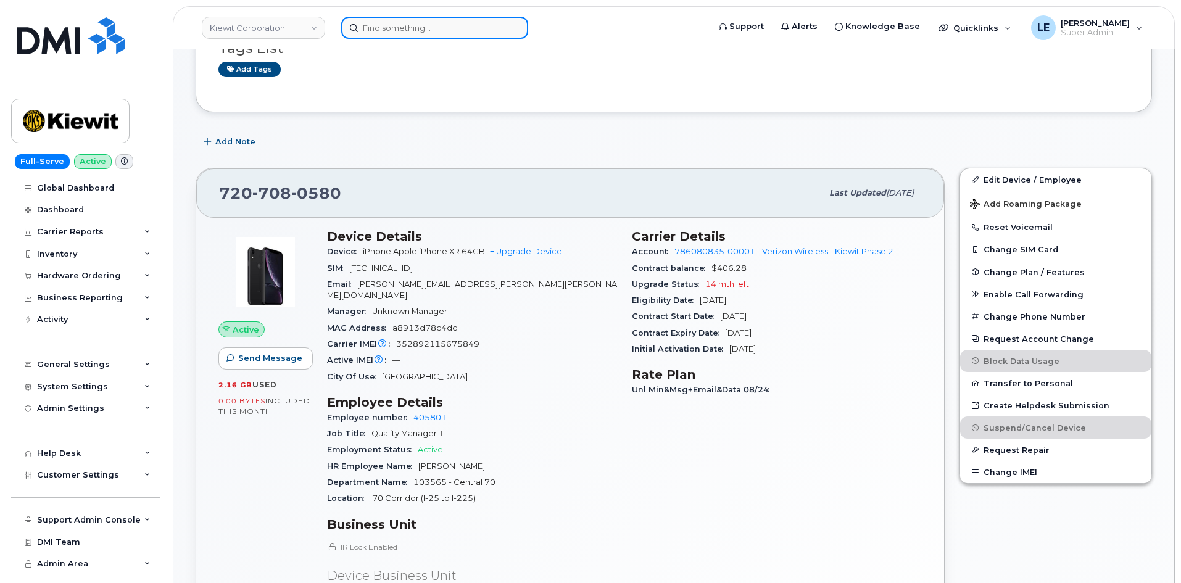
click at [410, 23] on input at bounding box center [434, 28] width 187 height 22
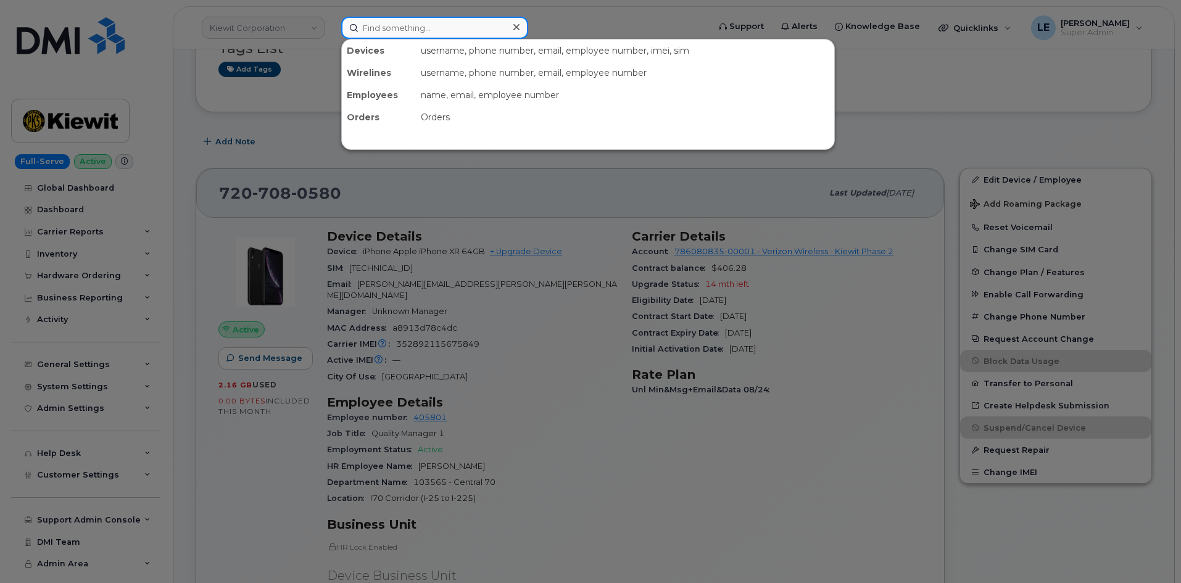
paste input "[PERSON_NAME][EMAIL_ADDRESS][PERSON_NAME][PERSON_NAME][DOMAIN_NAME]"
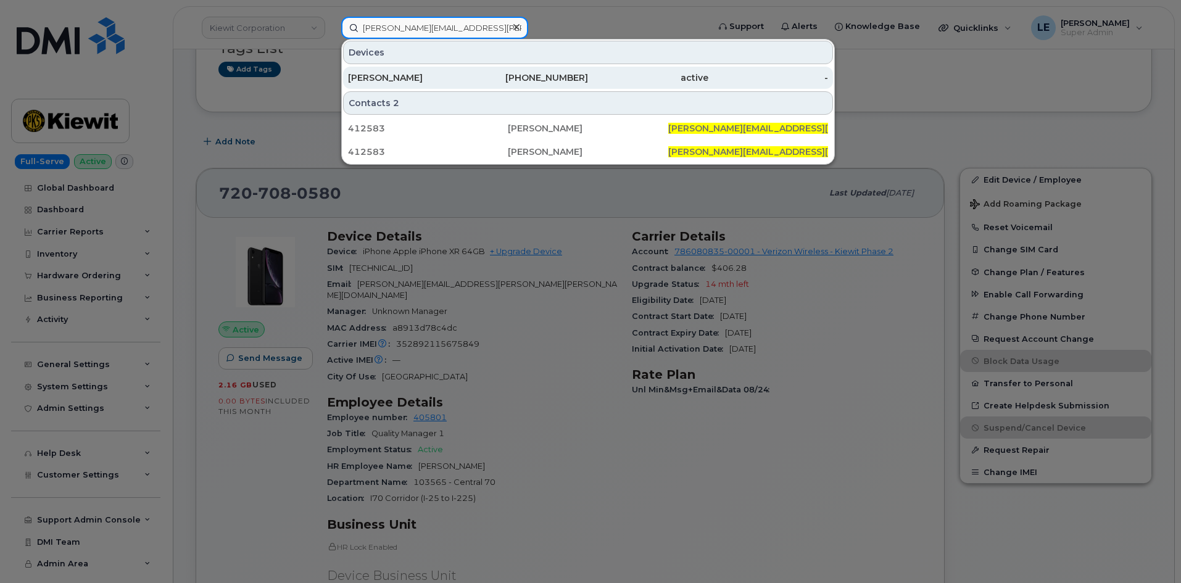
type input "[PERSON_NAME][EMAIL_ADDRESS][PERSON_NAME][PERSON_NAME][DOMAIN_NAME]"
click at [415, 70] on div "[PERSON_NAME]" at bounding box center [408, 78] width 120 height 22
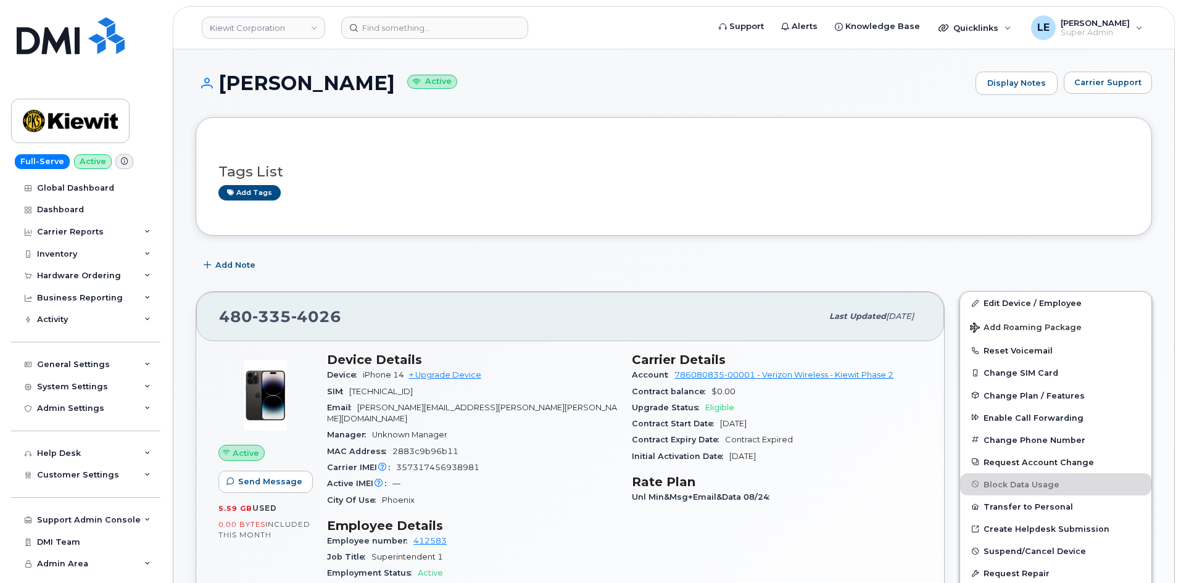
click at [534, 258] on div "Add Note" at bounding box center [674, 265] width 957 height 22
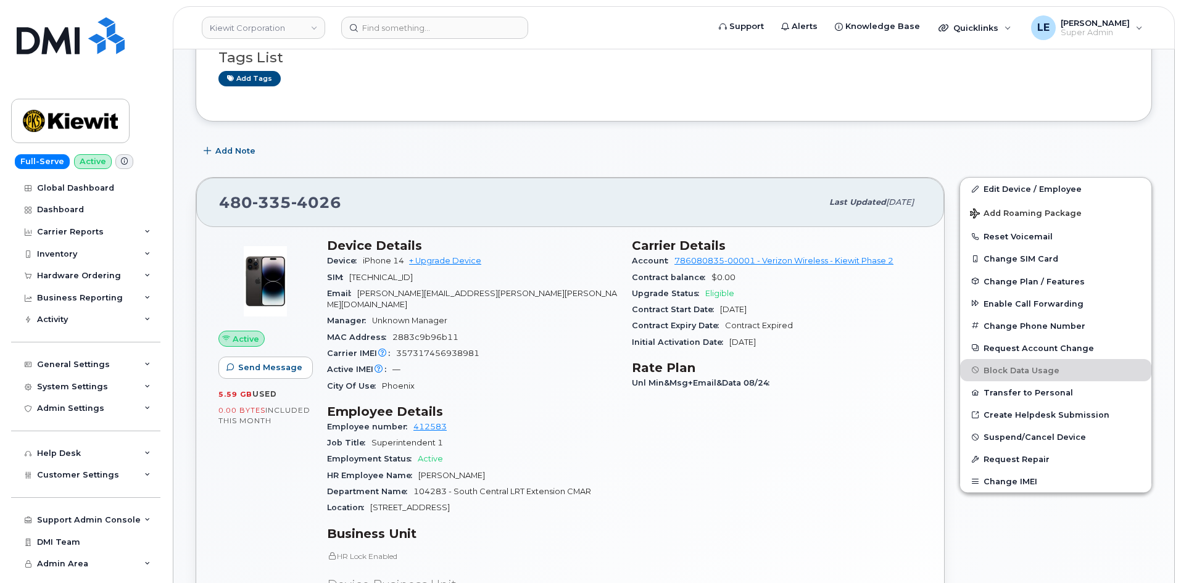
scroll to position [123, 0]
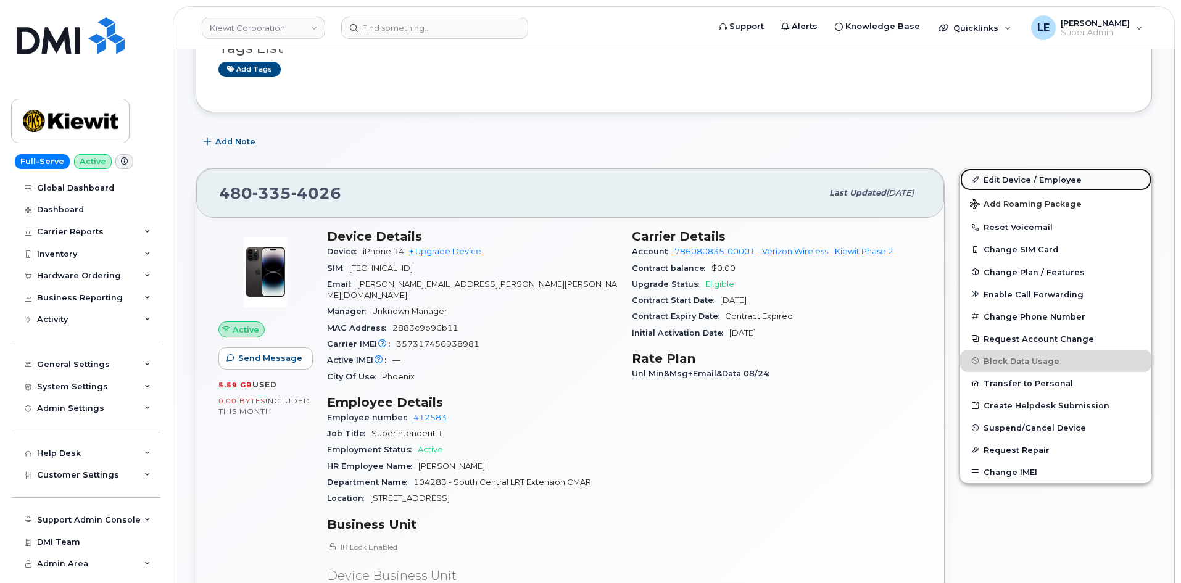
click at [1015, 182] on link "Edit Device / Employee" at bounding box center [1056, 180] width 191 height 22
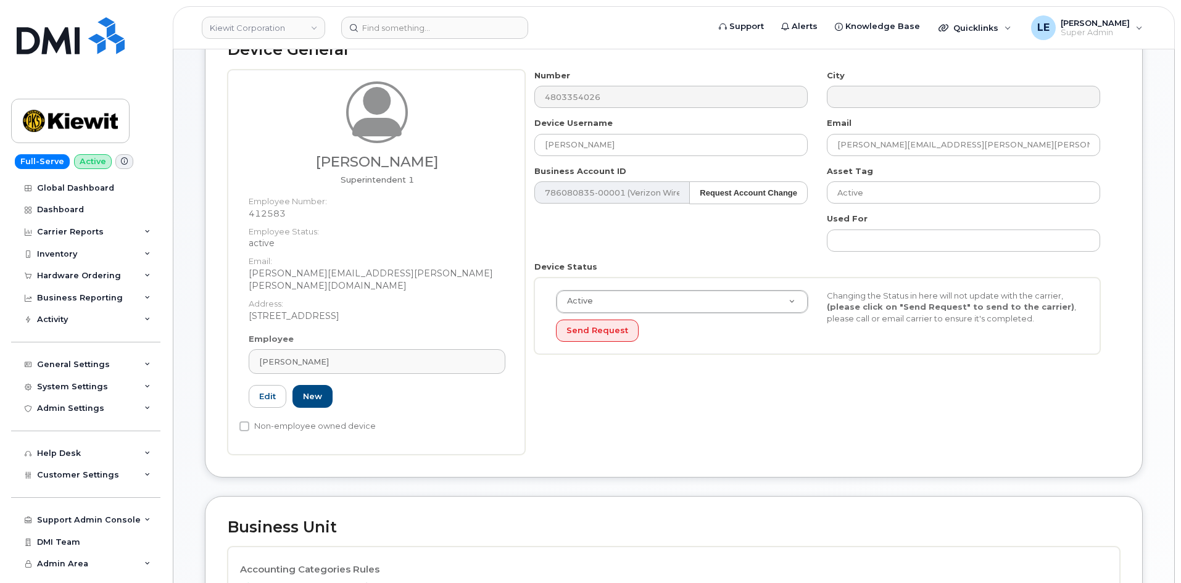
scroll to position [432, 0]
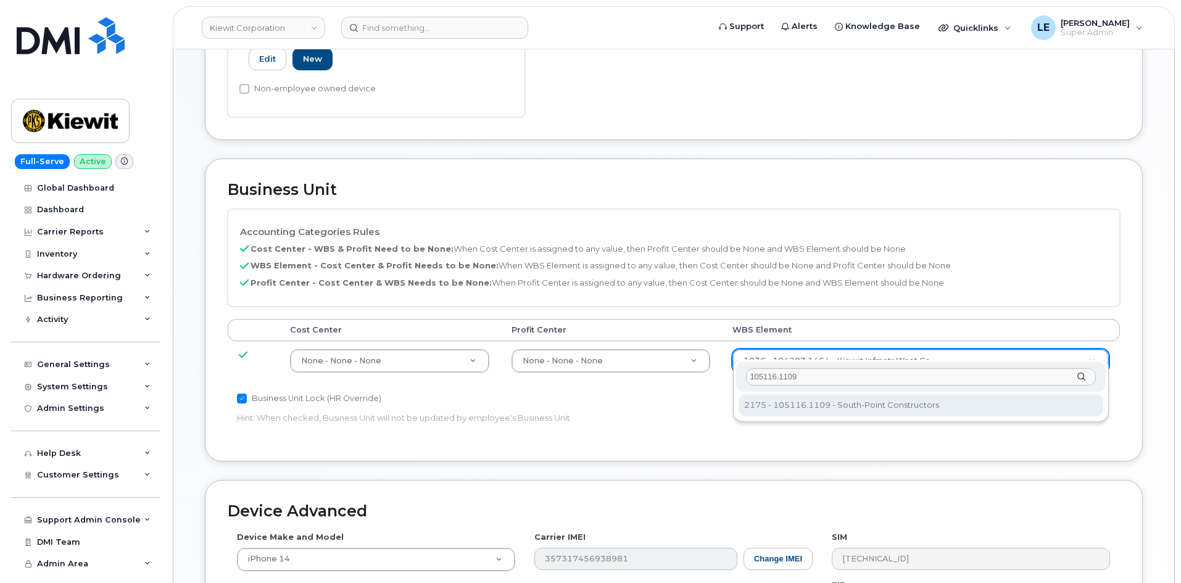
type input "105116.1109"
type input "30257282"
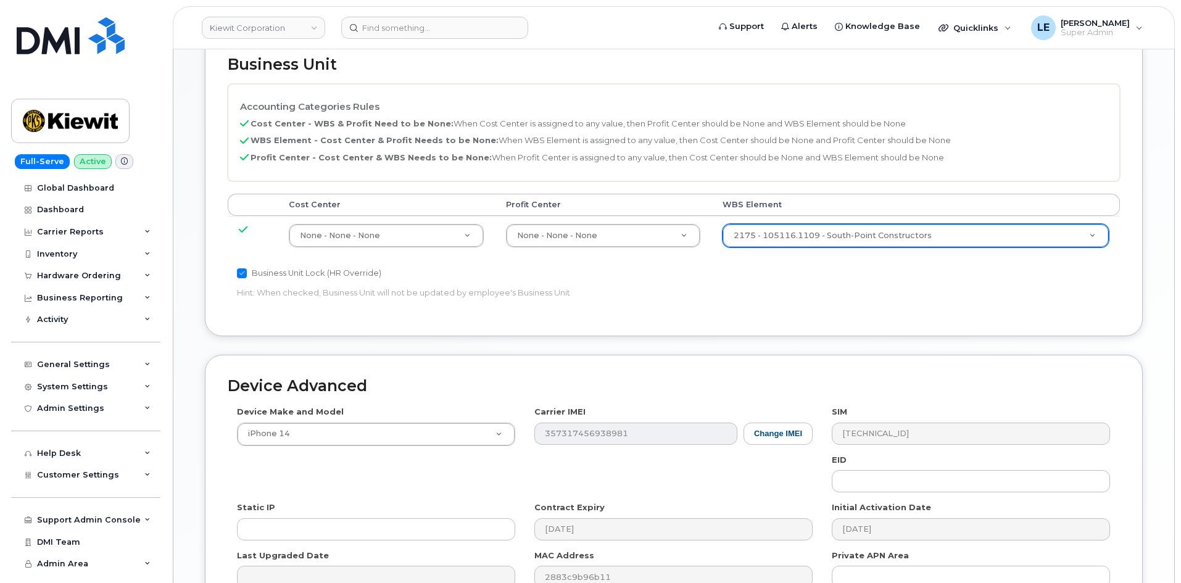
scroll to position [685, 0]
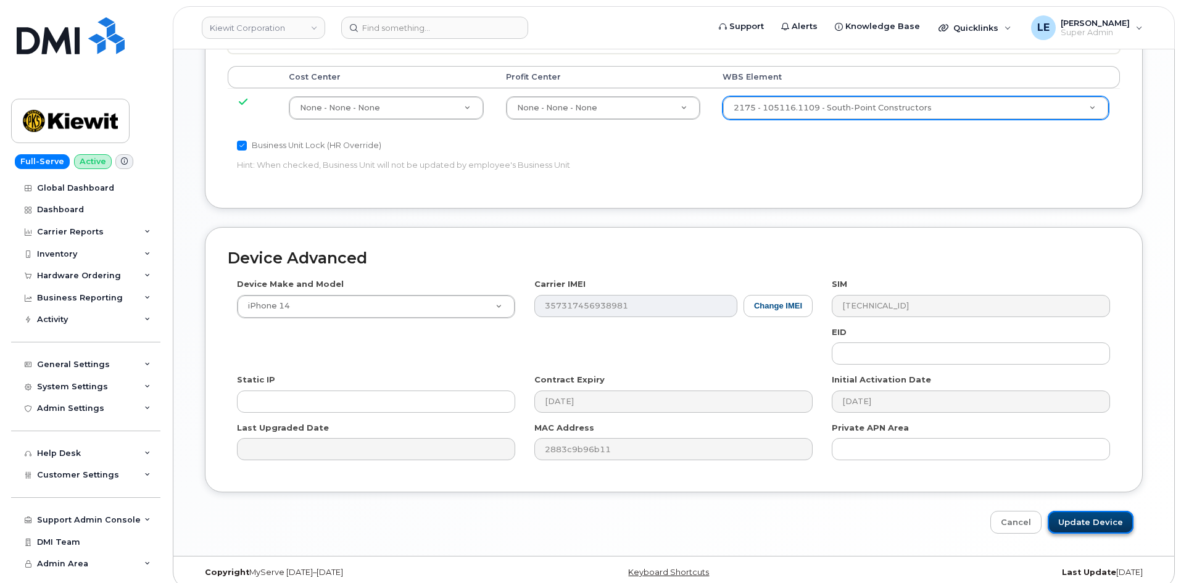
click at [1091, 518] on input "Update Device" at bounding box center [1091, 522] width 86 height 23
type input "Saving..."
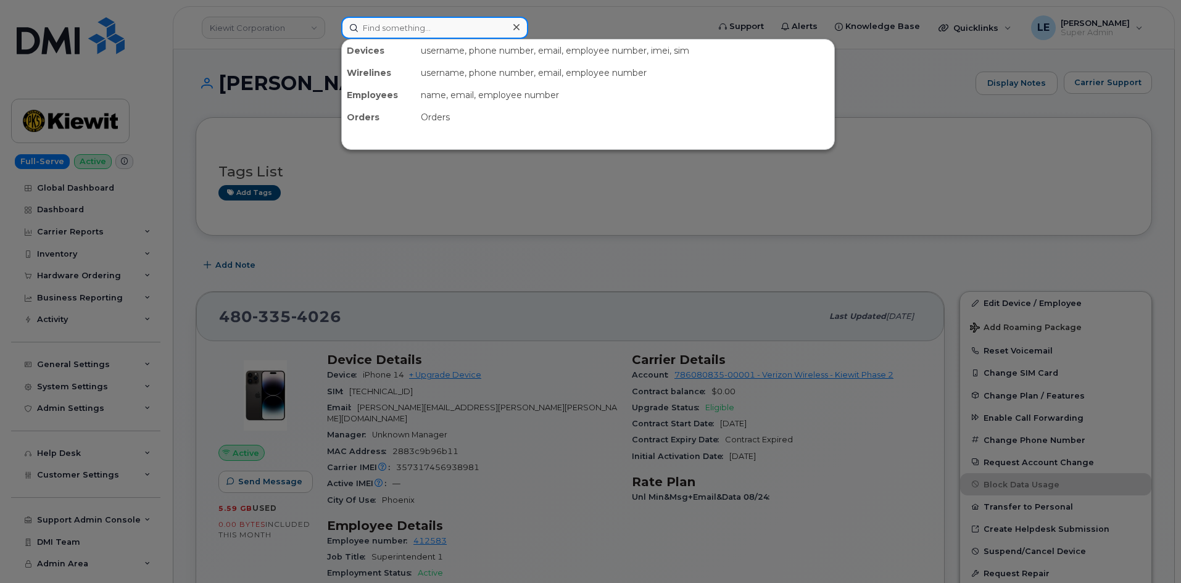
drag, startPoint x: 408, startPoint y: 33, endPoint x: 366, endPoint y: 49, distance: 44.9
click at [407, 36] on input at bounding box center [434, 28] width 187 height 22
click at [400, 31] on input at bounding box center [434, 28] width 187 height 22
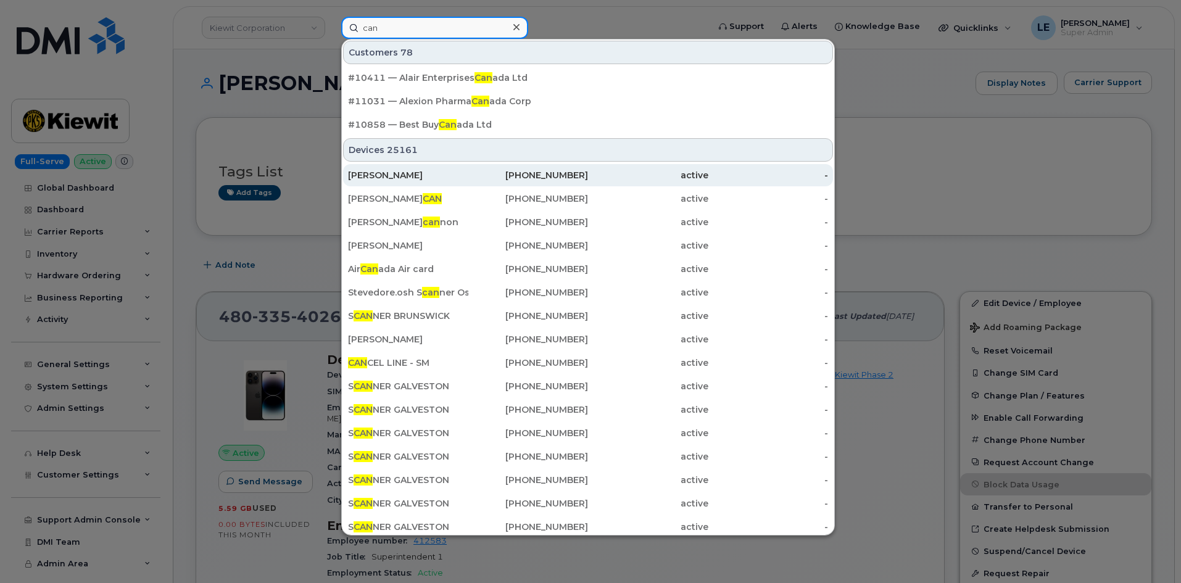
type input "can"
click at [440, 181] on div "Guia Ramos" at bounding box center [408, 175] width 120 height 22
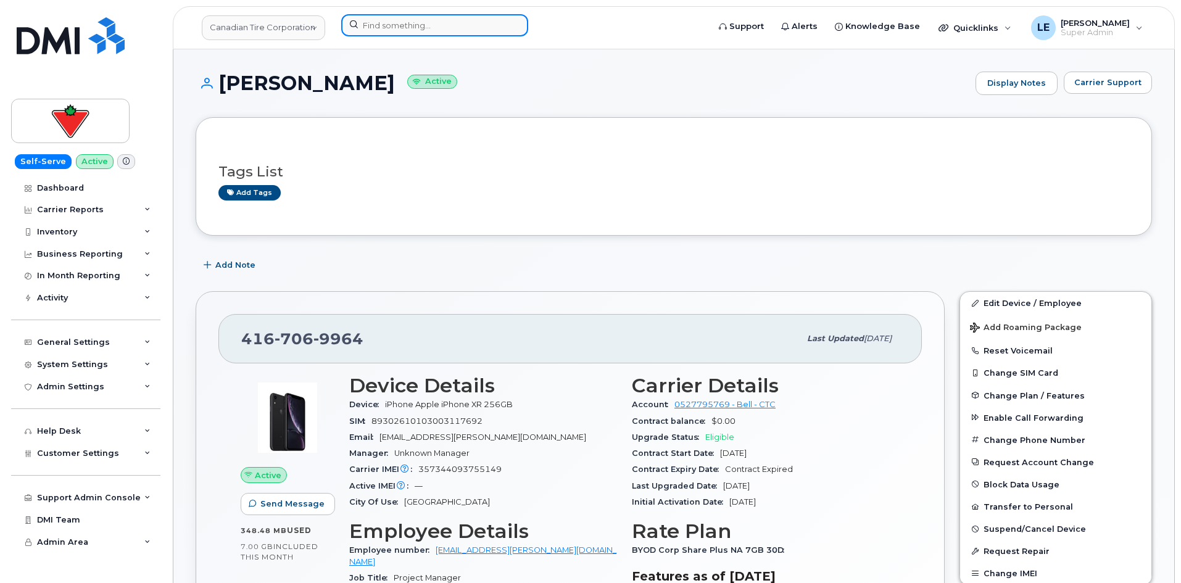
click at [395, 20] on input at bounding box center [434, 25] width 187 height 22
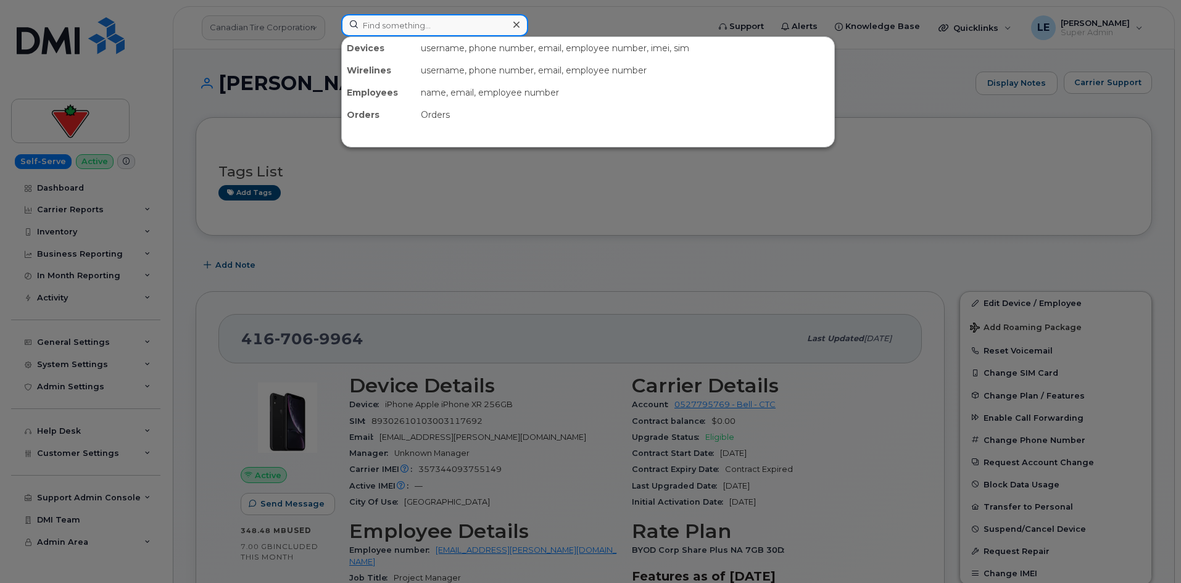
paste input "(330) 958-5814"
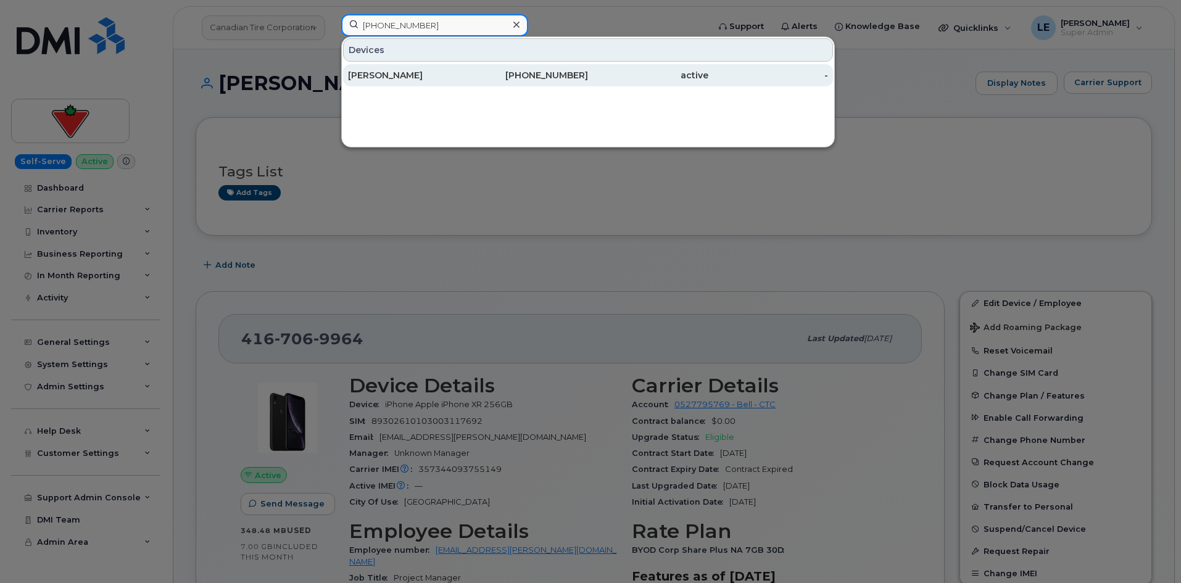
type input "(330) 958-5814"
click at [422, 77] on div "ANN I CAREY" at bounding box center [408, 75] width 120 height 12
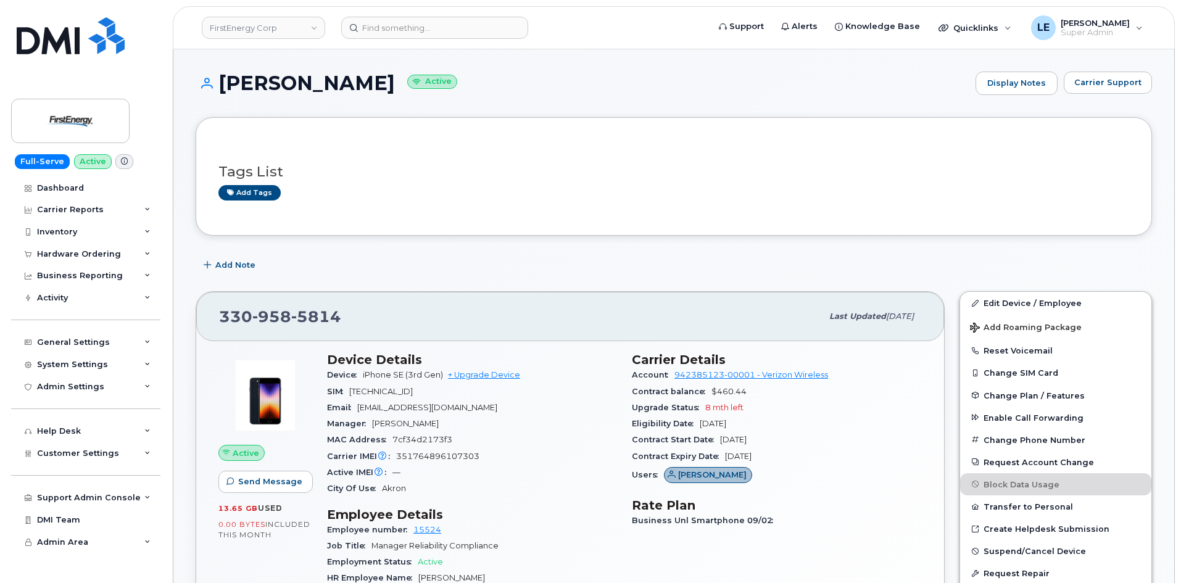
drag, startPoint x: 660, startPoint y: 478, endPoint x: 625, endPoint y: 377, distance: 106.8
click at [625, 378] on div "Carrier Details Account 942385123-00001 - Verizon Wireless Contract balance $46…" at bounding box center [777, 530] width 305 height 370
click at [625, 377] on div "Carrier Details Account 942385123-00001 - Verizon Wireless Contract balance $46…" at bounding box center [777, 530] width 305 height 370
drag, startPoint x: 630, startPoint y: 377, endPoint x: 835, endPoint y: 462, distance: 221.9
click at [835, 462] on div "Carrier Details Account 942385123-00001 - Verizon Wireless Contract balance $46…" at bounding box center [777, 530] width 305 height 370
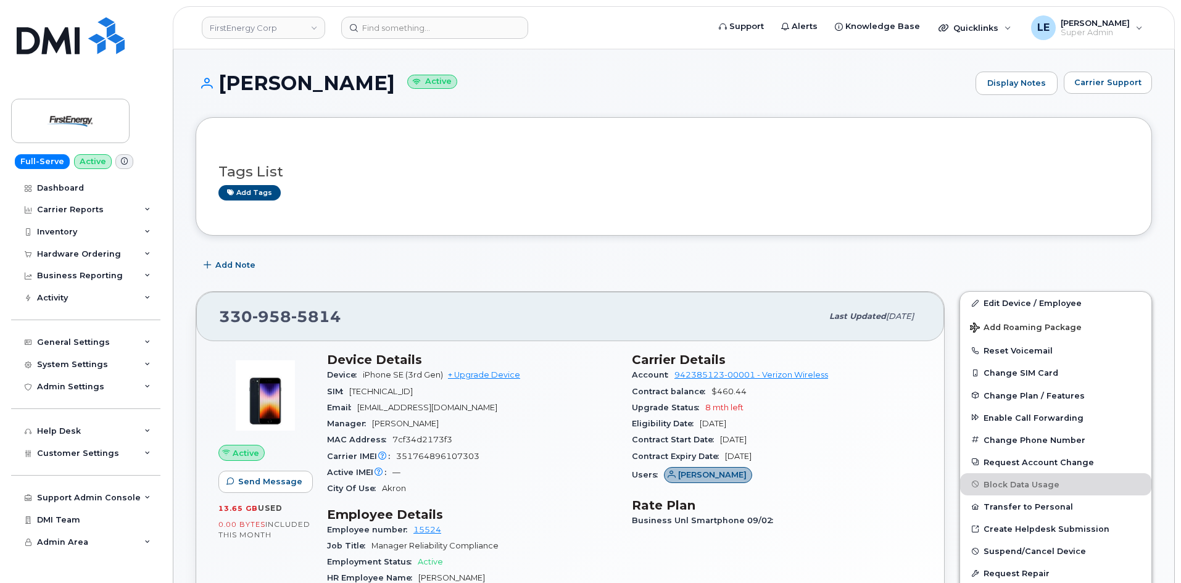
click at [835, 462] on div "Contract Expiry Date [DATE]" at bounding box center [777, 457] width 290 height 16
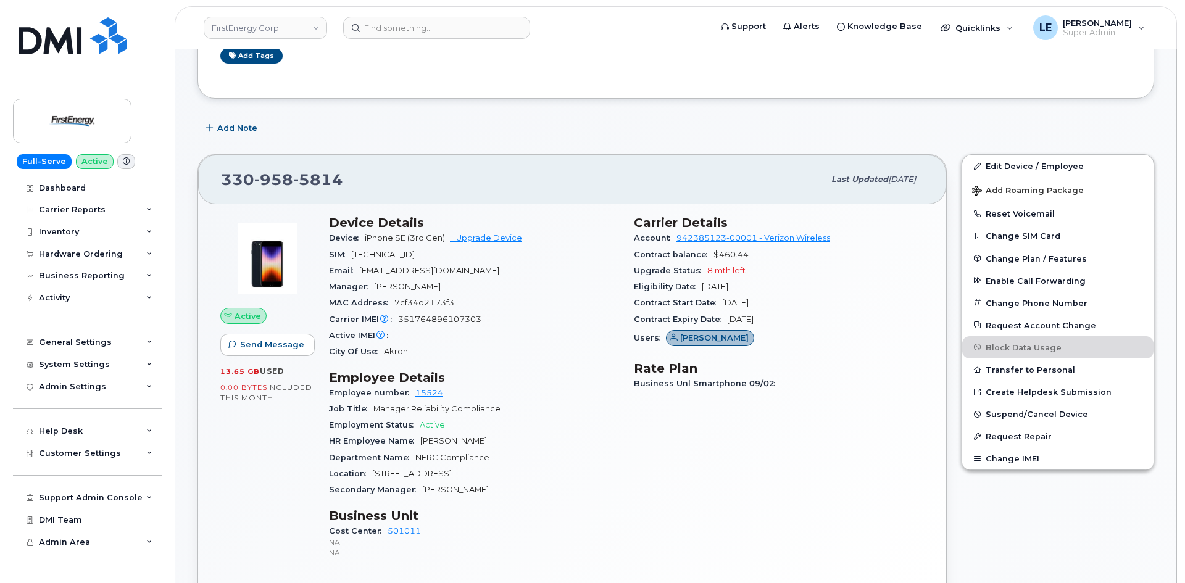
scroll to position [62, 0]
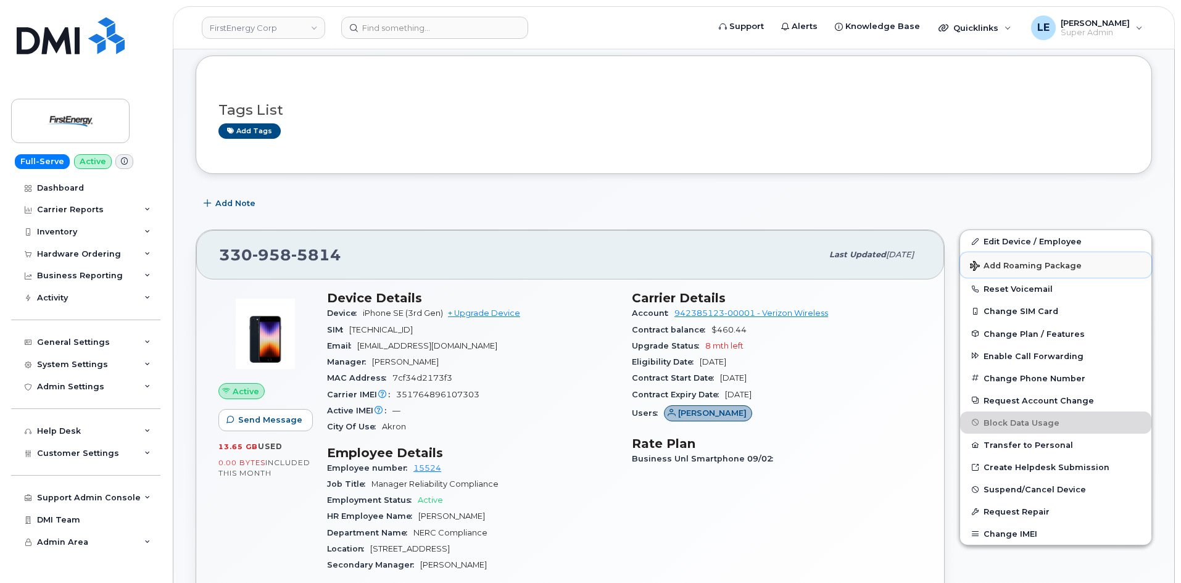
click at [1006, 270] on span "Add Roaming Package" at bounding box center [1026, 267] width 112 height 12
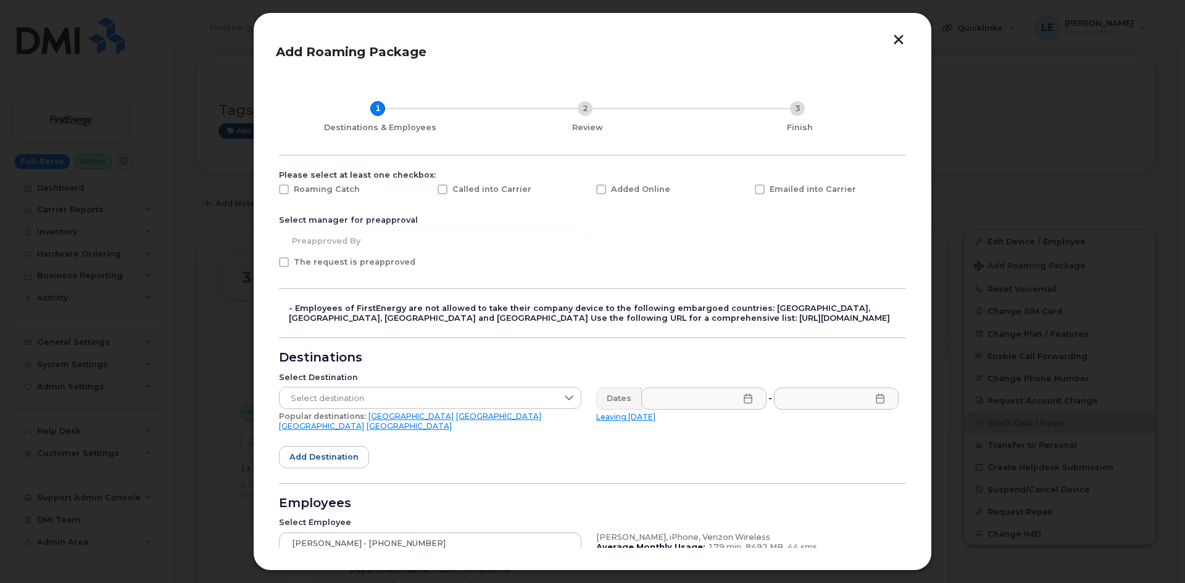
click at [641, 199] on div "Added Online" at bounding box center [668, 192] width 159 height 31
click at [636, 193] on span "Added Online" at bounding box center [640, 189] width 59 height 9
click at [588, 191] on input "Added Online" at bounding box center [584, 188] width 6 height 6
checkbox input "true"
click at [317, 394] on span "Select destination" at bounding box center [419, 399] width 278 height 22
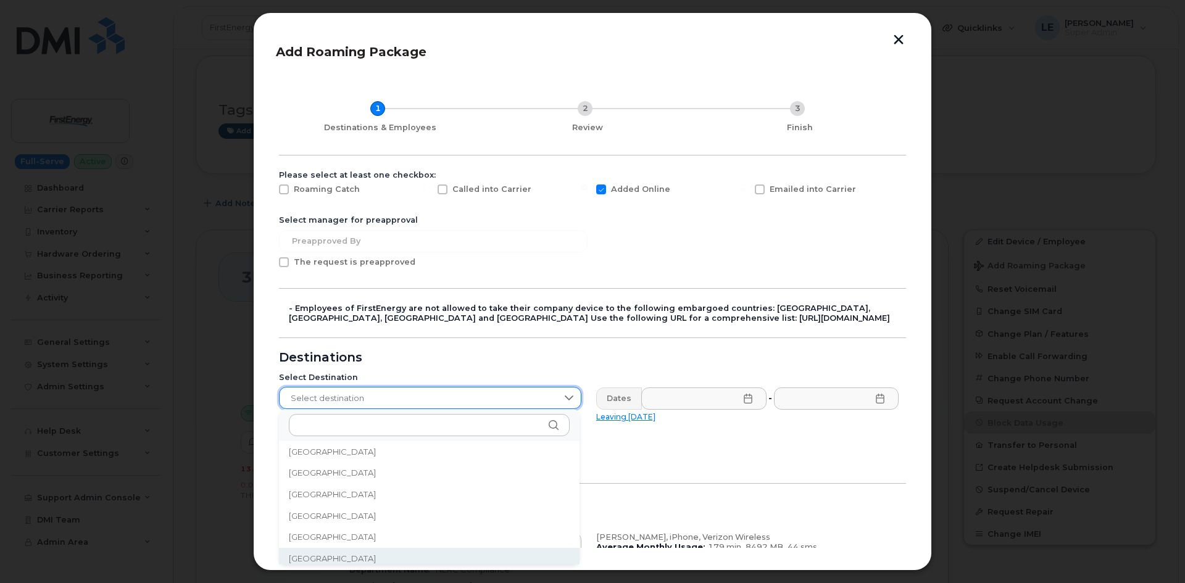
scroll to position [1887, 0]
click at [303, 555] on span "[GEOGRAPHIC_DATA]" at bounding box center [332, 555] width 87 height 12
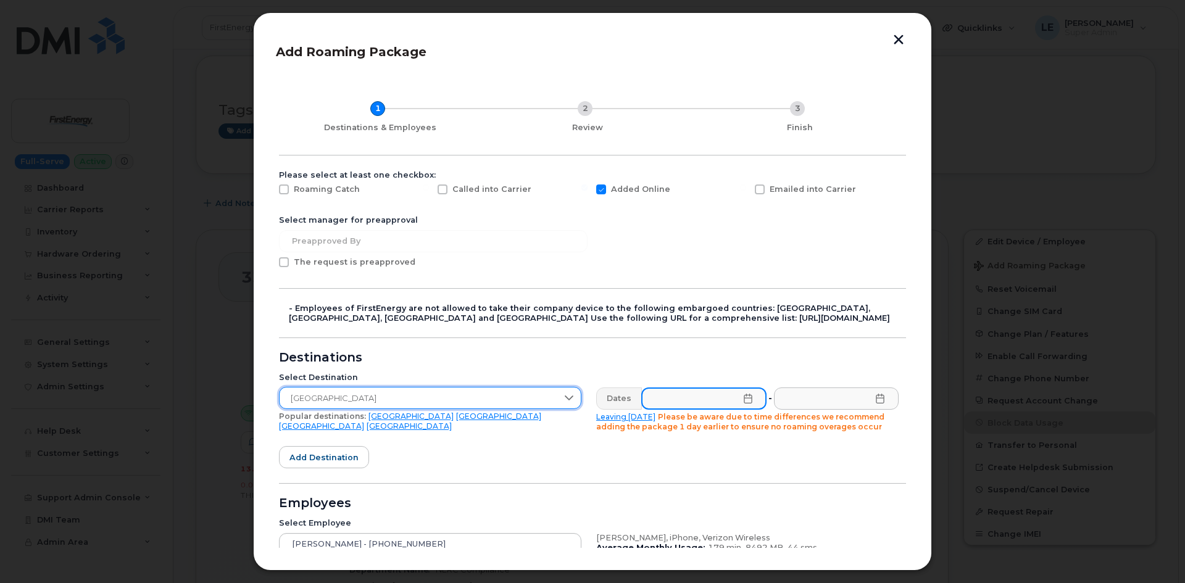
click at [665, 397] on input "text" at bounding box center [703, 399] width 125 height 22
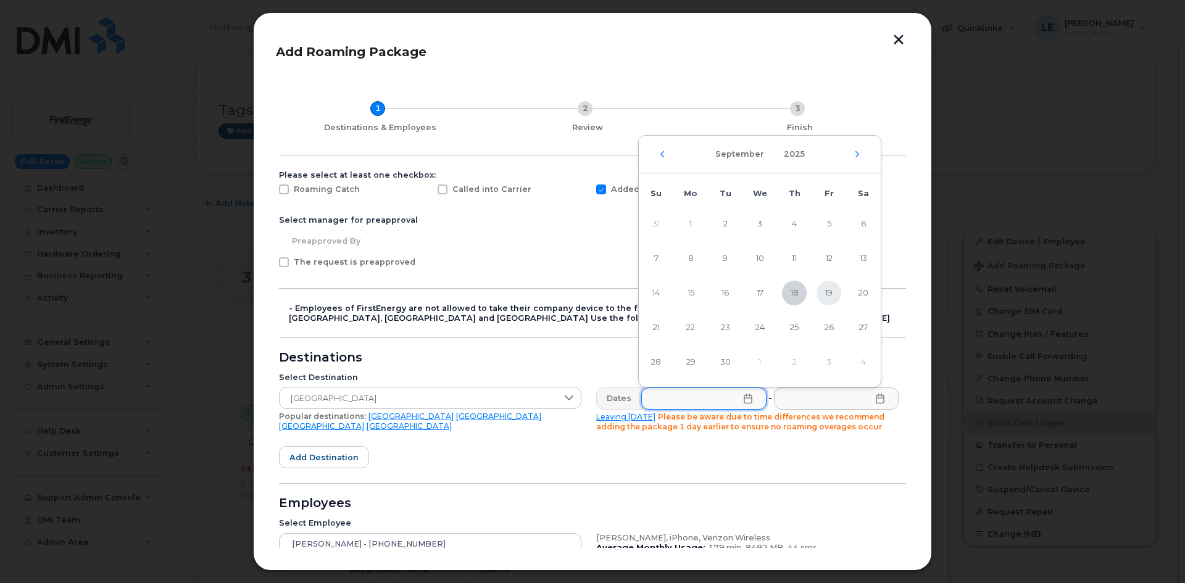
click at [828, 299] on span "19" at bounding box center [829, 293] width 25 height 25
type input "[DATE]"
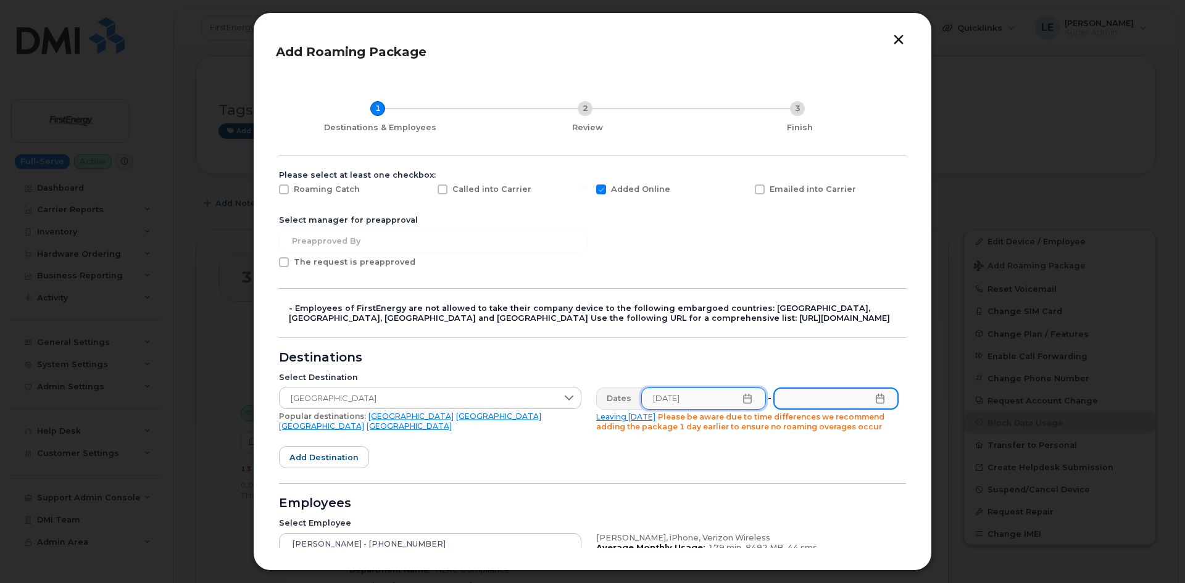
click at [807, 399] on input "text" at bounding box center [835, 399] width 125 height 22
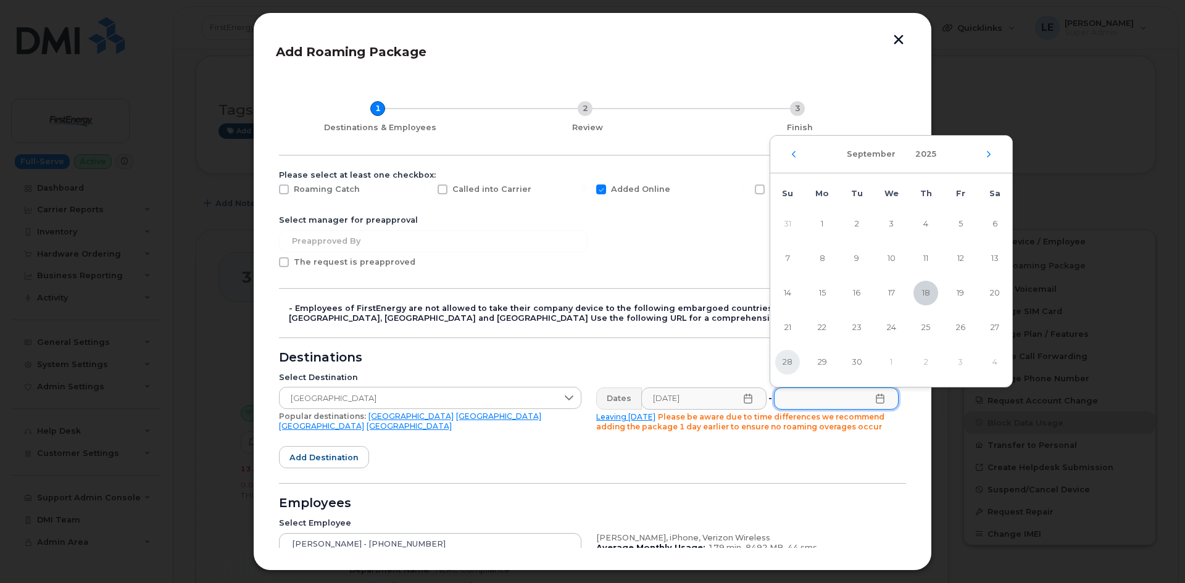
click at [783, 369] on span "28" at bounding box center [787, 362] width 25 height 25
type input "[DATE]"
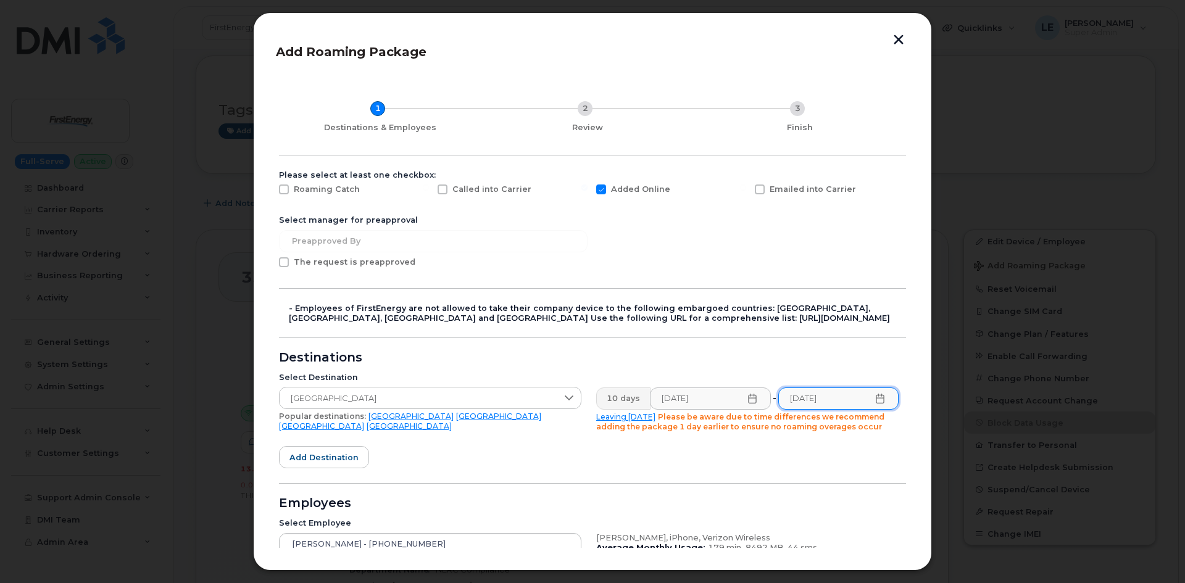
click at [796, 435] on div "10 days [DATE] - [DATE] Leaving [DATE] Please be aware due to time differences …" at bounding box center [747, 409] width 317 height 59
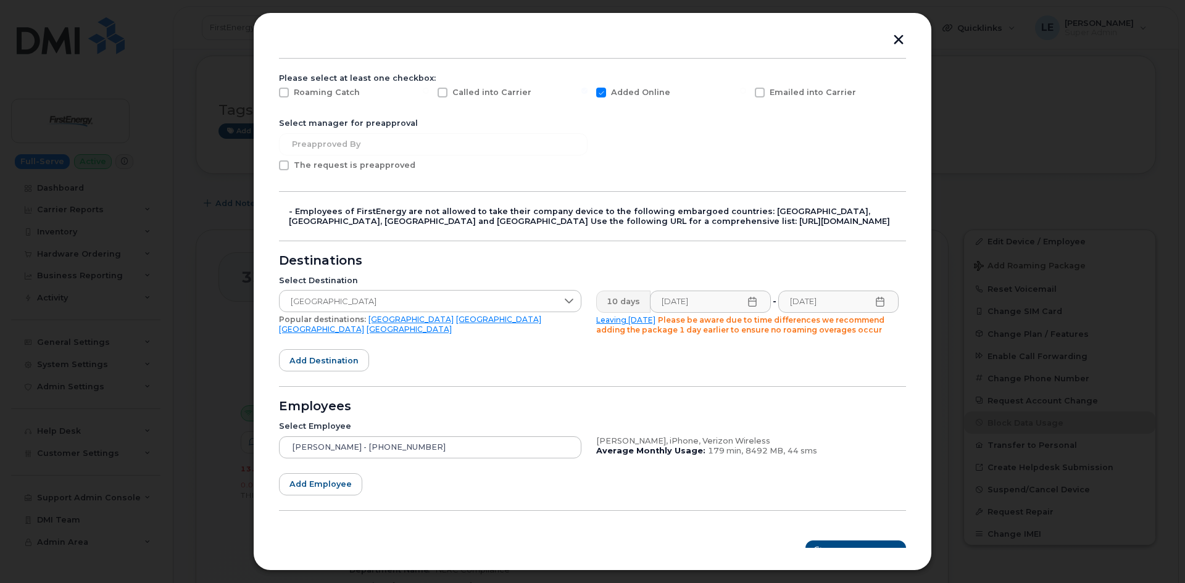
scroll to position [115, 0]
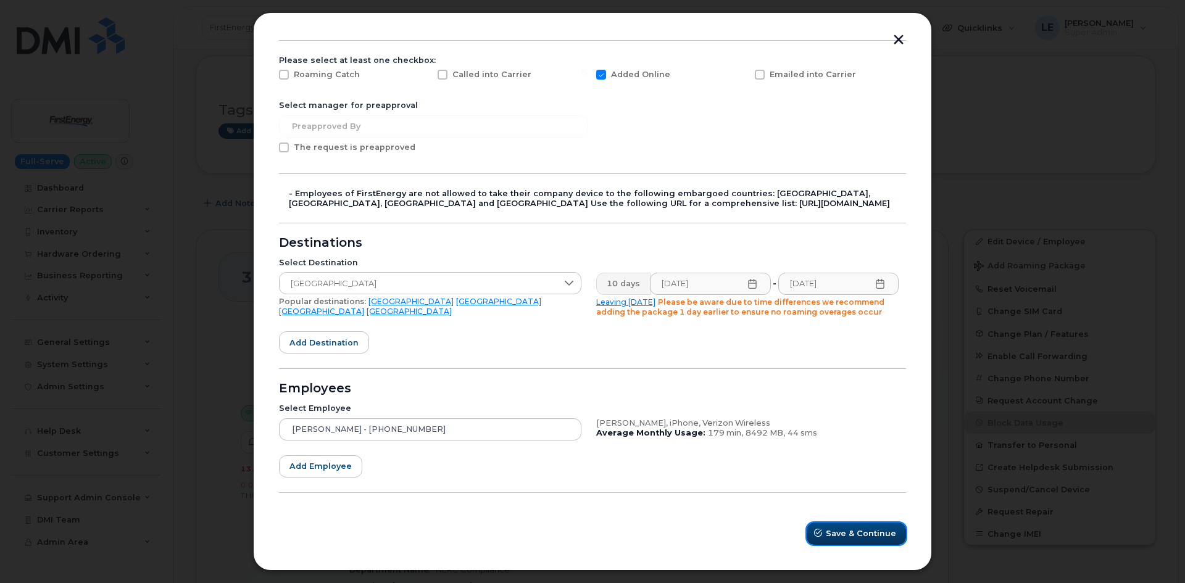
click at [854, 536] on span "Save & Continue" at bounding box center [861, 534] width 70 height 12
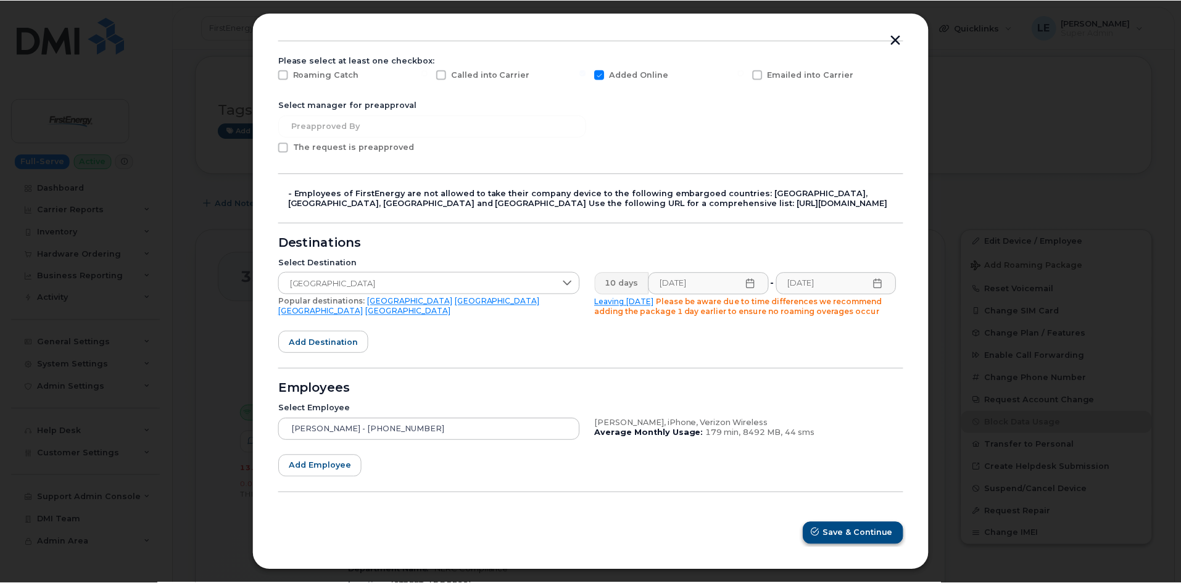
scroll to position [0, 0]
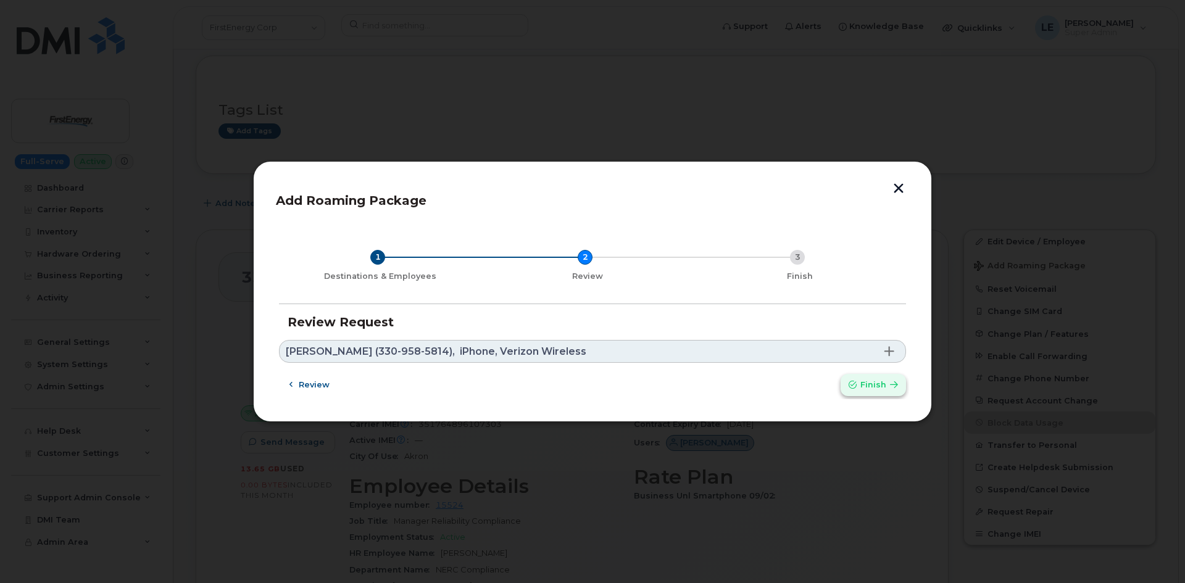
click at [873, 388] on span "Finish" at bounding box center [874, 385] width 26 height 12
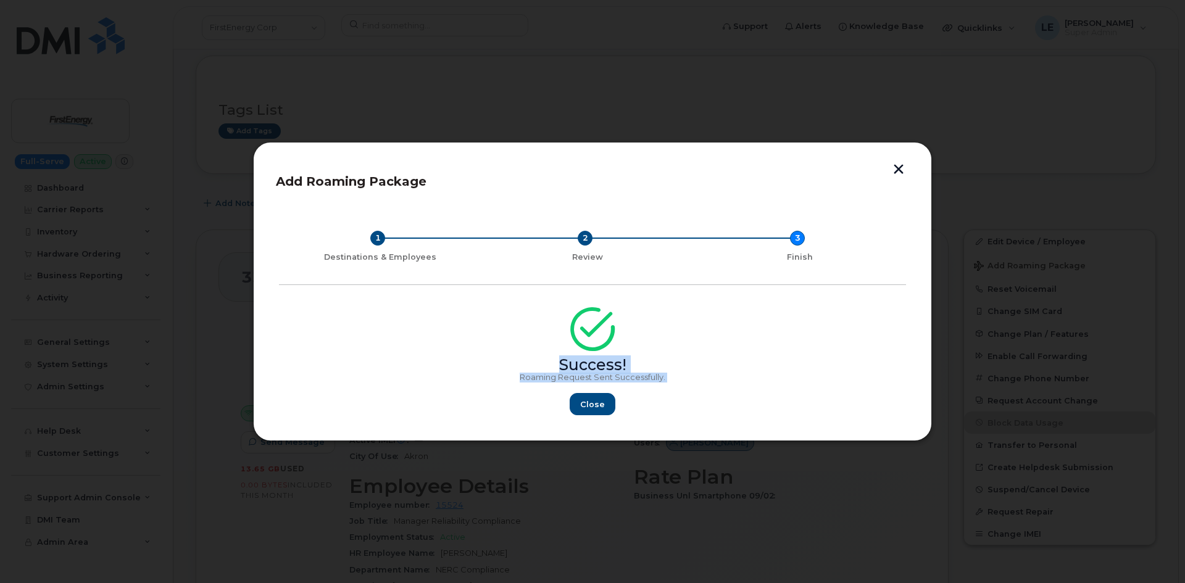
copy div "Success! Roaming Request Sent Successfully. Close"
drag, startPoint x: 682, startPoint y: 383, endPoint x: 488, endPoint y: 361, distance: 195.1
click at [488, 361] on div "Success! Roaming Request Sent Successfully. Close" at bounding box center [592, 365] width 627 height 101
click at [573, 394] on div "Close" at bounding box center [592, 404] width 627 height 22
click at [591, 407] on span "Close" at bounding box center [592, 405] width 25 height 12
